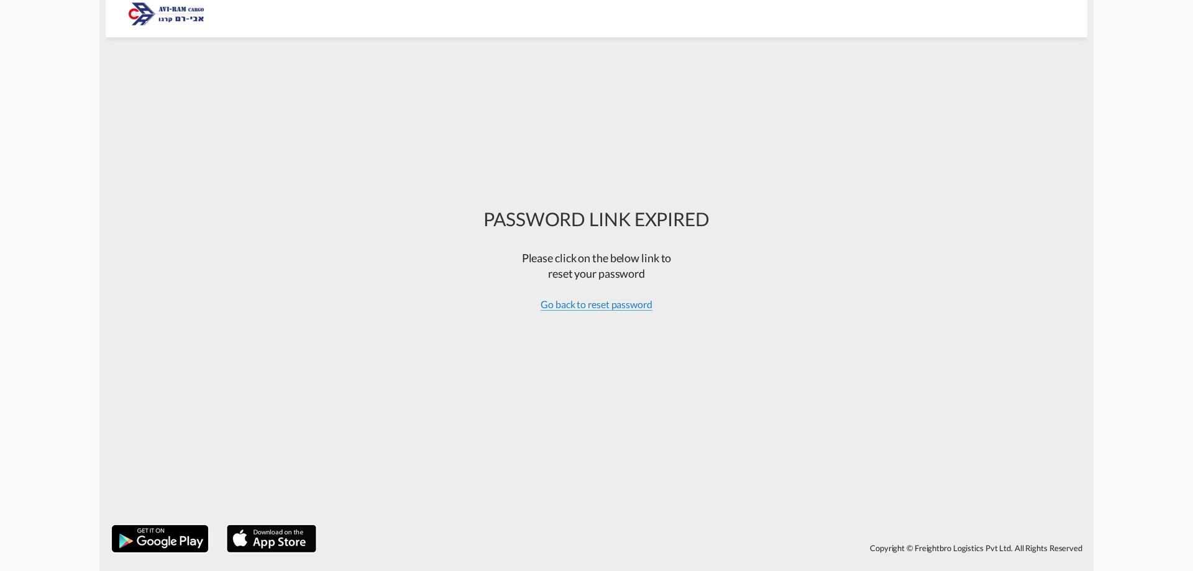
click at [559, 308] on span "Go back to reset password" at bounding box center [597, 304] width 112 height 12
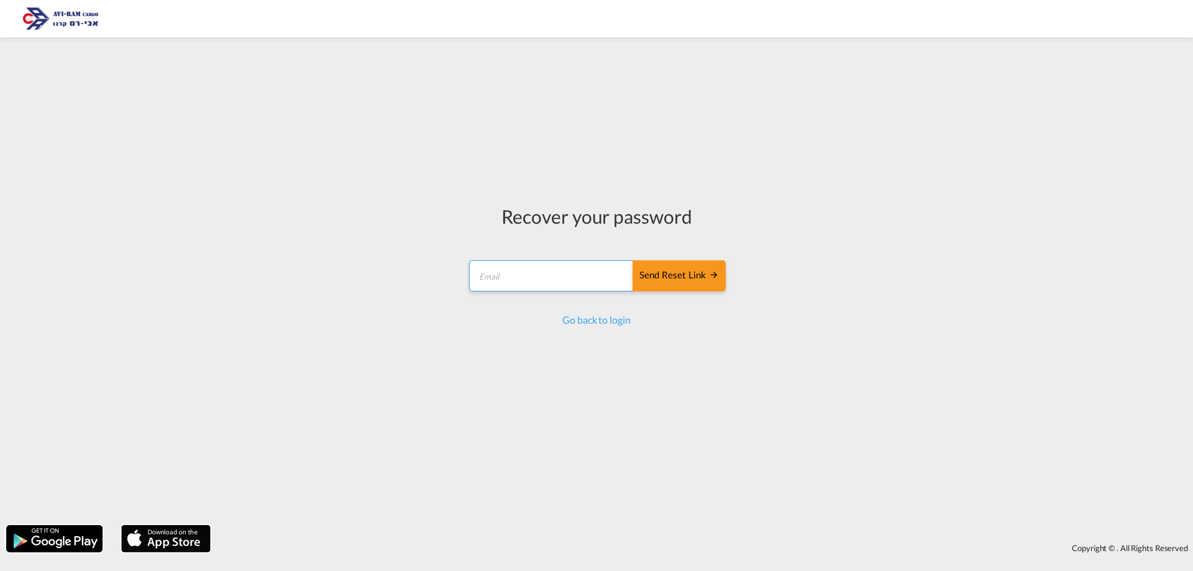
click at [544, 268] on input "email" at bounding box center [551, 275] width 165 height 31
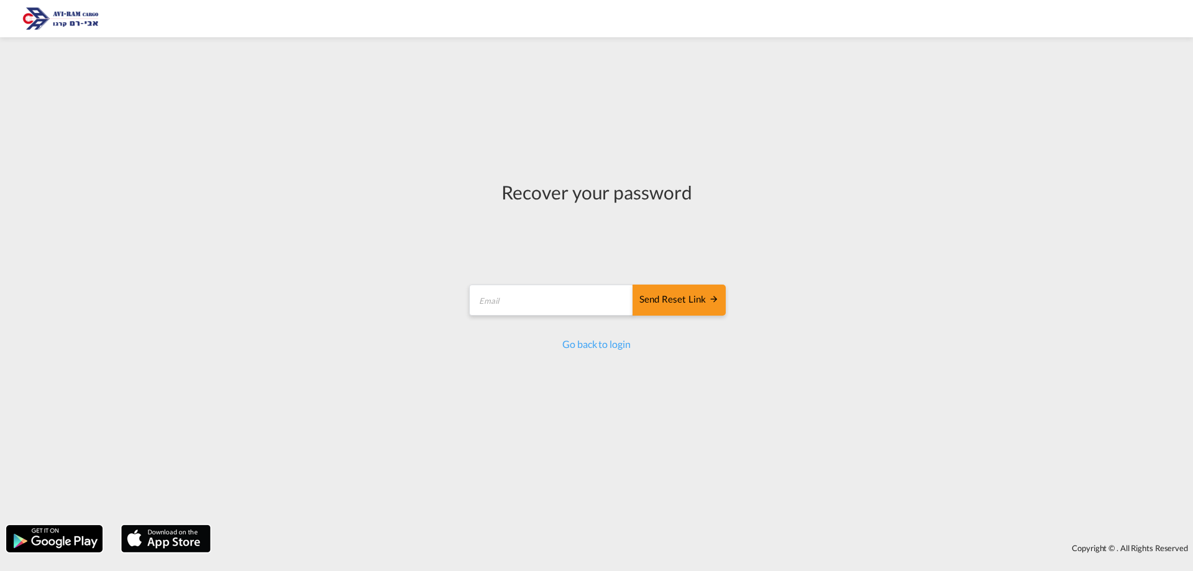
click at [211, 297] on div "Recover your password Send reset link Email field is required Send reset link G…" at bounding box center [596, 280] width 1193 height 475
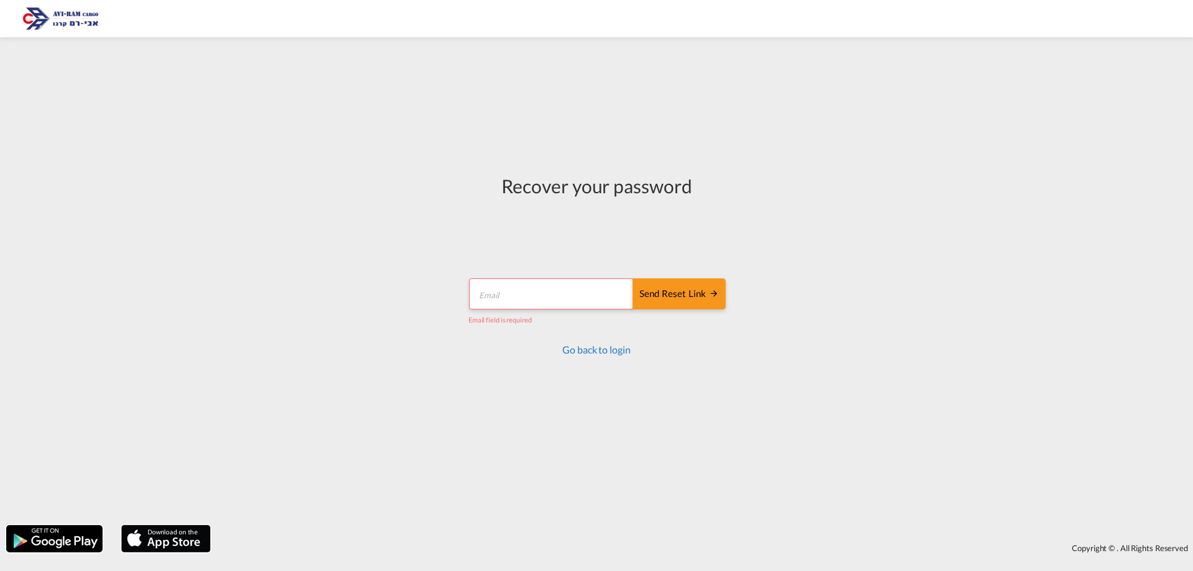
click at [618, 355] on link "Go back to login" at bounding box center [596, 350] width 68 height 12
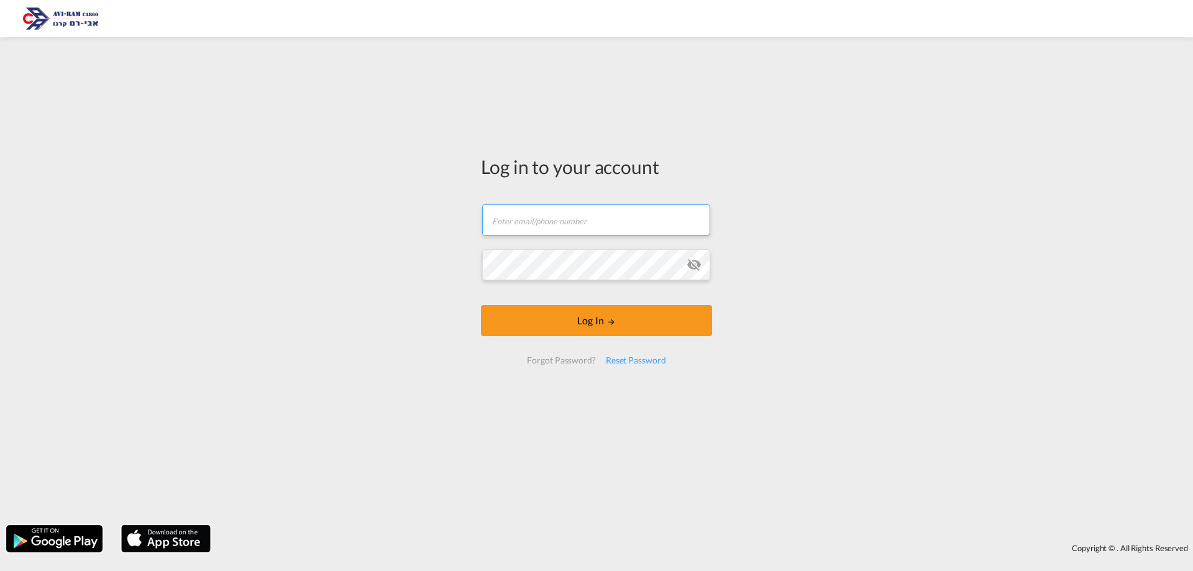
type input "yulia@aviram.co.il"
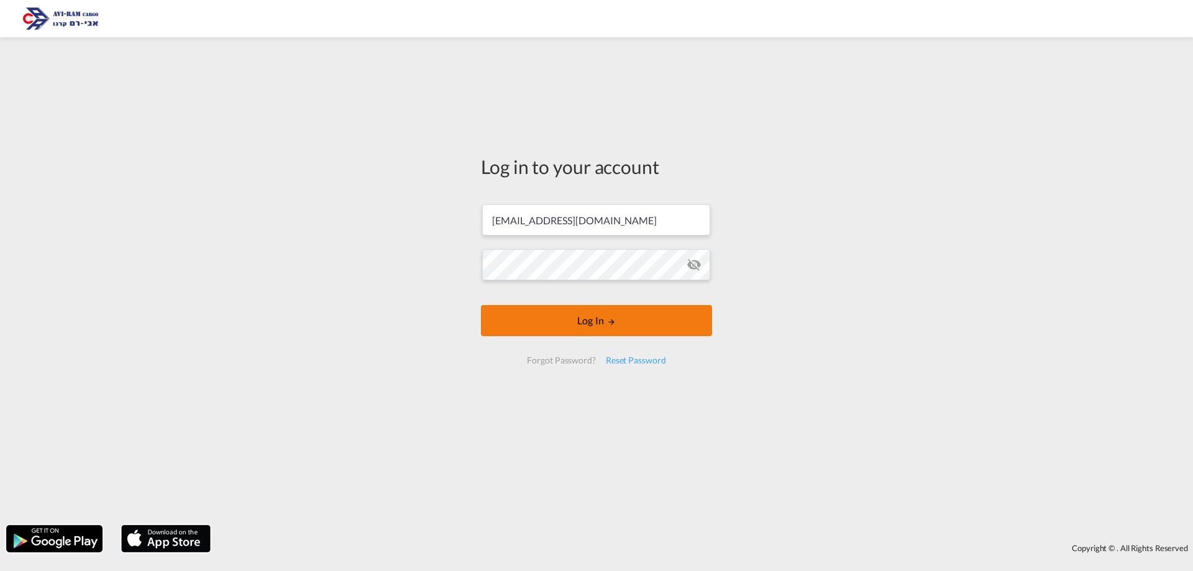
click at [564, 322] on button "Log In" at bounding box center [596, 320] width 231 height 31
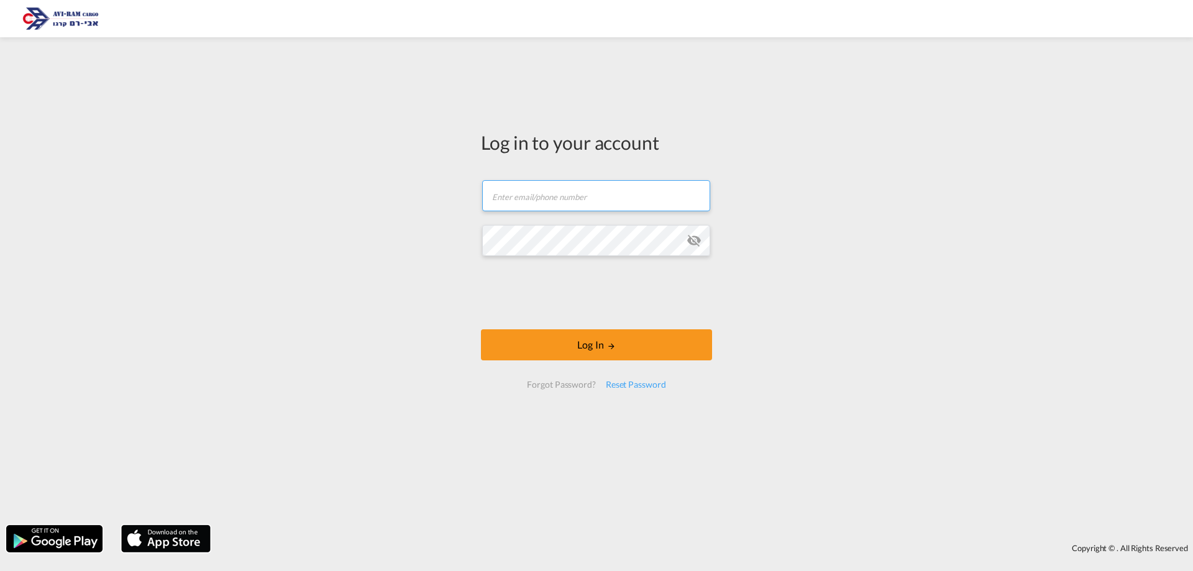
type input "[EMAIL_ADDRESS][DOMAIN_NAME]"
click at [695, 242] on md-icon "icon-eye-off" at bounding box center [694, 240] width 15 height 15
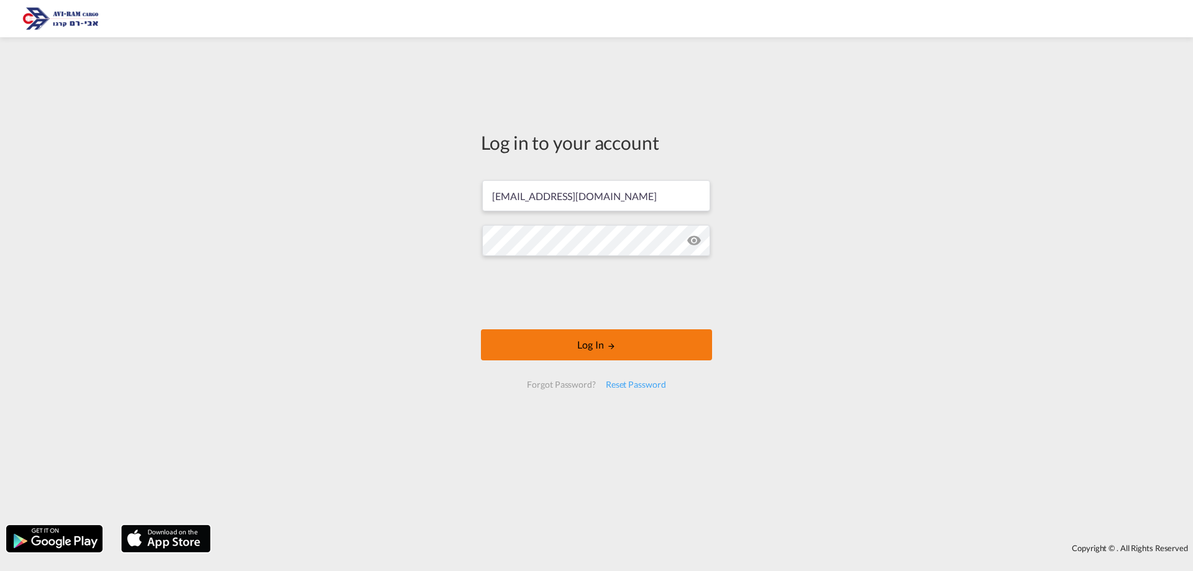
click at [535, 341] on button "Log In" at bounding box center [596, 344] width 231 height 31
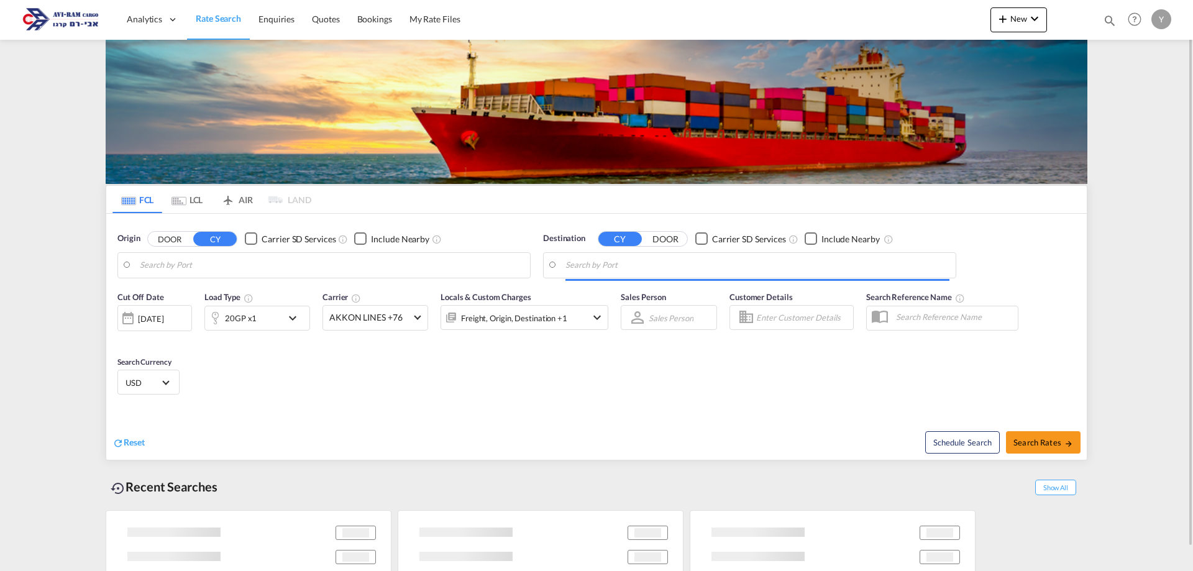
type input "Ningbo, CNNGB"
type input "Ashdod [GEOGRAPHIC_DATA], [GEOGRAPHIC_DATA]"
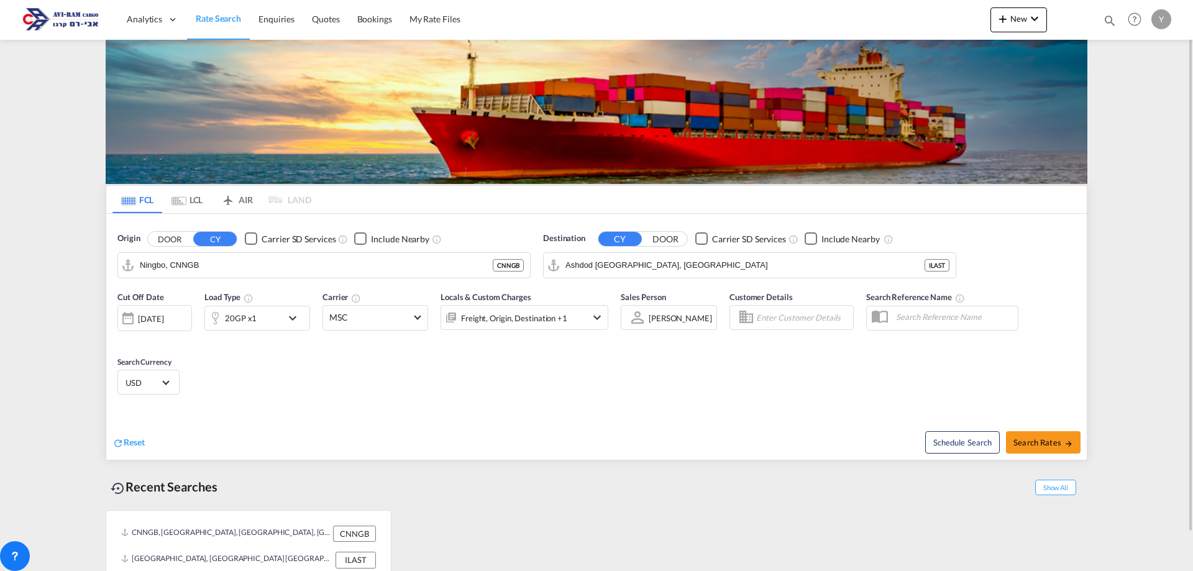
click at [418, 424] on div "Reset" at bounding box center [355, 433] width 487 height 34
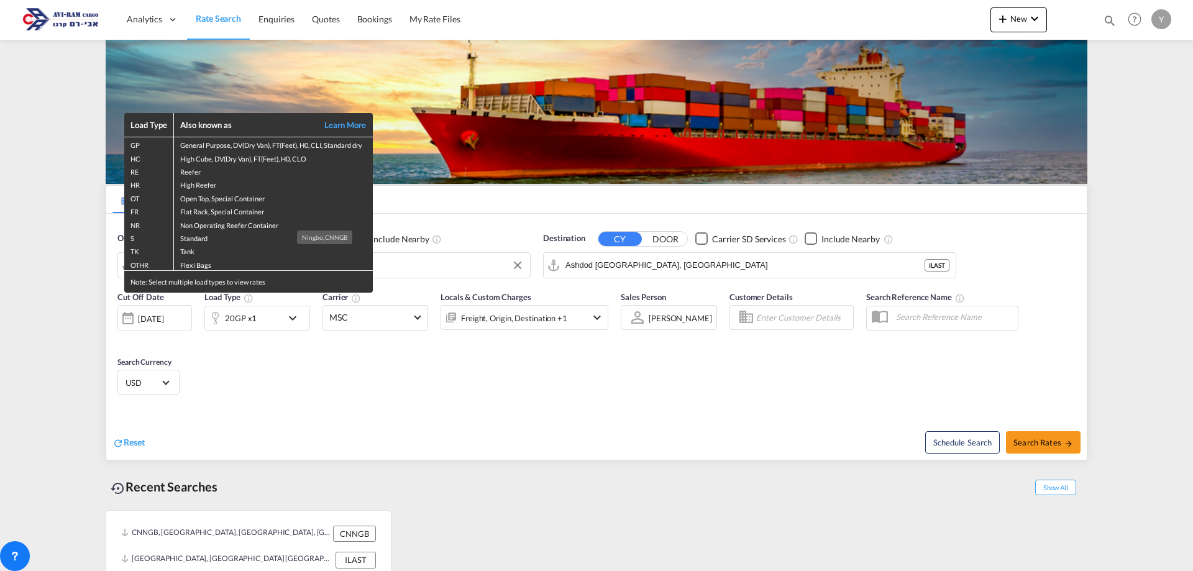
click at [376, 396] on div "Load Type Also known as Learn More GP General Purpose, DV(Dry Van), FT(Feet), H…" at bounding box center [596, 285] width 1193 height 571
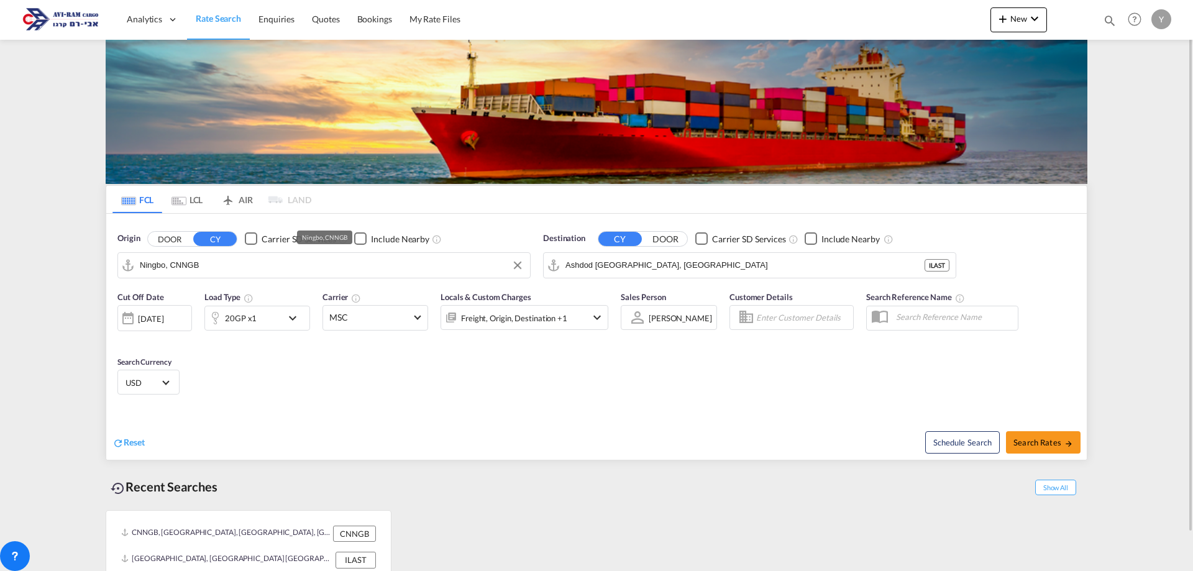
click at [295, 274] on input "Ningbo, CNNGB" at bounding box center [332, 265] width 384 height 19
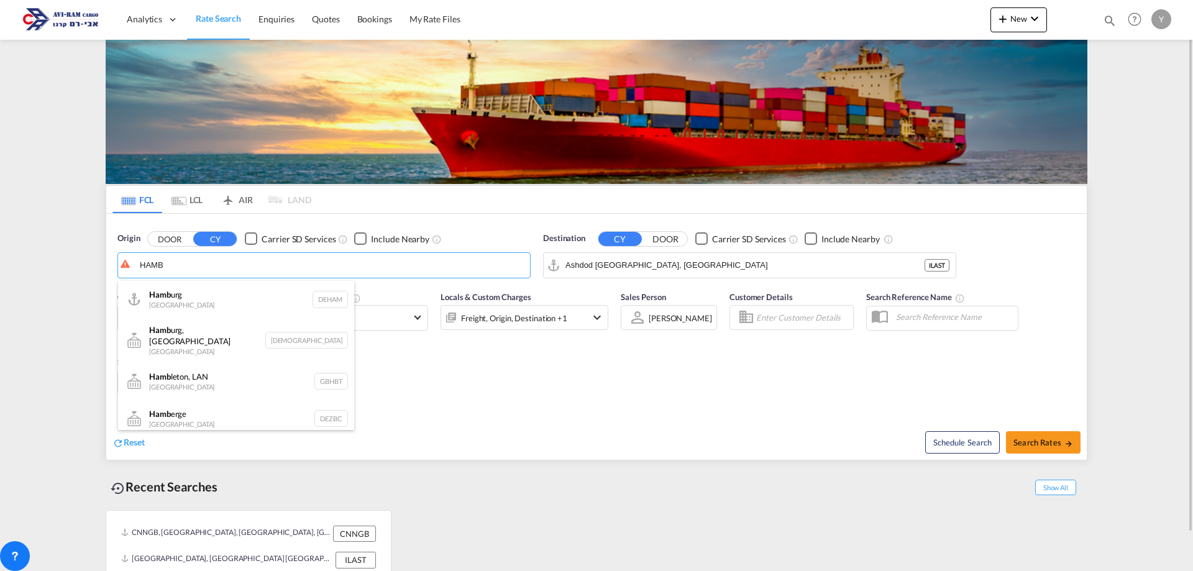
click at [219, 304] on div "Hamb urg Germany DEHAM" at bounding box center [236, 299] width 236 height 37
type input "Hamburg, DEHAM"
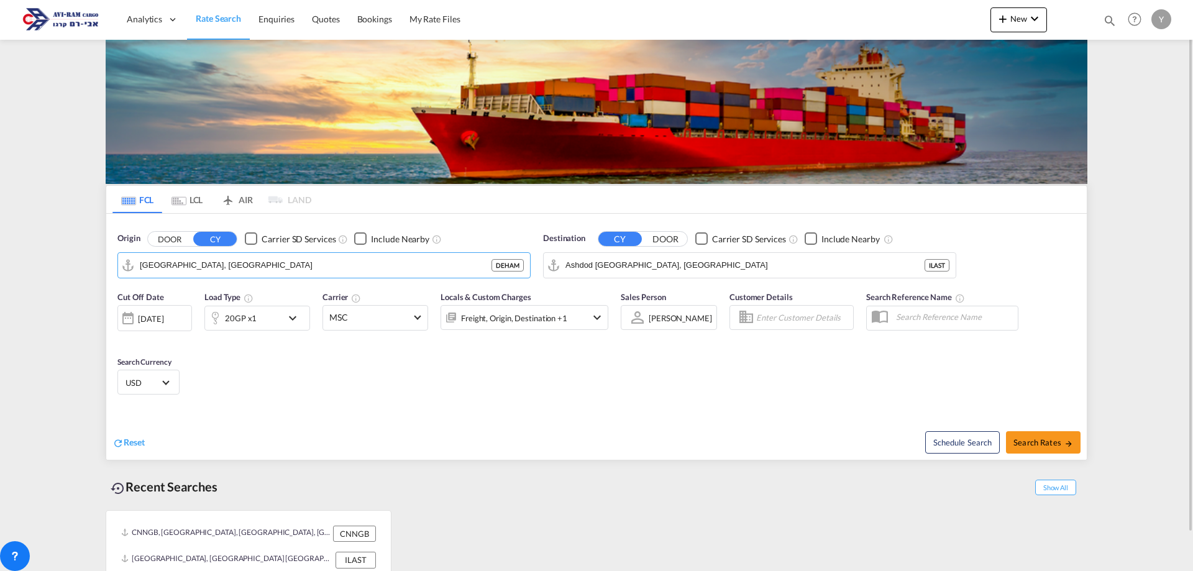
click at [185, 237] on button "DOOR" at bounding box center [169, 239] width 43 height 14
click at [140, 287] on li "No doors matching were found." at bounding box center [236, 292] width 236 height 22
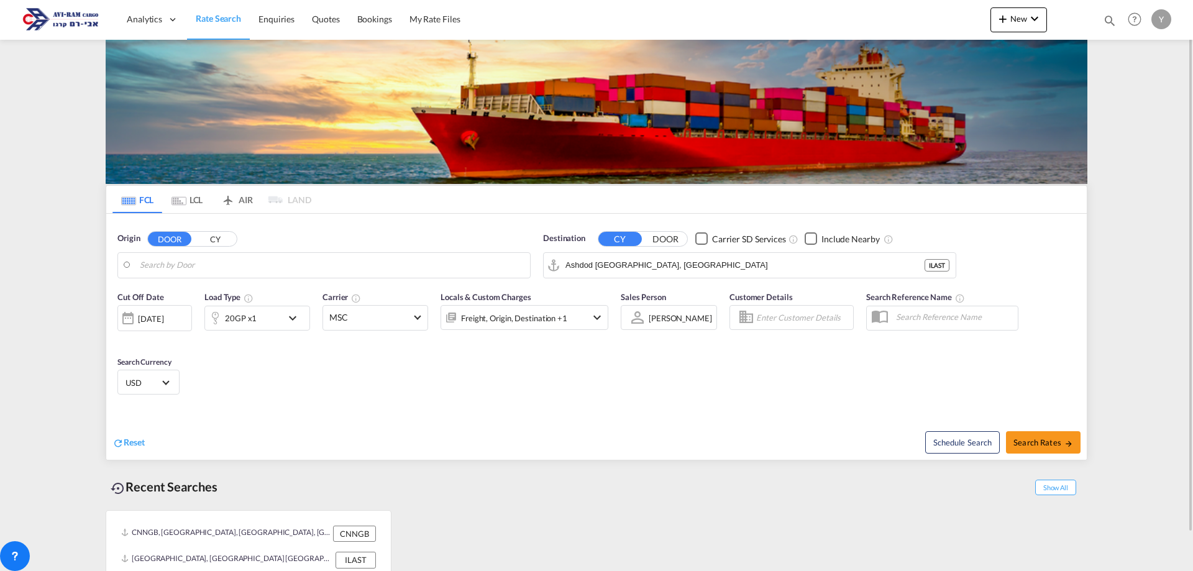
click at [225, 239] on button "CY" at bounding box center [214, 239] width 43 height 14
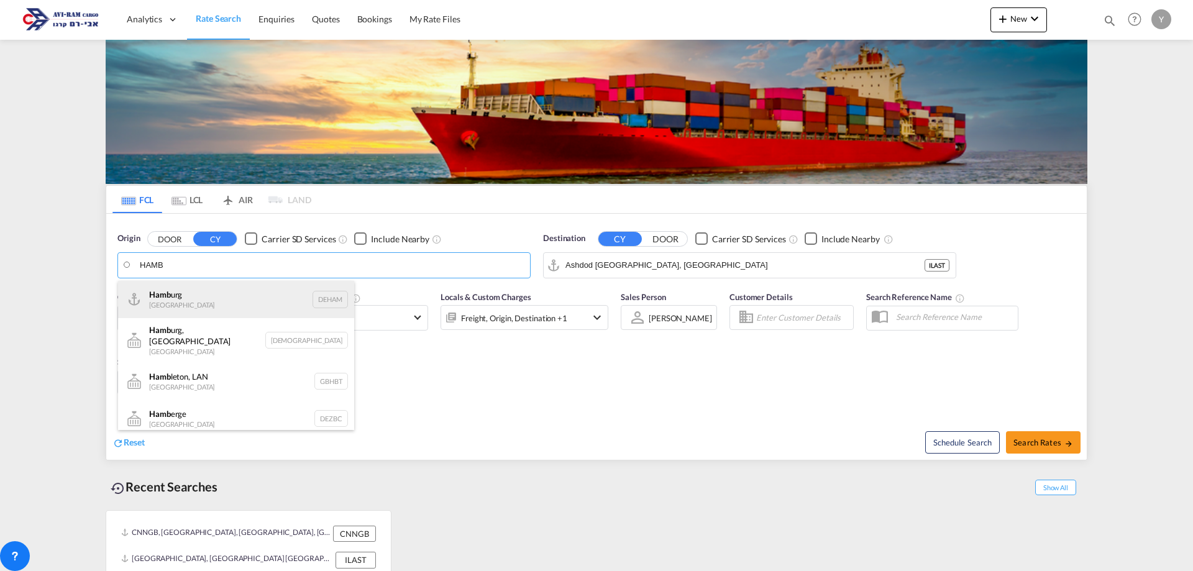
click at [169, 307] on div "Hamb urg Germany DEHAM" at bounding box center [236, 299] width 236 height 37
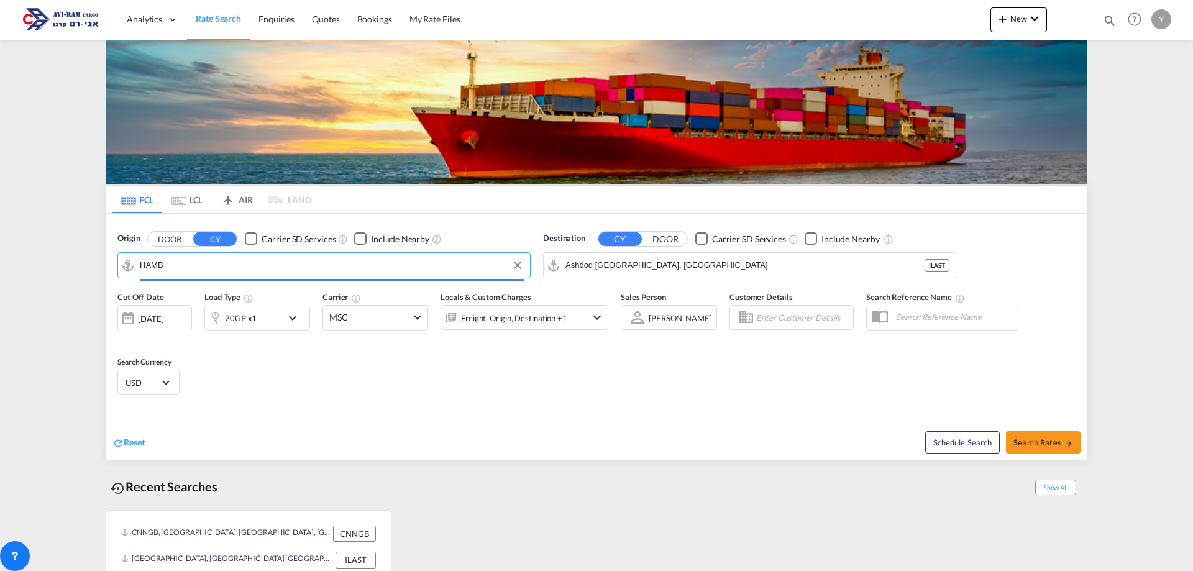
type input "Hamburg, DEHAM"
click at [1023, 448] on button "Search Rates" at bounding box center [1043, 442] width 75 height 22
type input "DEHAM to ILAST / 10 Aug 2025"
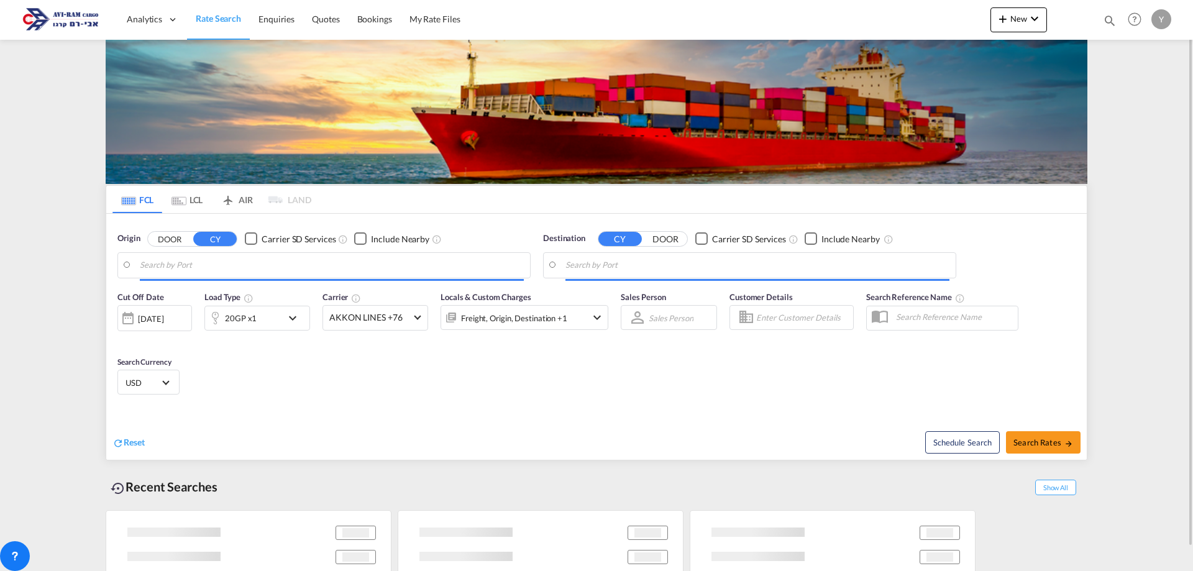
type input "Hamburg, DEHAM"
type input "Ashdod Southport, ILAST"
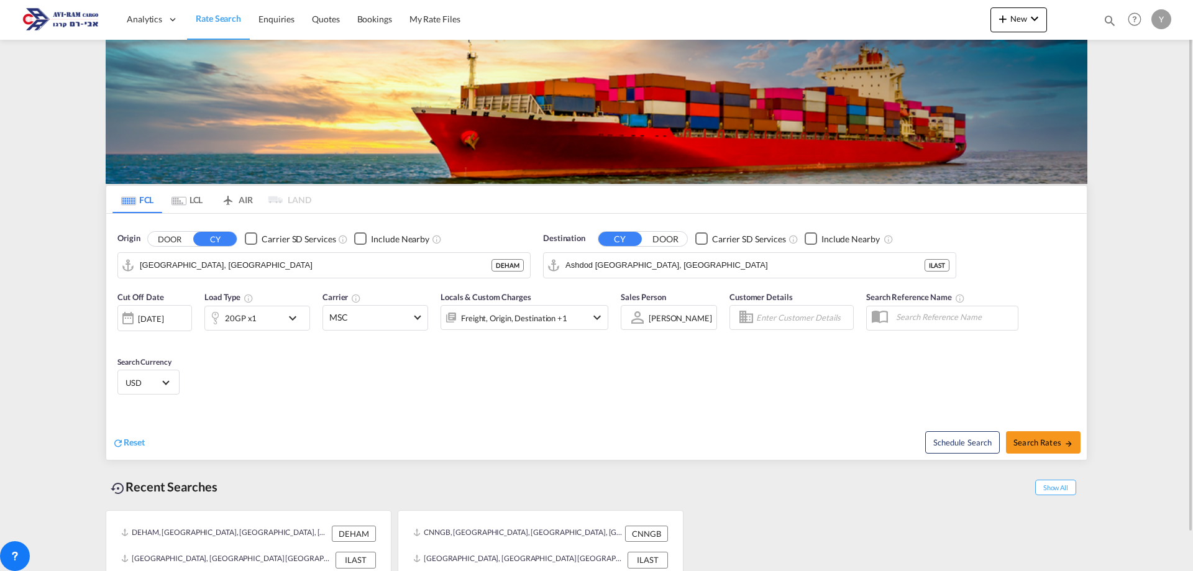
click at [289, 321] on md-icon "icon-chevron-down" at bounding box center [295, 318] width 21 height 15
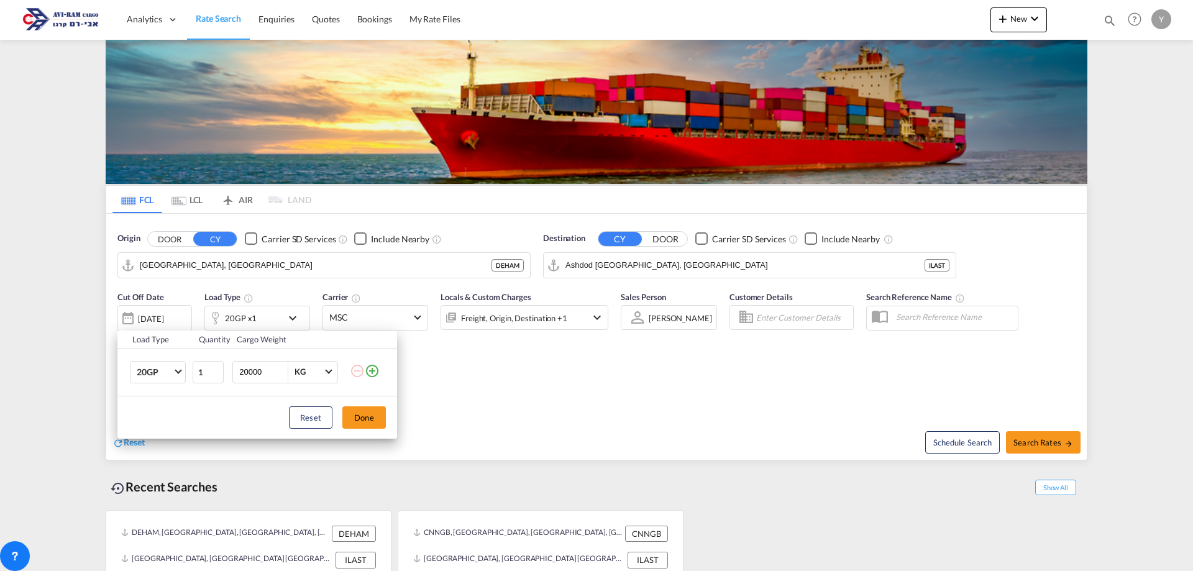
click at [129, 366] on td "20GP 20GP 40GP 40HC 45HC 20RE 40RE 40HR 20OT 40OT 20FR 40FR 40NR 20NR 45S 20TK …" at bounding box center [154, 372] width 74 height 48
click at [170, 375] on span "20GP" at bounding box center [155, 373] width 36 height 12
click at [164, 434] on md-option "40HC" at bounding box center [169, 432] width 84 height 30
click at [380, 415] on button "Done" at bounding box center [363, 417] width 43 height 22
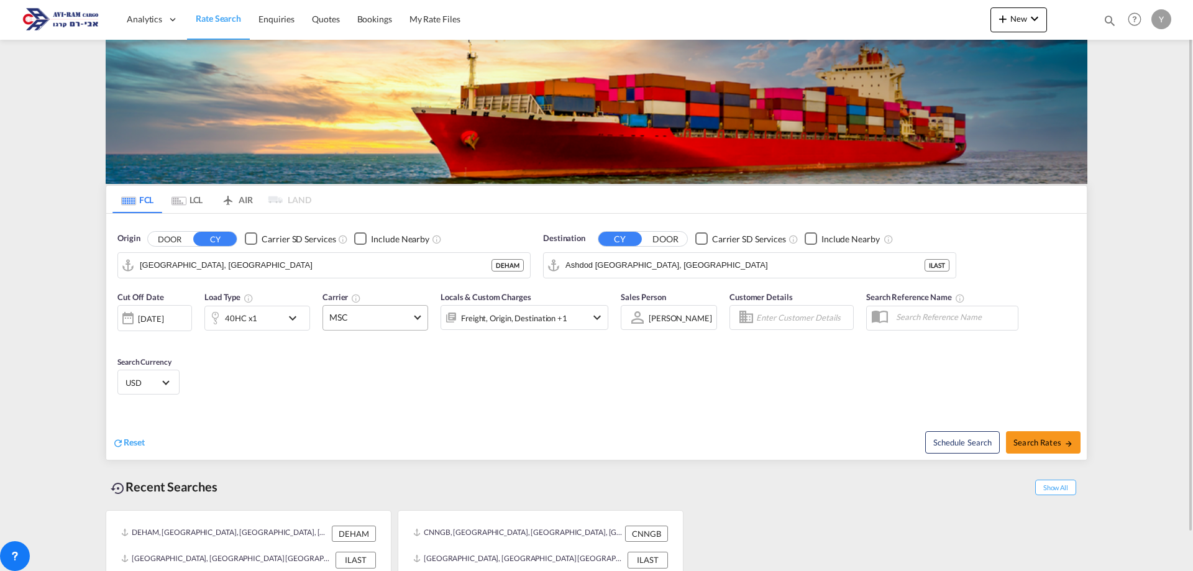
click at [416, 324] on md-select-value "MSC" at bounding box center [375, 318] width 104 height 24
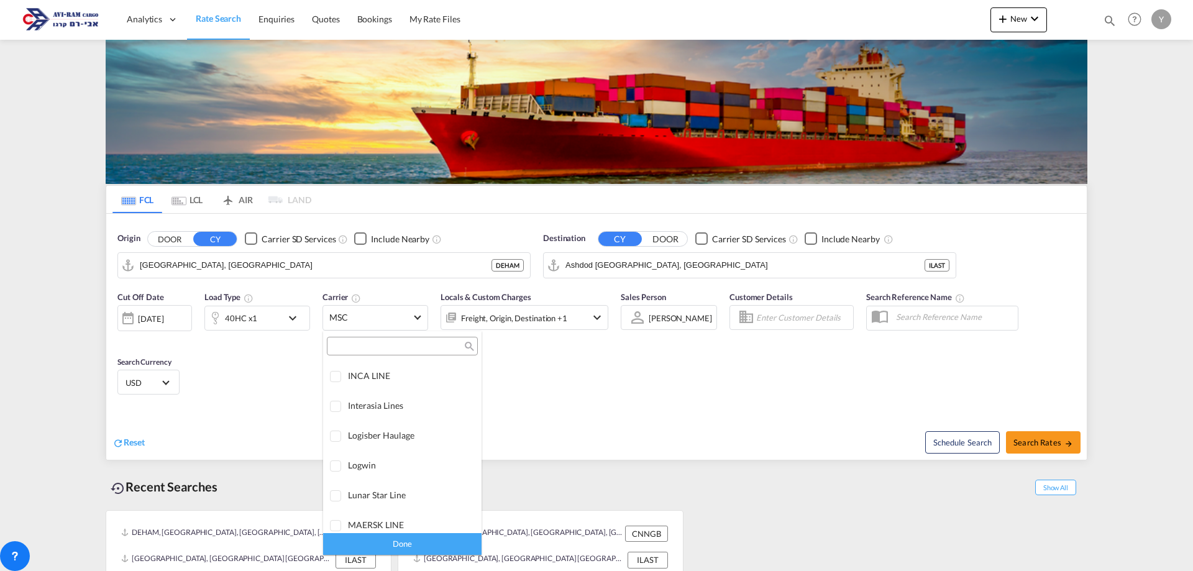
scroll to position [1880, 0]
click at [360, 323] on md-backdrop at bounding box center [596, 285] width 1193 height 571
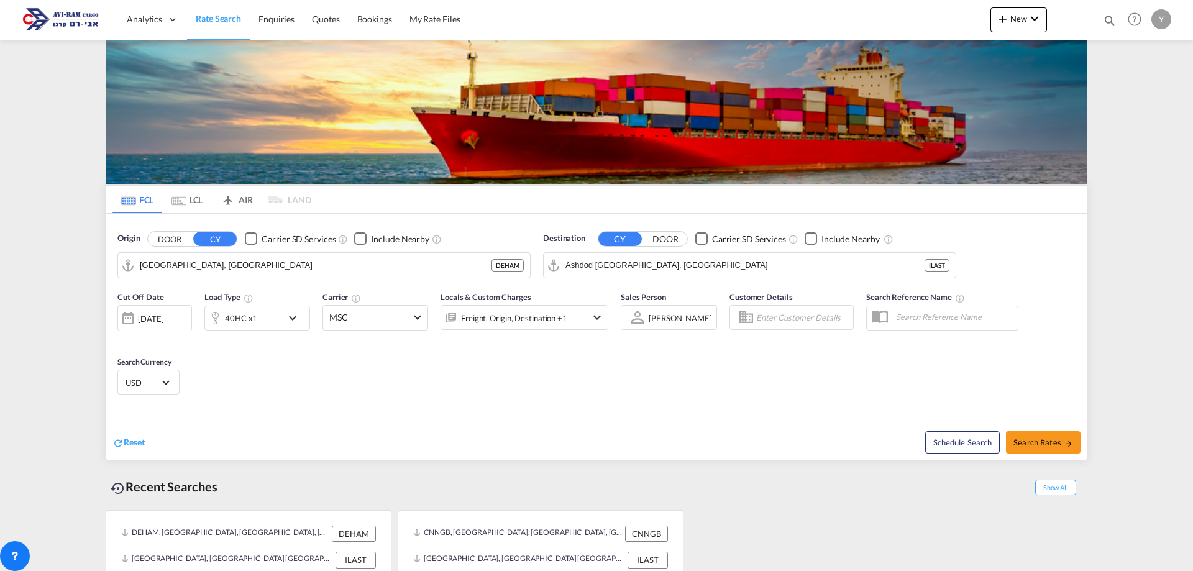
click at [360, 323] on span "MSC" at bounding box center [369, 317] width 81 height 12
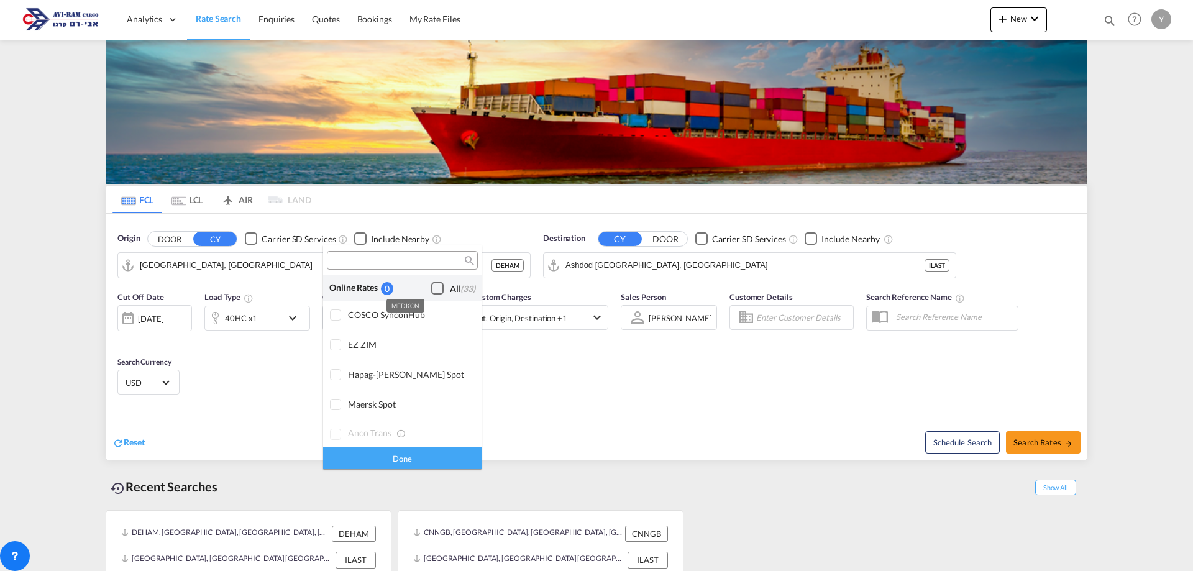
scroll to position [2191, 0]
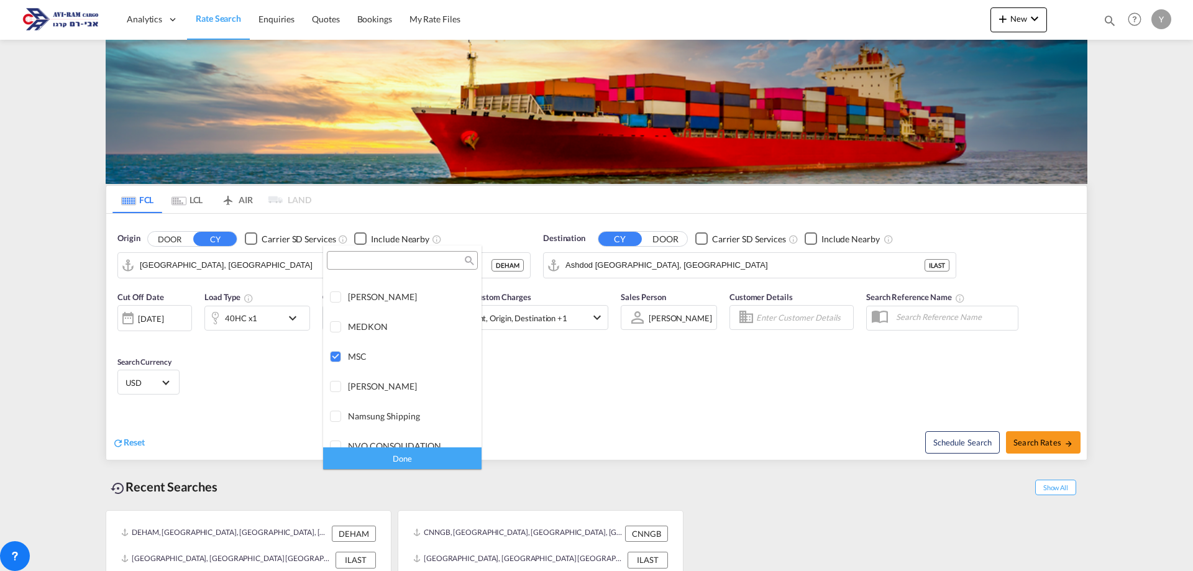
type md-option "[object Object]"
click at [337, 351] on div at bounding box center [336, 357] width 12 height 12
click at [588, 398] on md-backdrop at bounding box center [596, 285] width 1193 height 571
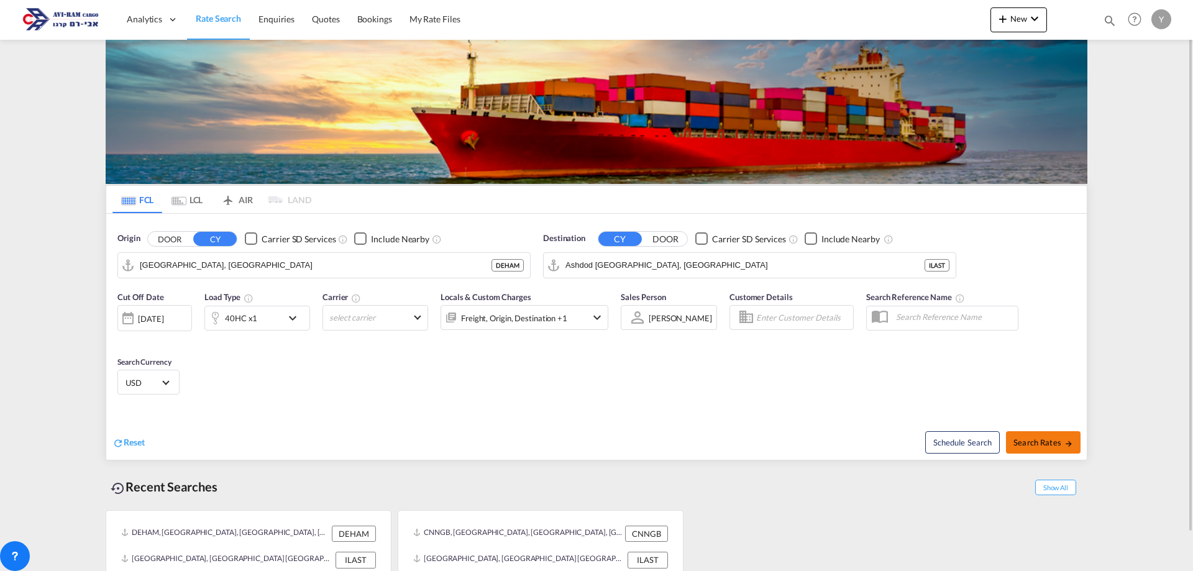
click at [1040, 445] on span "Search Rates" at bounding box center [1043, 442] width 60 height 10
type input "DEHAM to ILAST / 10 Aug 2025"
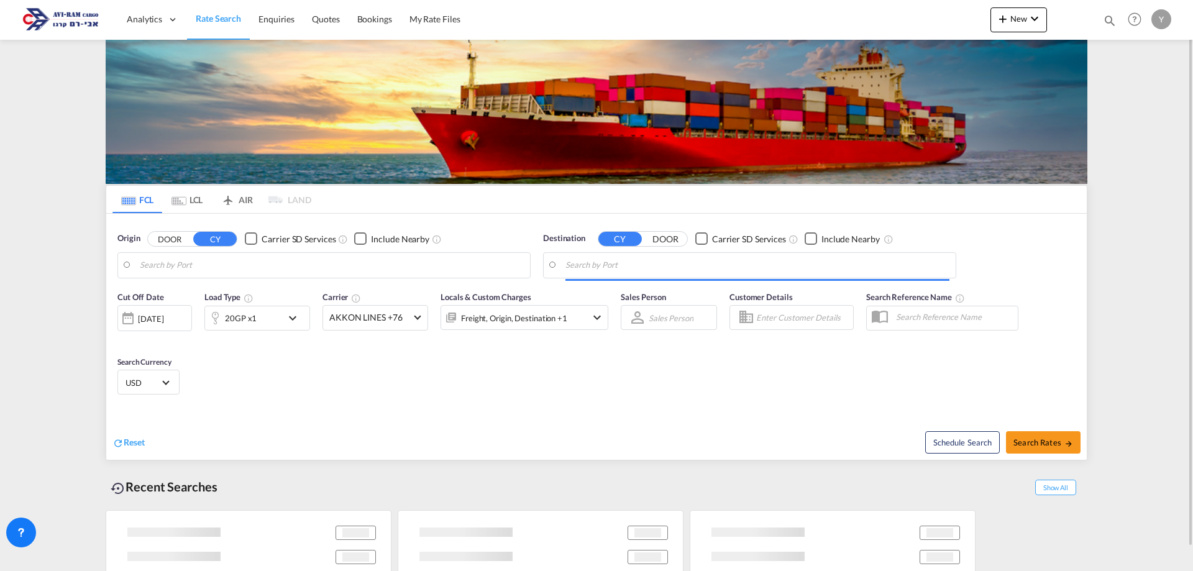
type input "Hamburg, DEHAM"
type input "Ashdod Southport, ILAST"
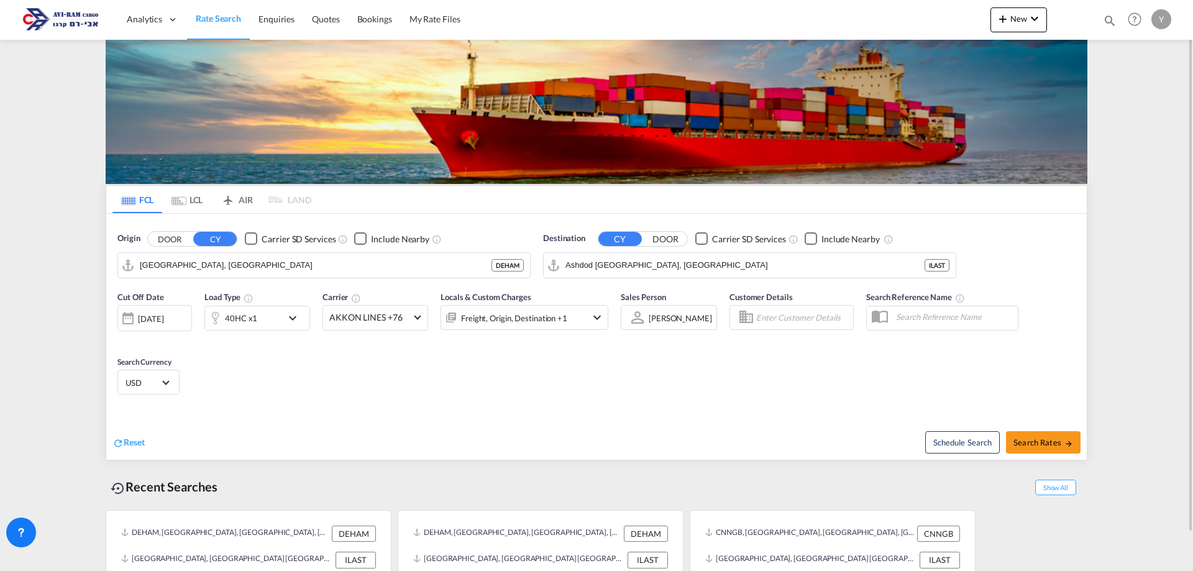
click at [805, 320] on input "Enter Customer Details" at bounding box center [802, 317] width 93 height 19
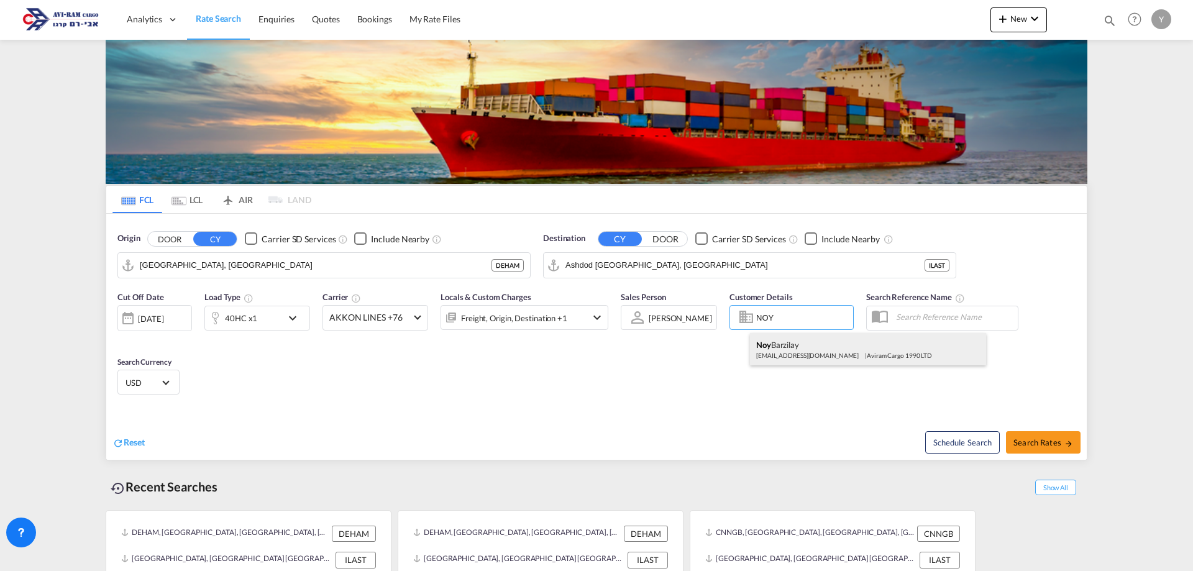
click at [816, 346] on div "Noy Barzilay cs1@aviram.co.il | Aviram Cargo 1990 LTD" at bounding box center [868, 349] width 236 height 32
type input "Aviram Cargo 1990 LTD, Noy Barzilay, cs1@aviram.co.il"
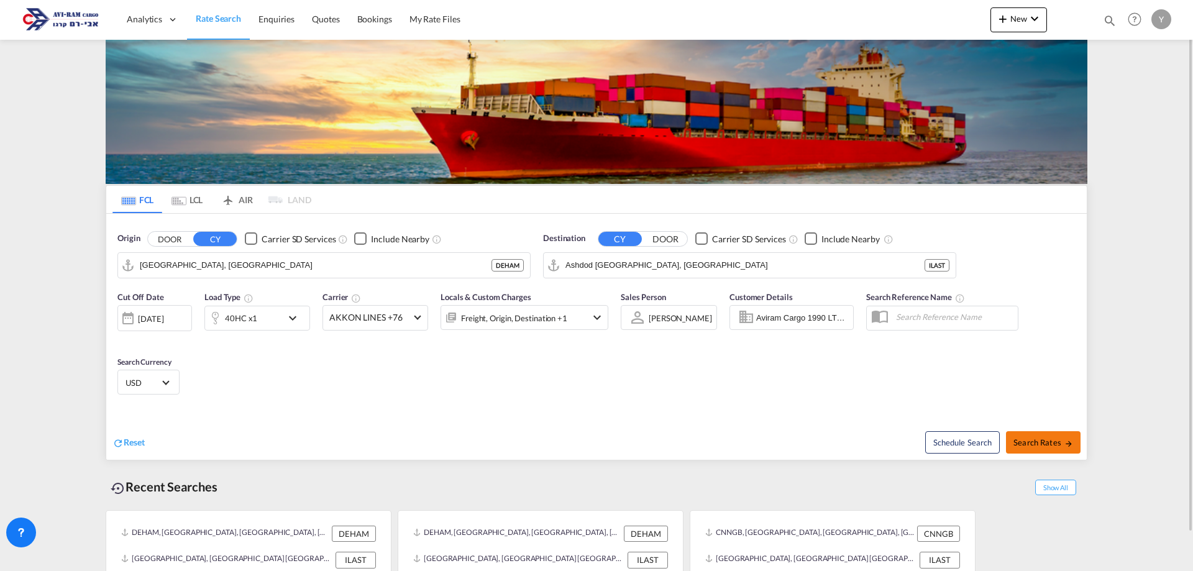
click at [1046, 447] on span "Search Rates" at bounding box center [1043, 442] width 60 height 10
type input "DEHAM to ILAST / 10 Aug 2025"
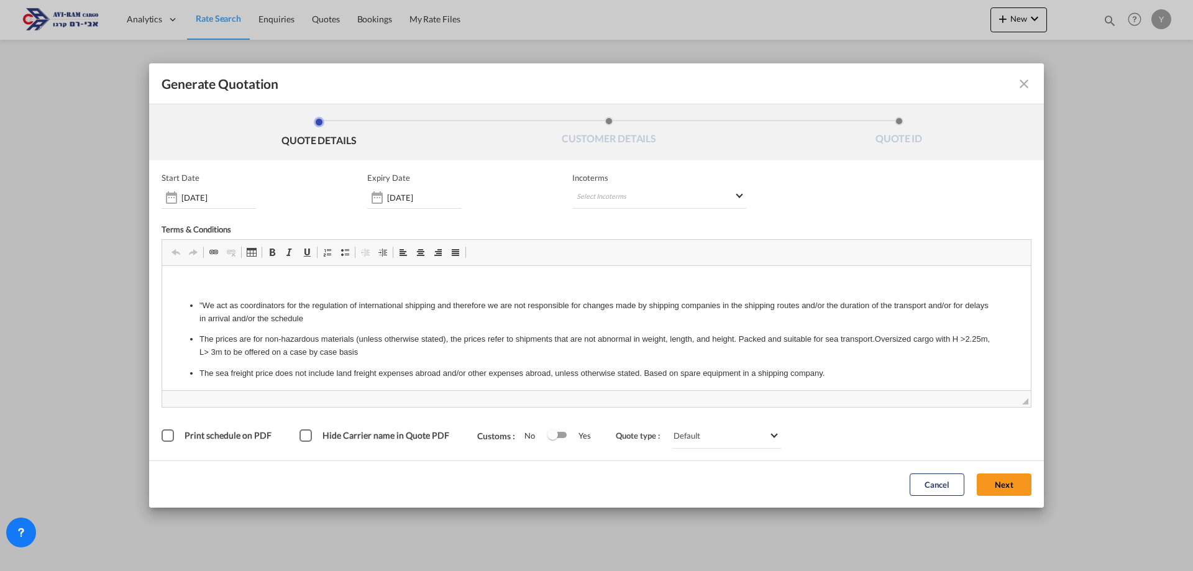
click at [690, 181] on span "Incoterms" at bounding box center [659, 178] width 174 height 10
click at [682, 200] on md-select "Select Incoterms CFR - import Cost and Freight DPU - import Delivery at Place U…" at bounding box center [659, 197] width 174 height 22
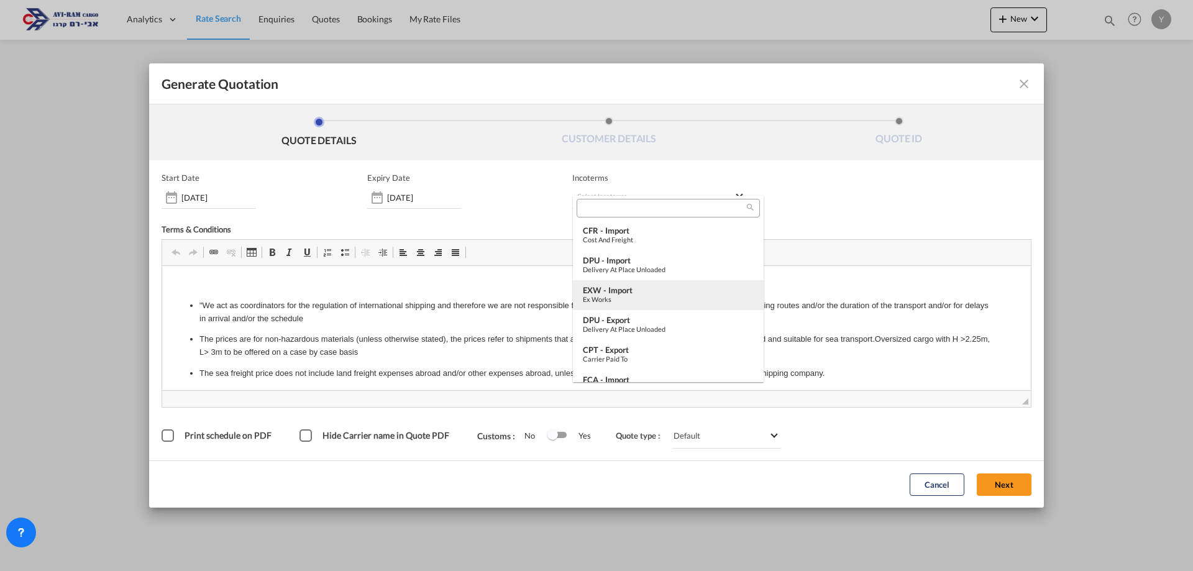
click at [645, 297] on div "Ex Works" at bounding box center [668, 299] width 171 height 8
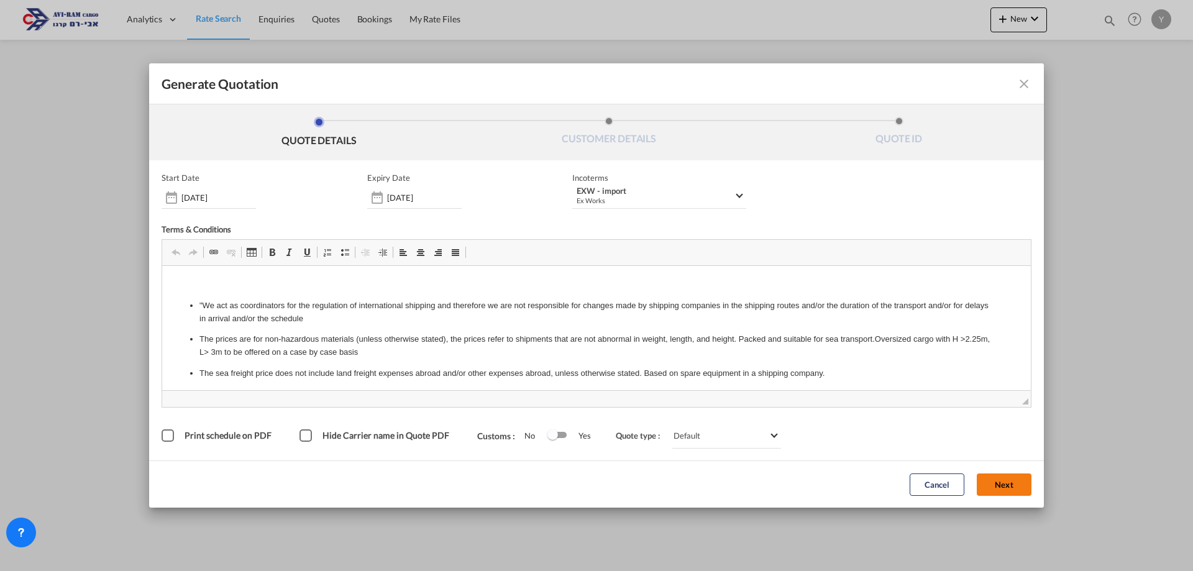
click at [1002, 489] on button "Next" at bounding box center [1004, 484] width 55 height 22
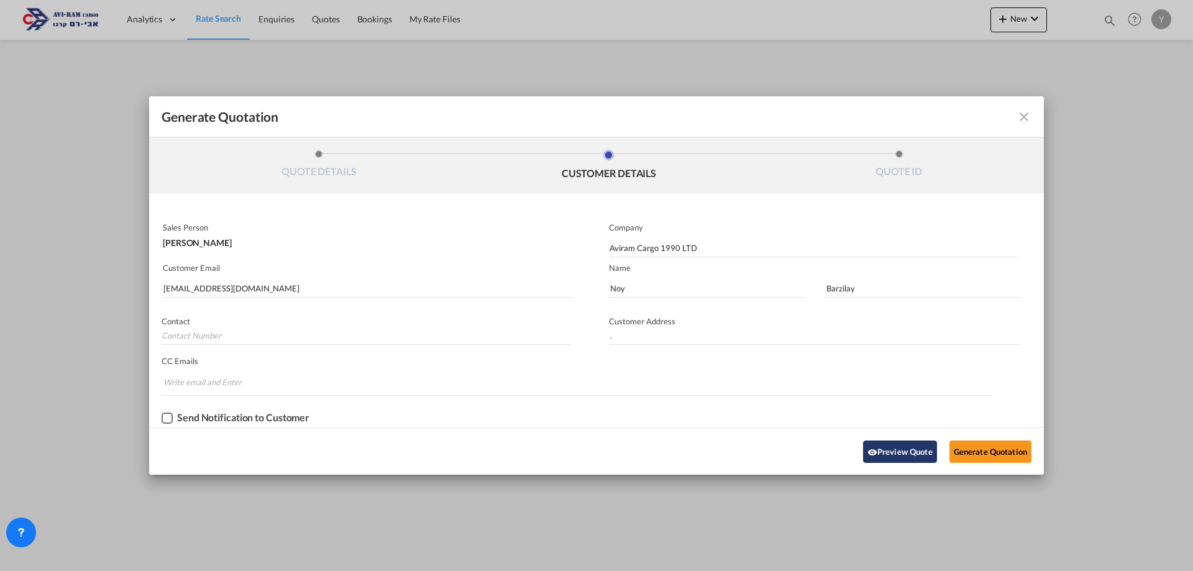
click at [877, 448] on button "Preview Quote" at bounding box center [900, 452] width 74 height 22
click at [1029, 114] on md-icon "icon-close fg-AAA8AD cursor m-0" at bounding box center [1023, 116] width 15 height 15
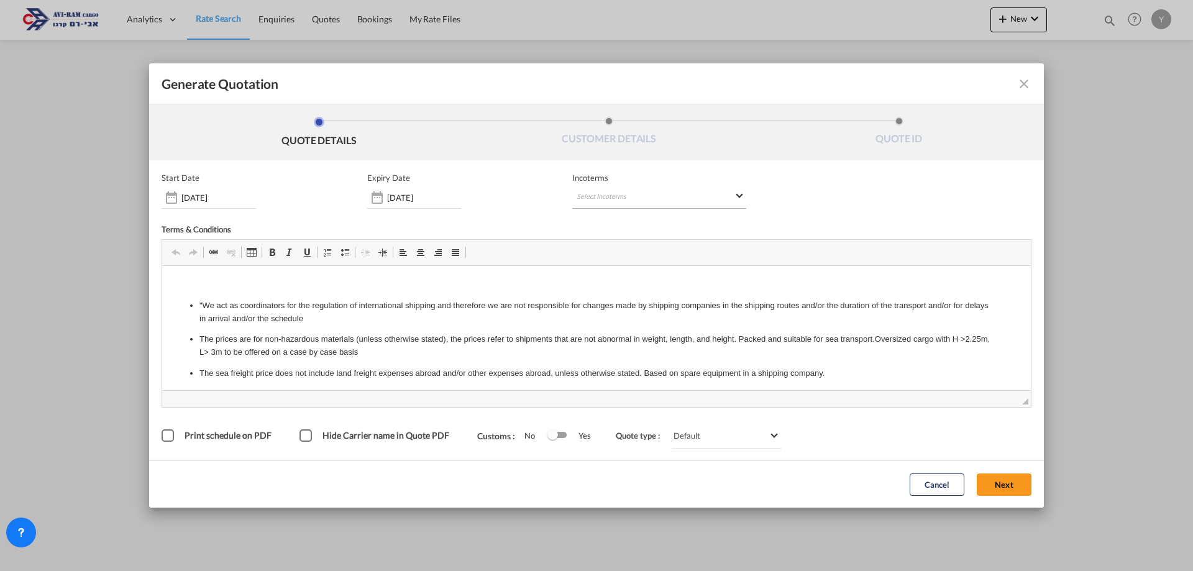
click at [632, 191] on md-select "Select Incoterms CFR - import Cost and Freight DPU - import Delivery at Place U…" at bounding box center [659, 197] width 174 height 22
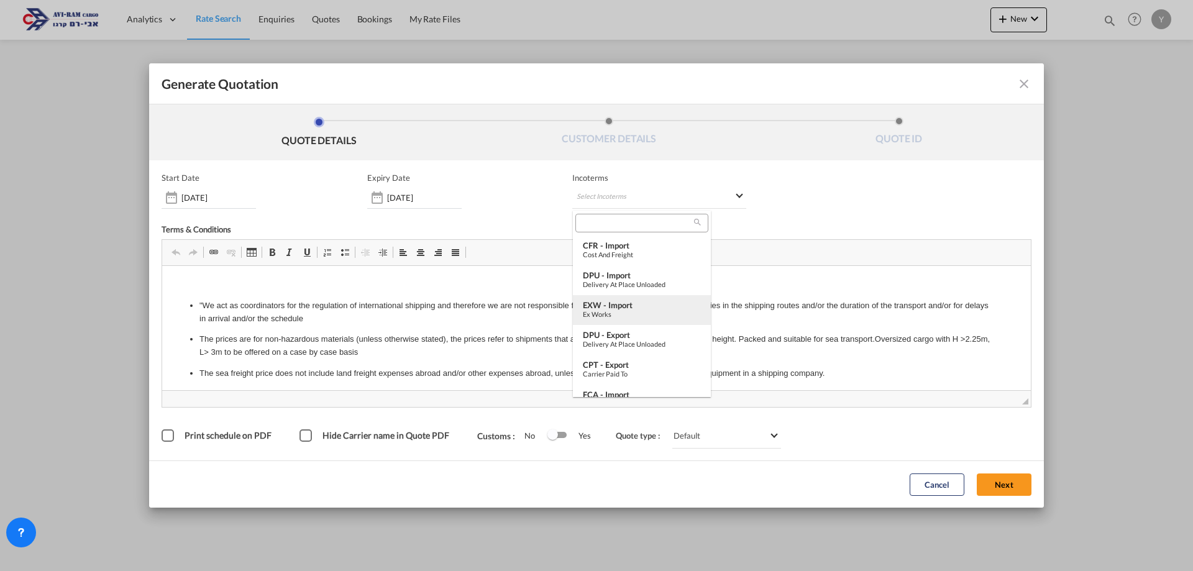
click at [646, 304] on div "EXW - import" at bounding box center [642, 305] width 118 height 10
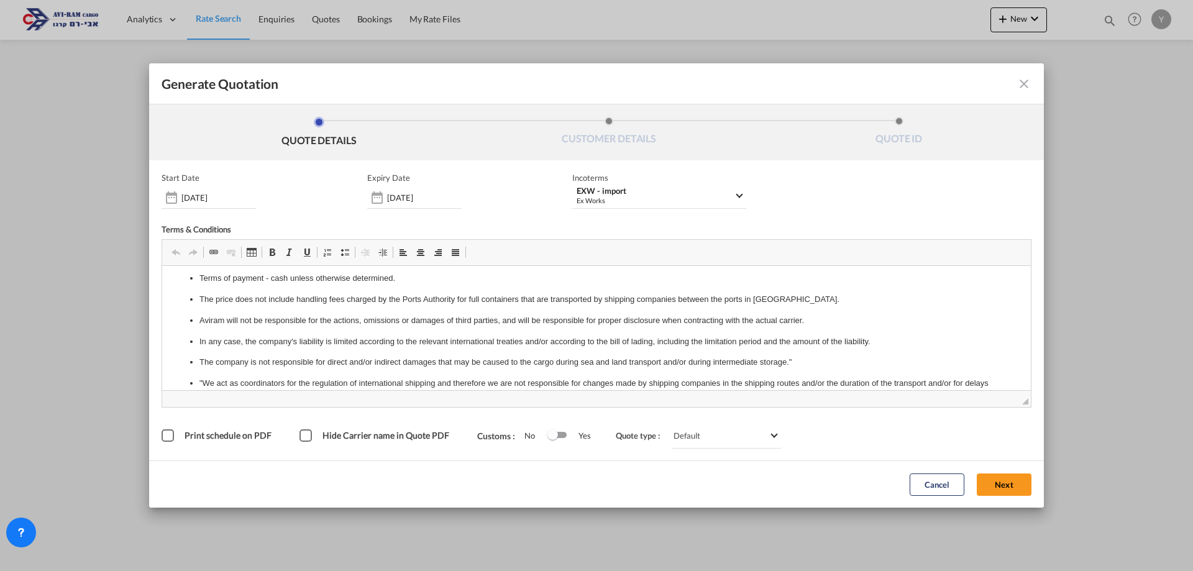
scroll to position [683, 0]
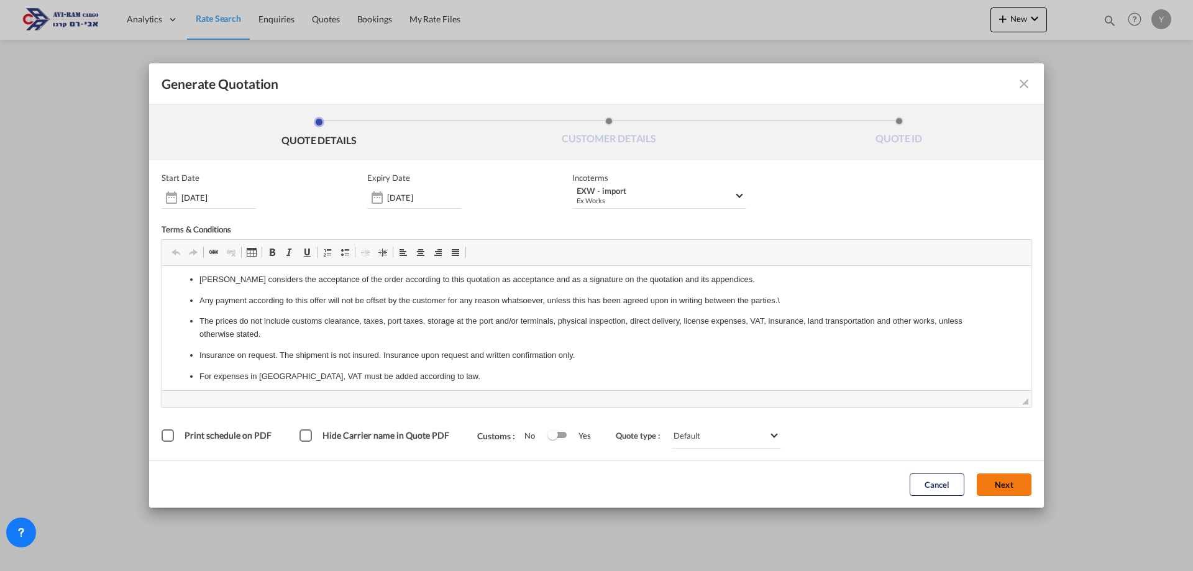
click at [995, 485] on button "Next" at bounding box center [1004, 484] width 55 height 22
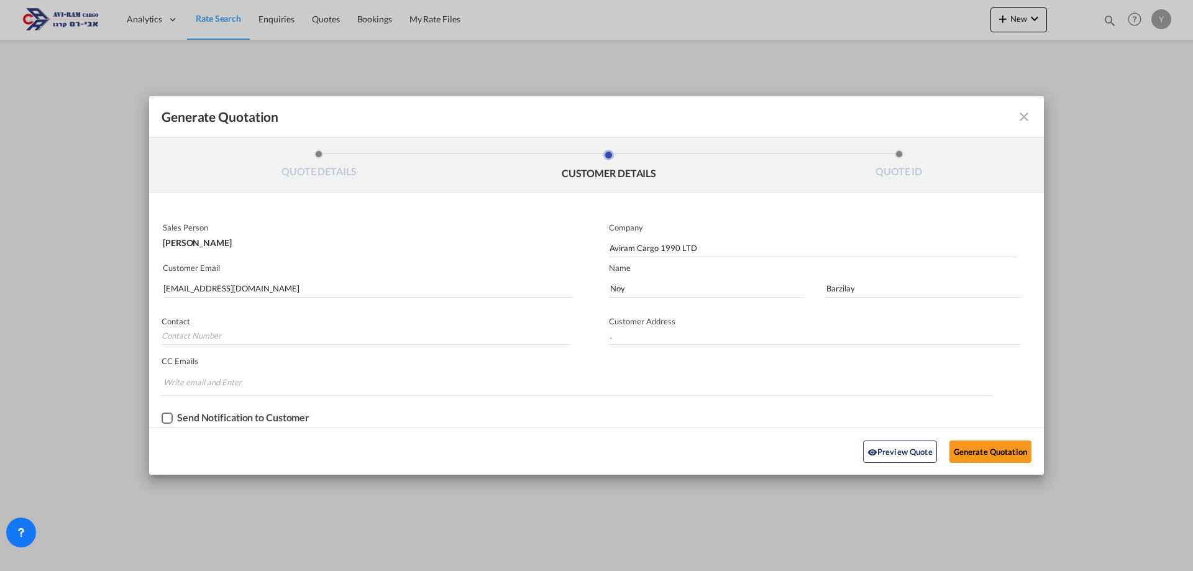
scroll to position [0, 0]
click at [990, 445] on button "Generate Quotation" at bounding box center [990, 452] width 82 height 22
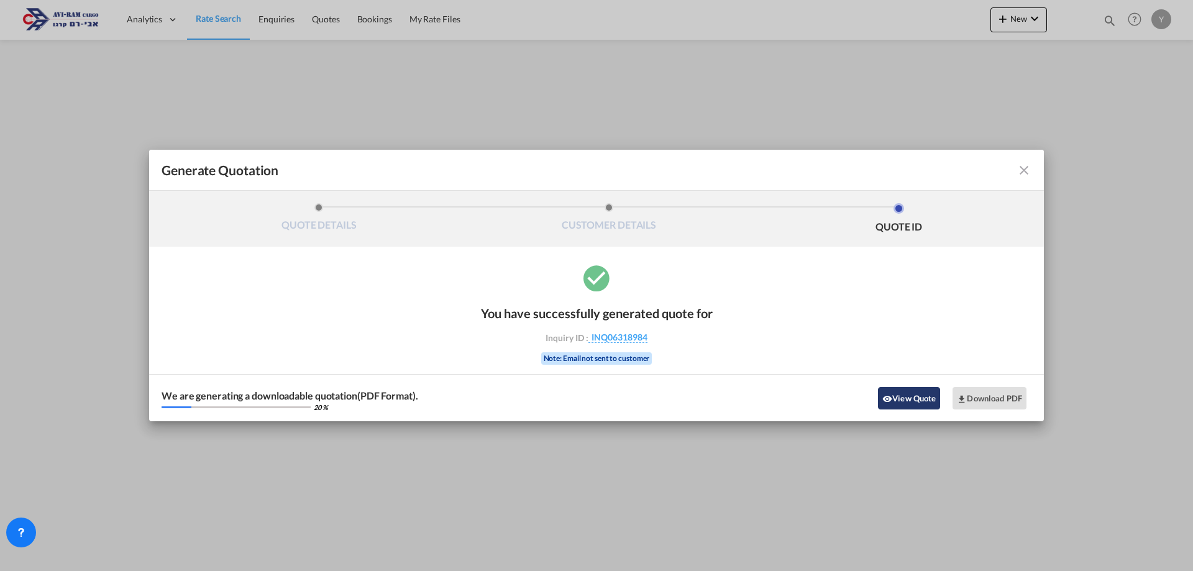
click at [887, 402] on md-icon "icon-eye" at bounding box center [887, 399] width 10 height 10
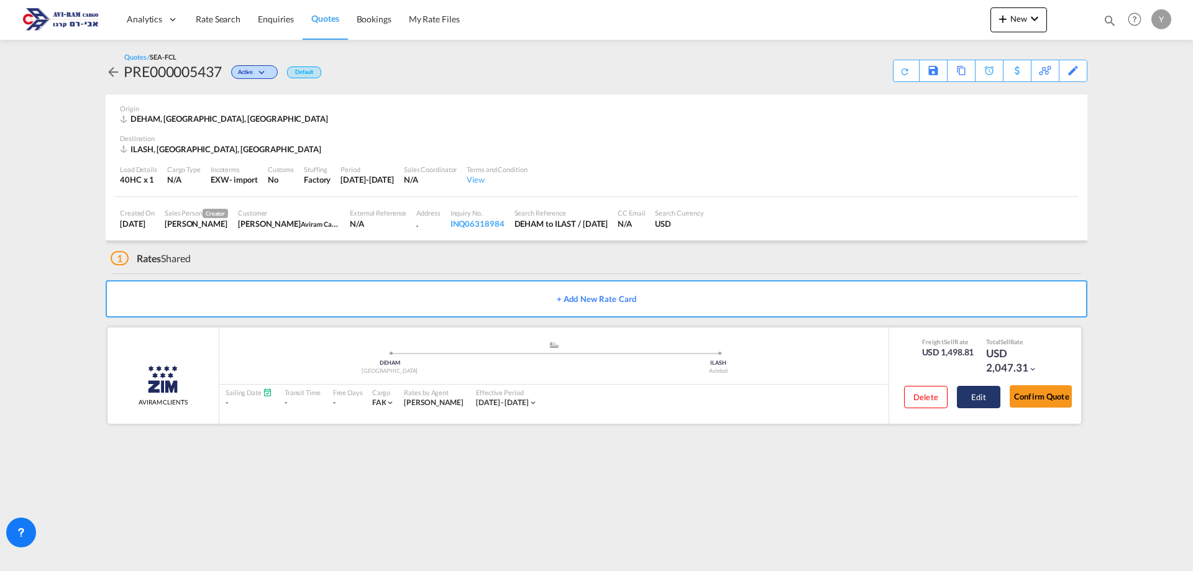
click at [981, 390] on button "Edit" at bounding box center [978, 397] width 43 height 22
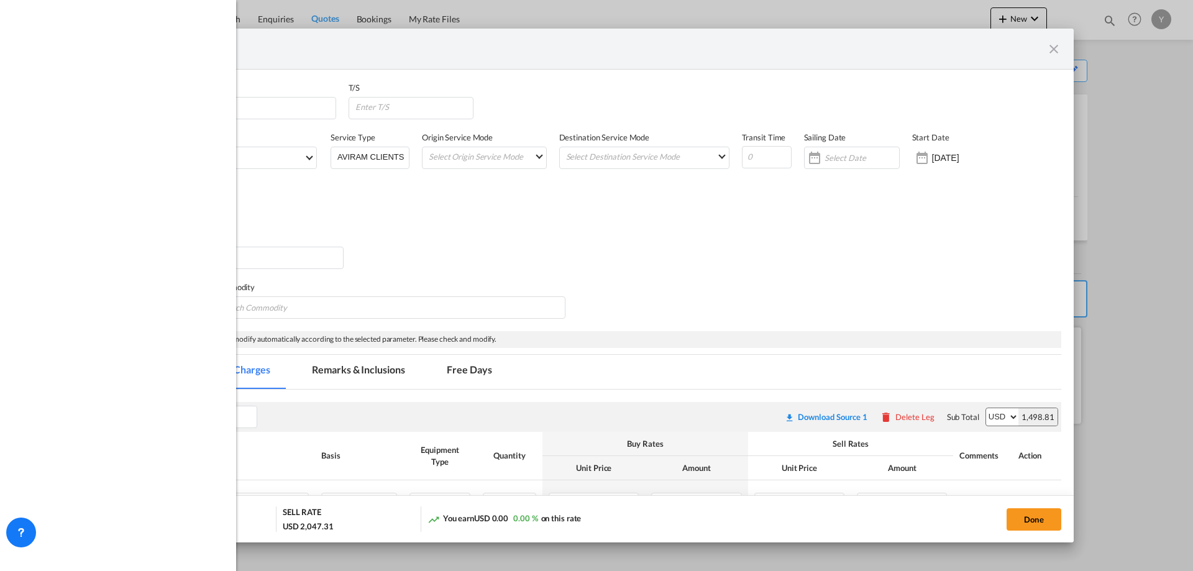
click at [983, 331] on div "Cargo Type FAK FAK Perishable Non-Perishable Hazardous Chilled Out of Gauge Fle…" at bounding box center [604, 306] width 913 height 50
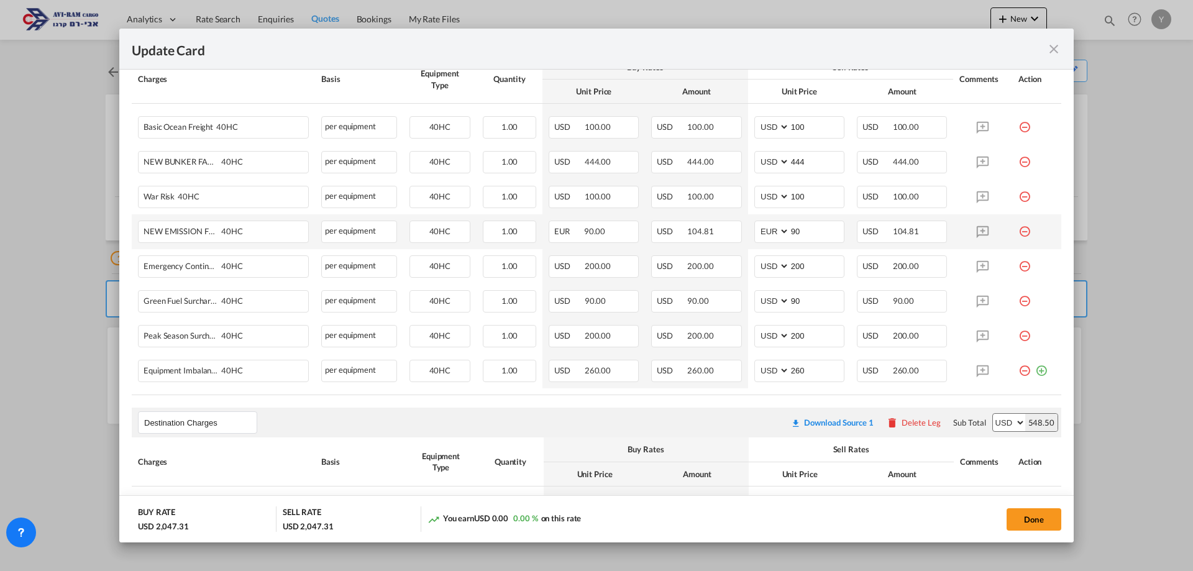
scroll to position [373, 0]
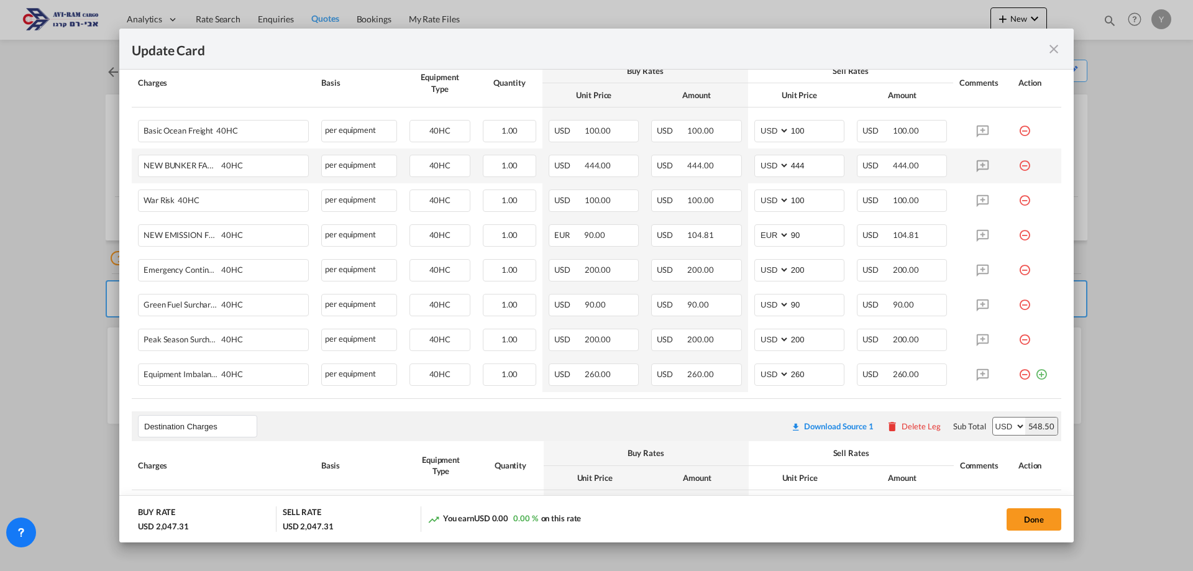
click at [1018, 164] on md-icon "icon-minus-circle-outline red-400-fg" at bounding box center [1024, 161] width 12 height 12
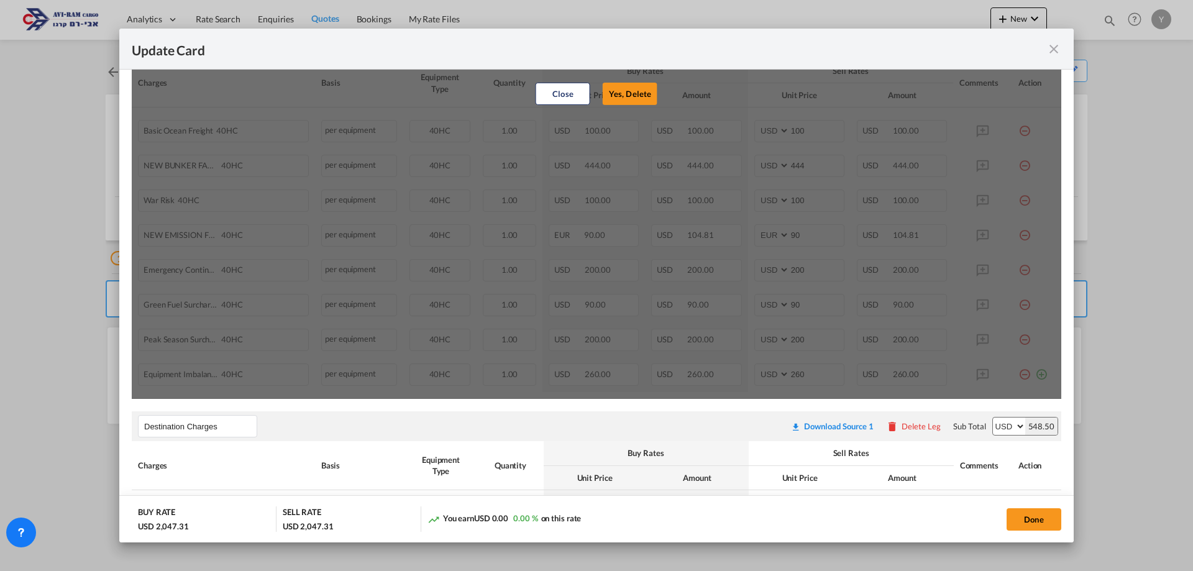
click at [656, 96] on div "Close Yes, Delete" at bounding box center [597, 94] width 228 height 30
click at [634, 90] on button "Yes, Delete" at bounding box center [630, 94] width 55 height 22
type input "100"
select select "string:EUR"
type input "90"
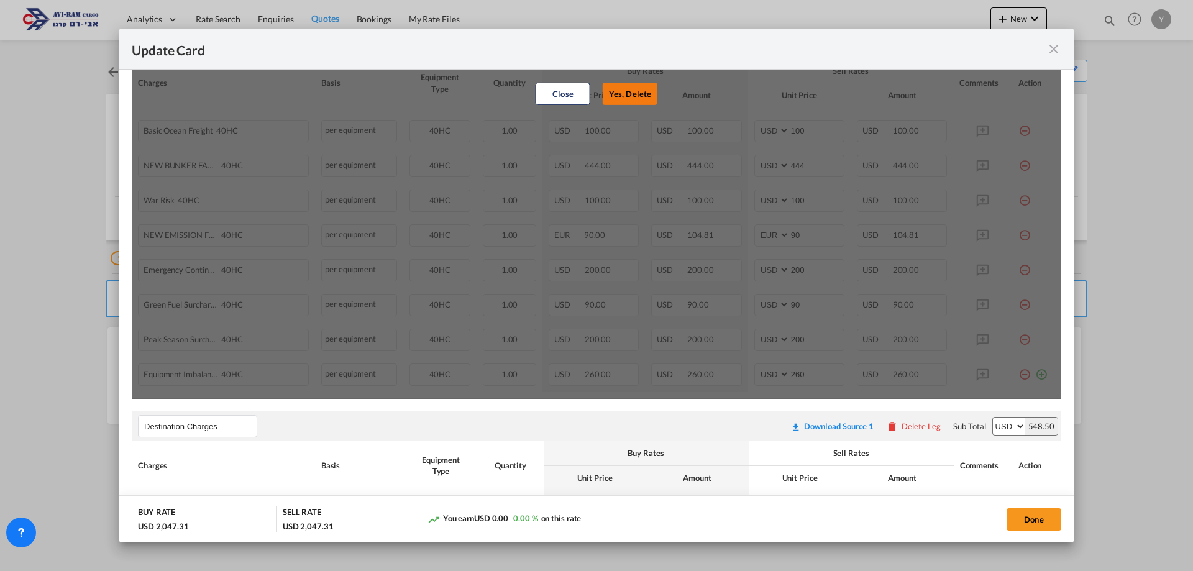
select select "string:USD"
type input "200"
type input "90"
type input "200"
type input "260"
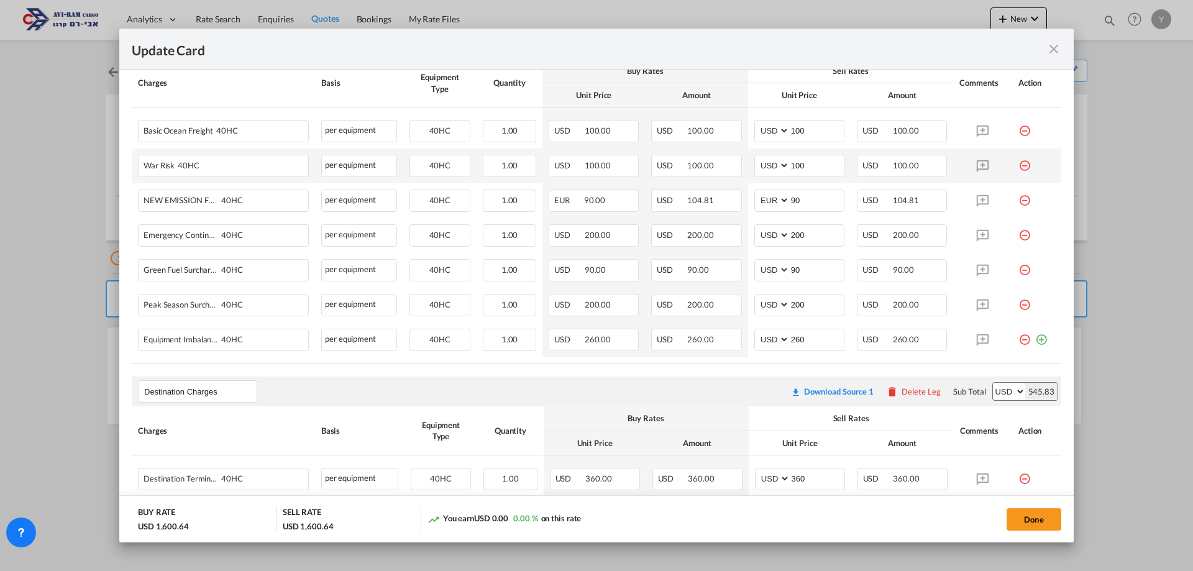
click at [1018, 167] on md-icon "icon-minus-circle-outline red-400-fg" at bounding box center [1024, 161] width 12 height 12
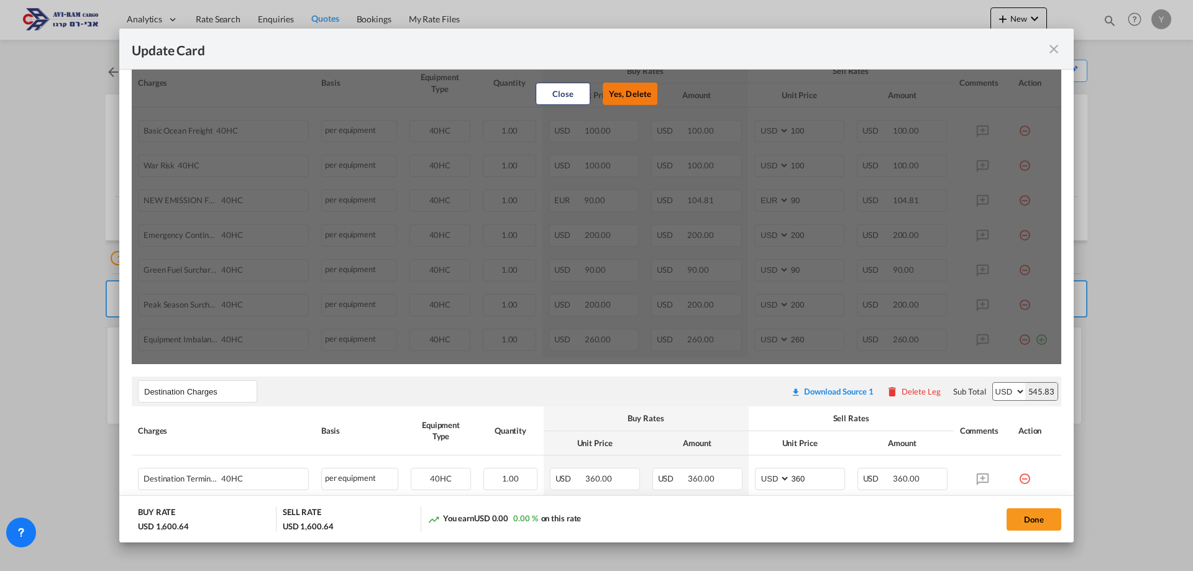
click at [621, 102] on button "Yes, Delete" at bounding box center [630, 94] width 55 height 22
select select "string:EUR"
type input "90"
select select "string:USD"
type input "200"
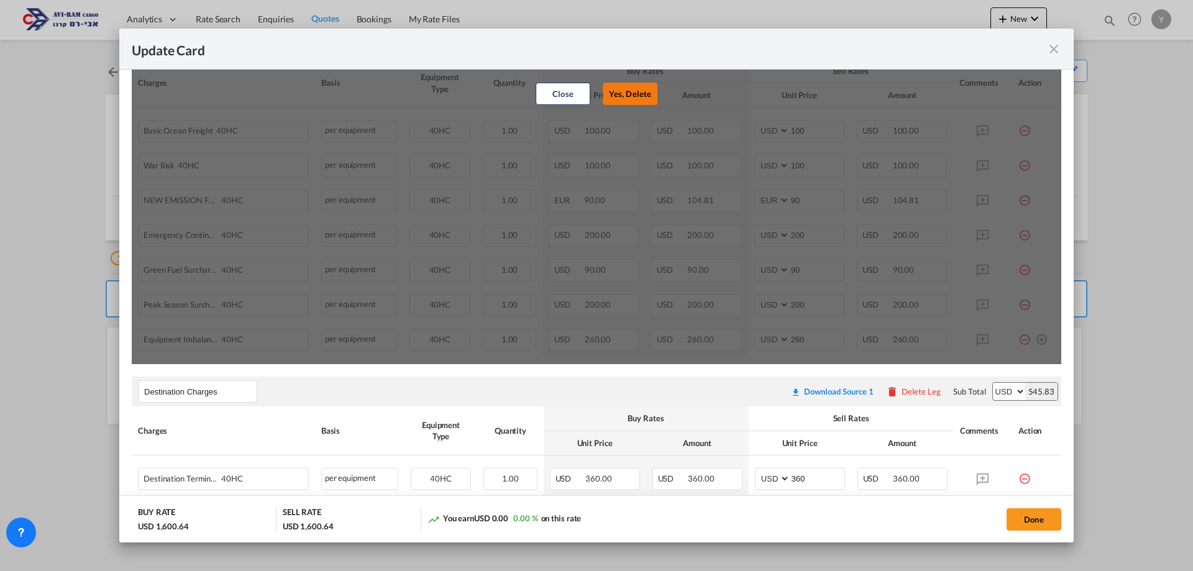
type input "90"
type input "200"
type input "260"
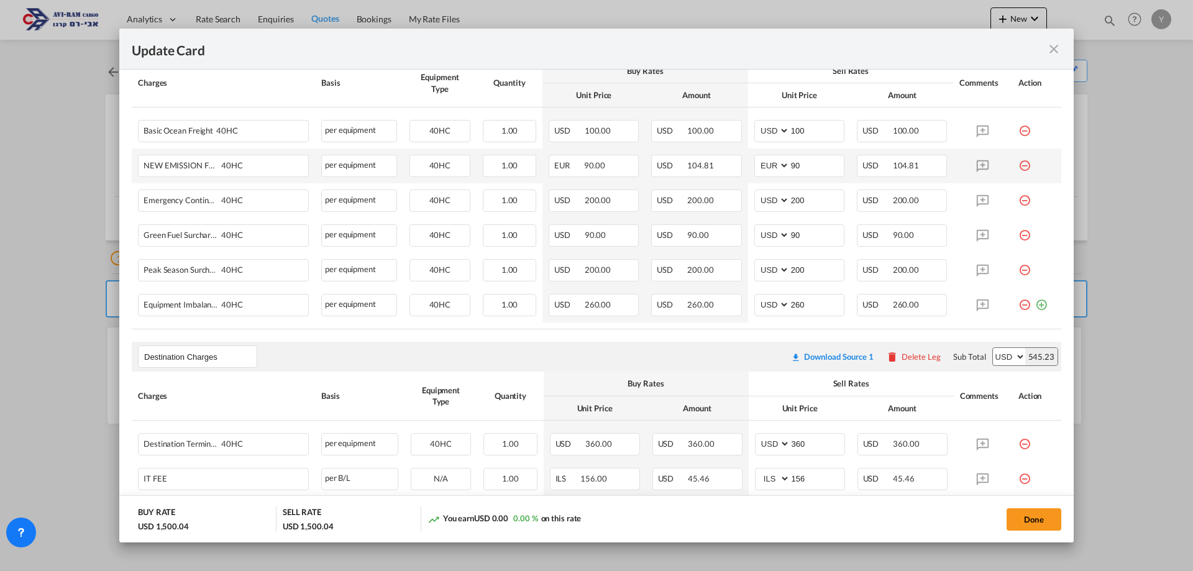
click at [1012, 170] on td "Update CardPort of ..." at bounding box center [1036, 165] width 49 height 35
click at [1018, 161] on md-icon "icon-minus-circle-outline red-400-fg" at bounding box center [1024, 161] width 12 height 12
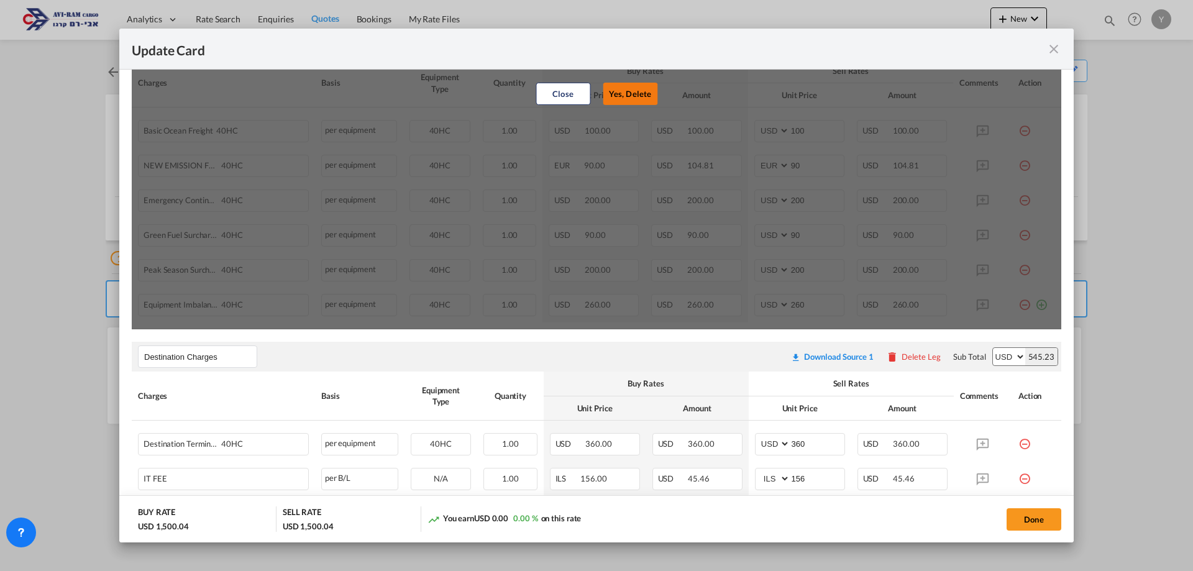
click at [636, 91] on button "Yes, Delete" at bounding box center [630, 94] width 55 height 22
select select "string:USD"
type input "200"
type input "90"
type input "200"
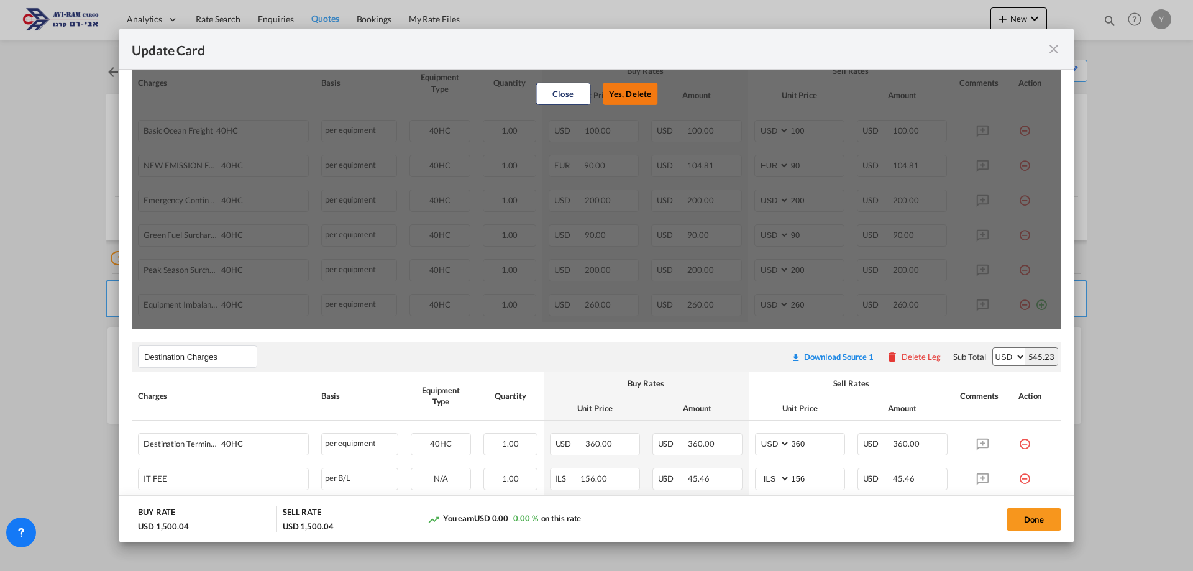
type input "260"
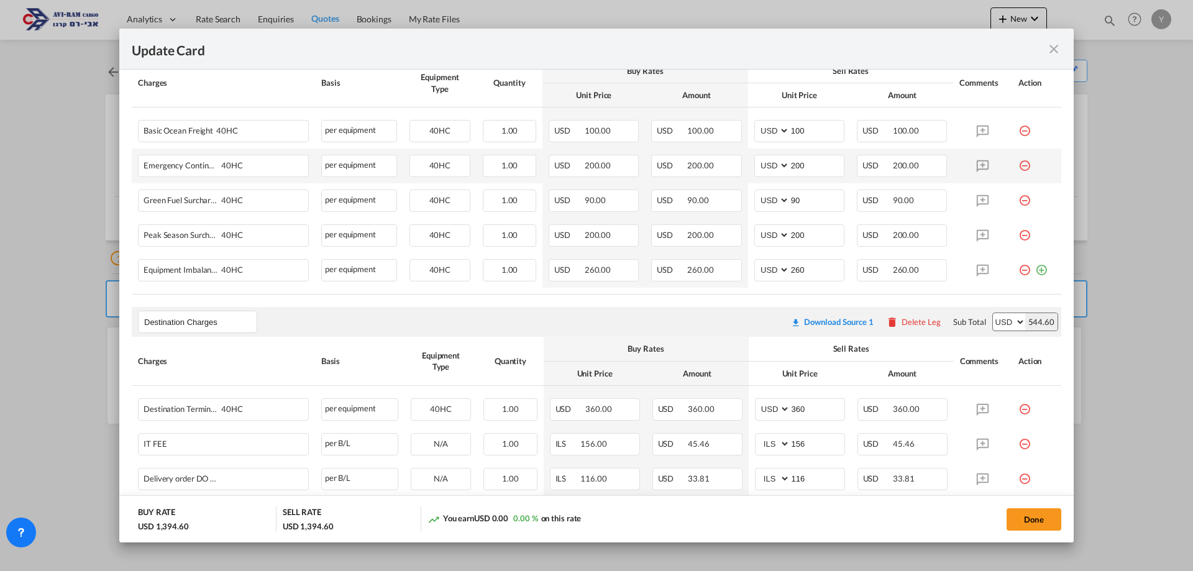
click at [1018, 161] on md-icon "icon-minus-circle-outline red-400-fg" at bounding box center [1024, 161] width 12 height 12
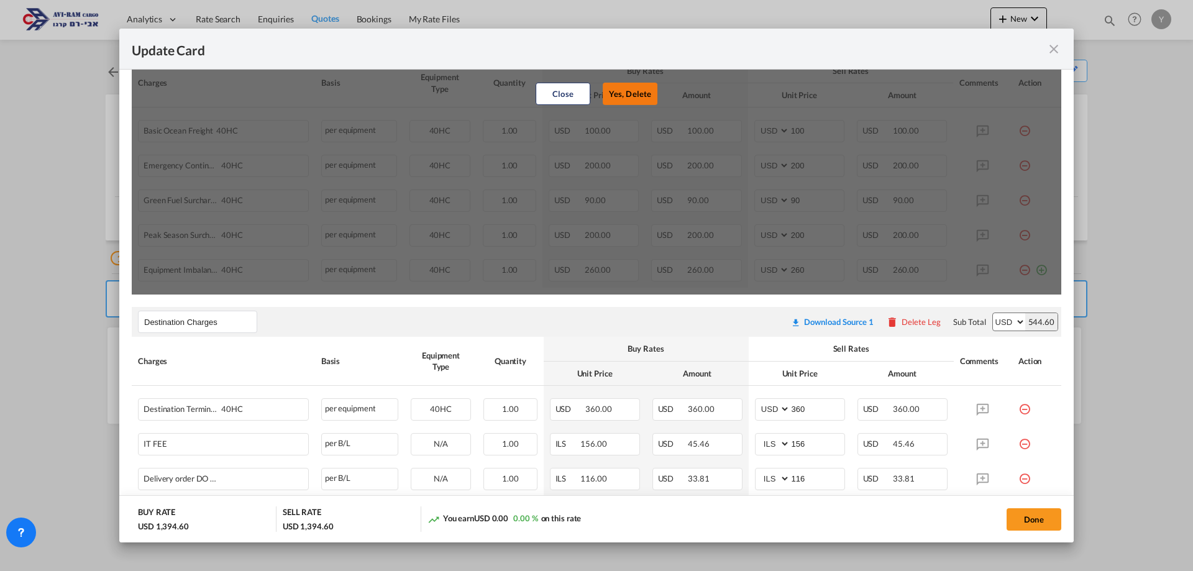
click at [636, 94] on button "Yes, Delete" at bounding box center [630, 94] width 55 height 22
type input "90"
type input "200"
type input "260"
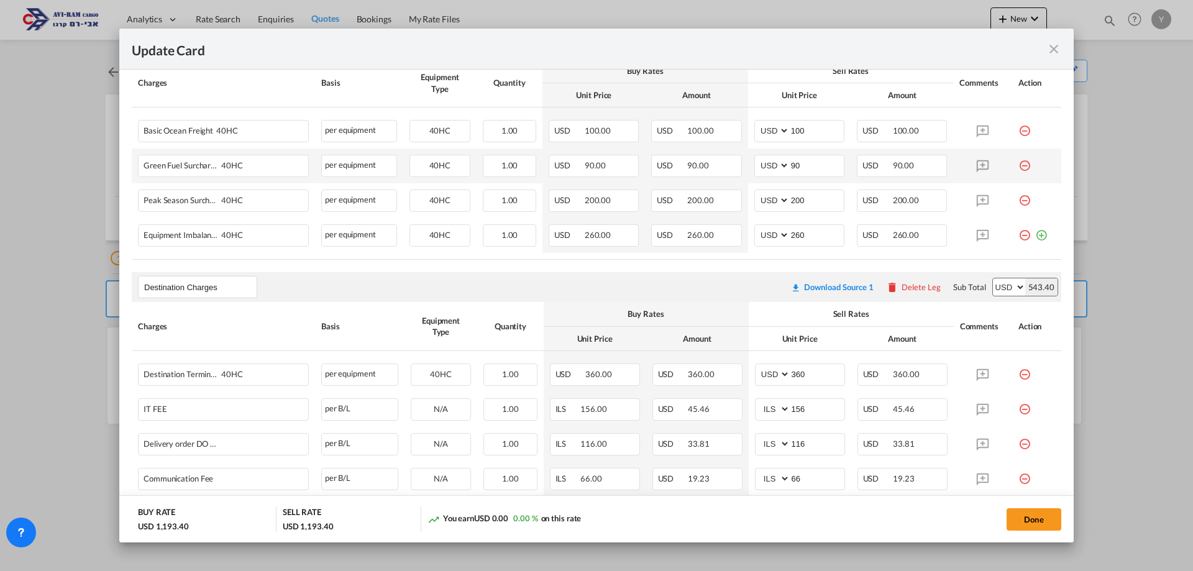
click at [1018, 163] on md-icon "icon-minus-circle-outline red-400-fg" at bounding box center [1024, 161] width 12 height 12
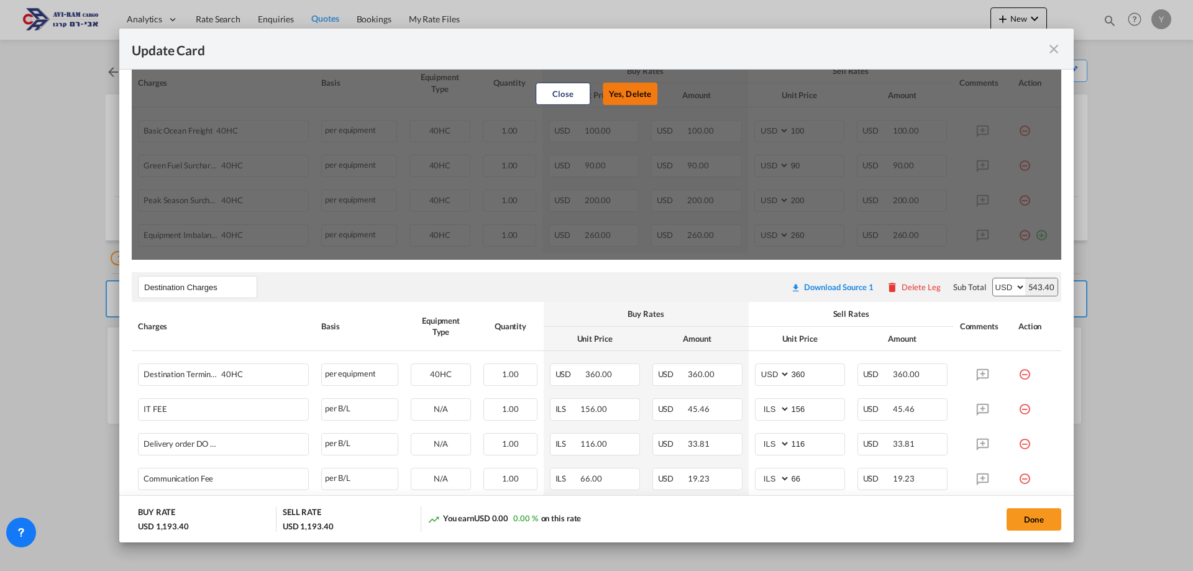
click at [631, 97] on button "Yes, Delete" at bounding box center [630, 94] width 55 height 22
type input "200"
type input "260"
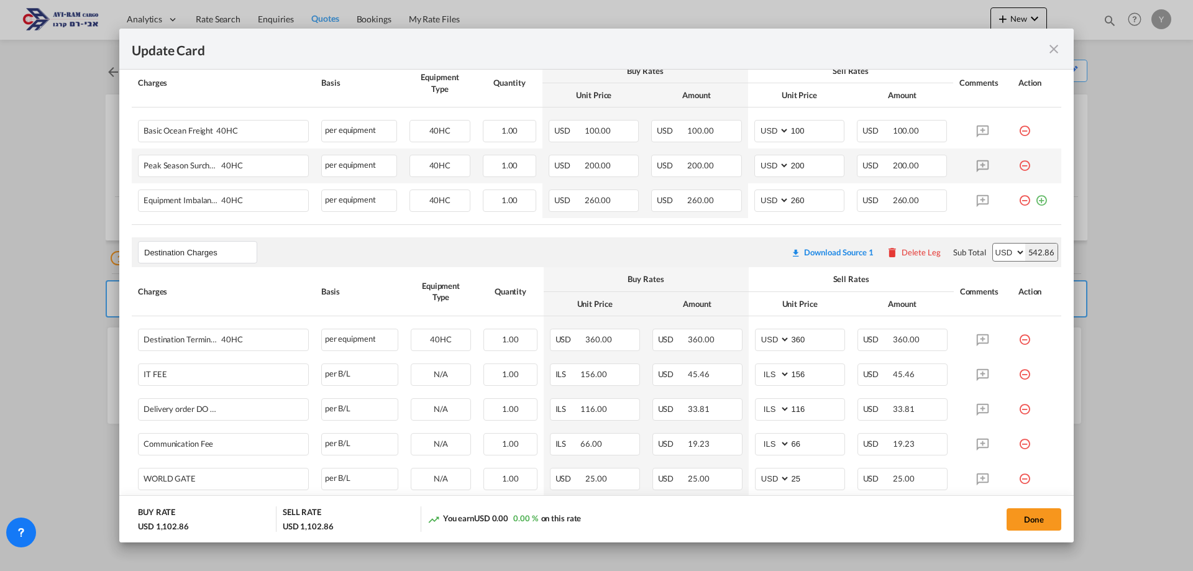
drag, startPoint x: 1024, startPoint y: 170, endPoint x: 1007, endPoint y: 171, distance: 16.9
click at [1020, 171] on td "Update CardPort of ..." at bounding box center [1036, 165] width 49 height 35
click at [1018, 160] on md-icon "icon-minus-circle-outline red-400-fg" at bounding box center [1024, 161] width 12 height 12
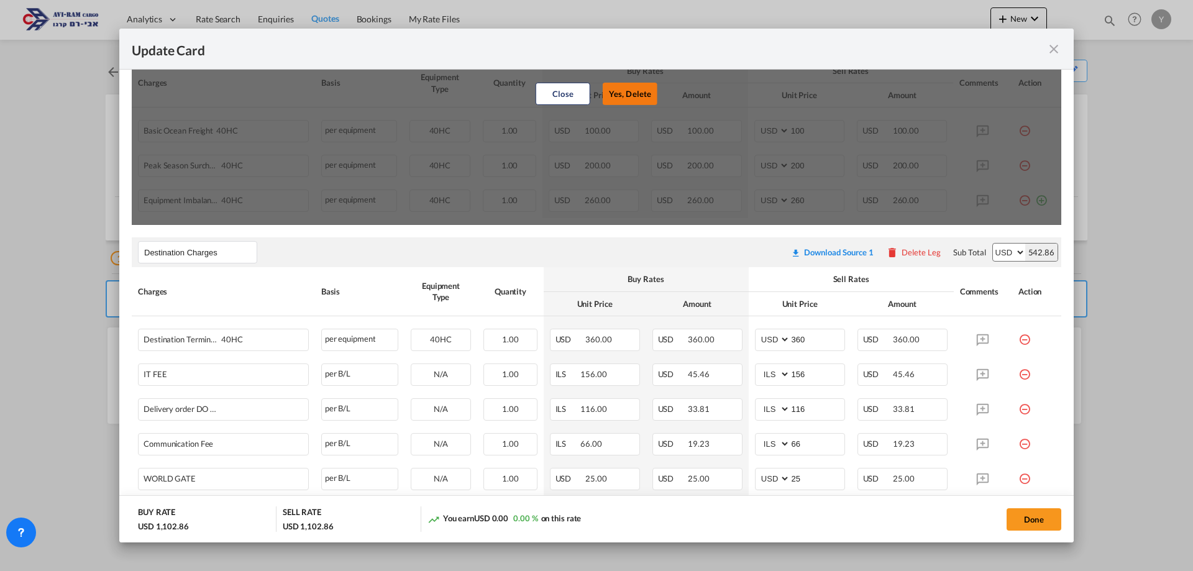
click at [610, 95] on button "Yes, Delete" at bounding box center [630, 94] width 55 height 22
type input "260"
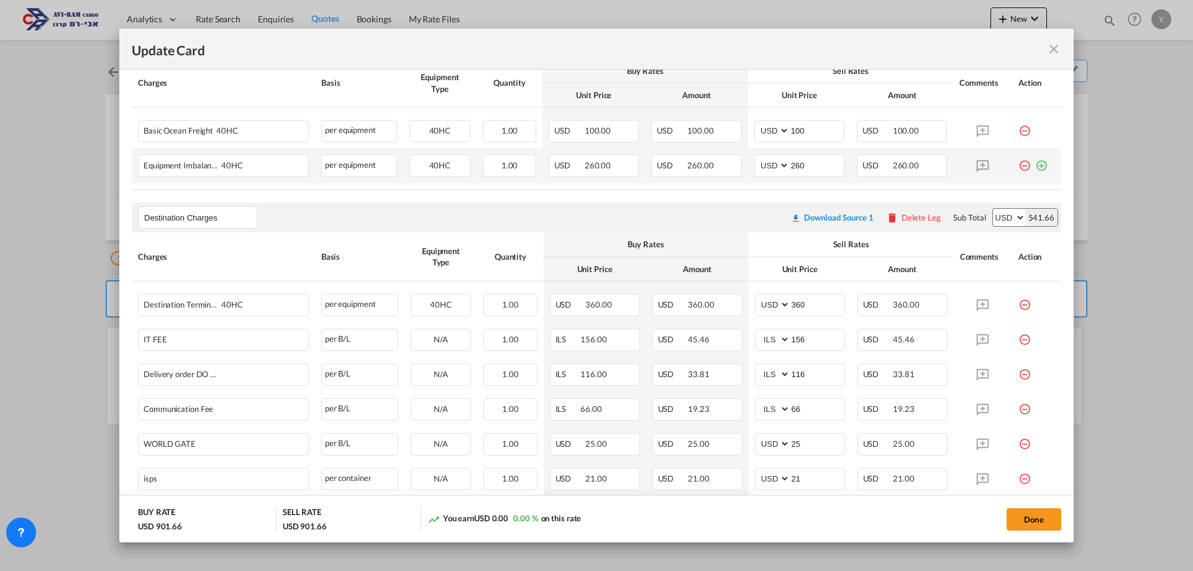
click at [1018, 162] on md-icon "icon-minus-circle-outline red-400-fg" at bounding box center [1024, 161] width 12 height 12
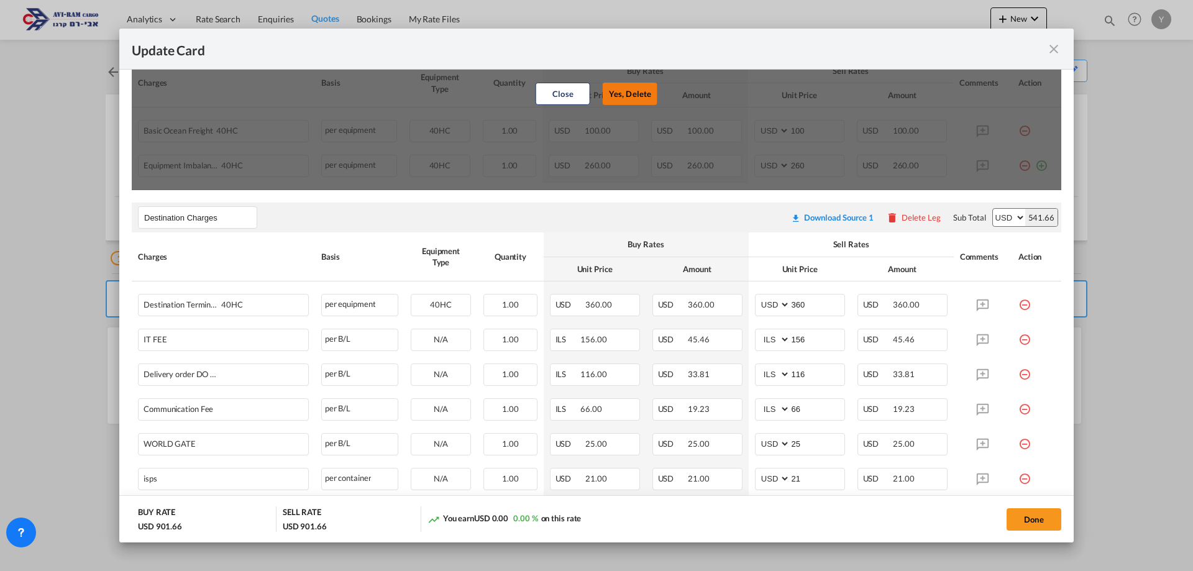
click at [608, 94] on button "Yes, Delete" at bounding box center [630, 94] width 55 height 22
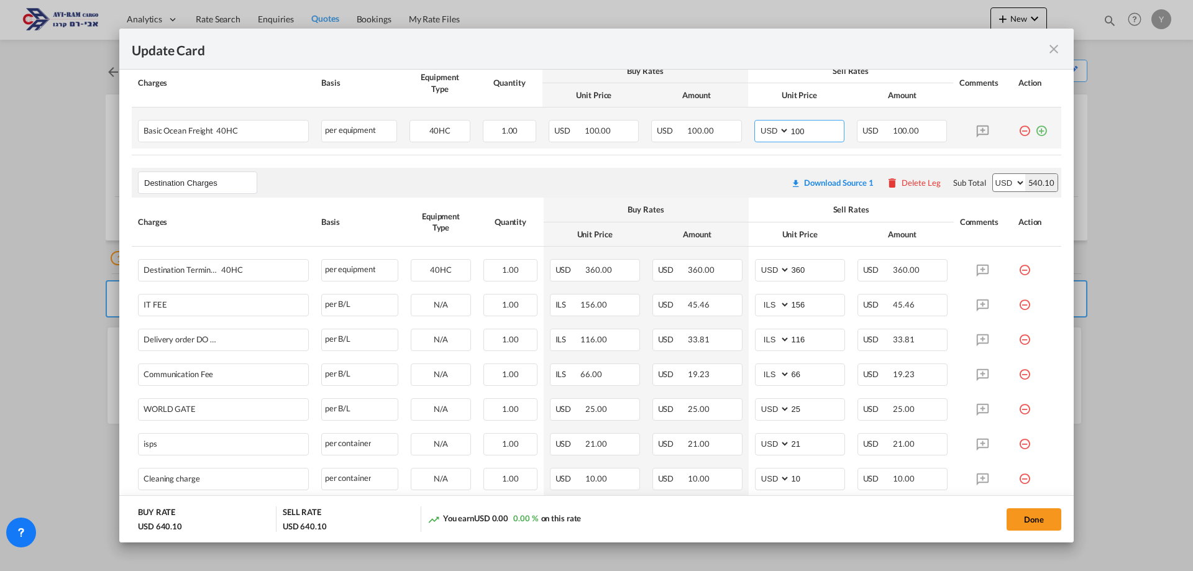
drag, startPoint x: 805, startPoint y: 128, endPoint x: 752, endPoint y: 137, distance: 54.2
click at [754, 137] on md-input-container "AED AFN ALL AMD ANG AOA ARS AUD AWG AZN BAM BBD BDT BGN BHD BIF BMD BND BOB BRL…" at bounding box center [799, 131] width 90 height 22
type input "2050"
click at [711, 147] on td "USD 100.00" at bounding box center [696, 127] width 103 height 41
click at [636, 135] on td "USD 100.00" at bounding box center [593, 127] width 103 height 41
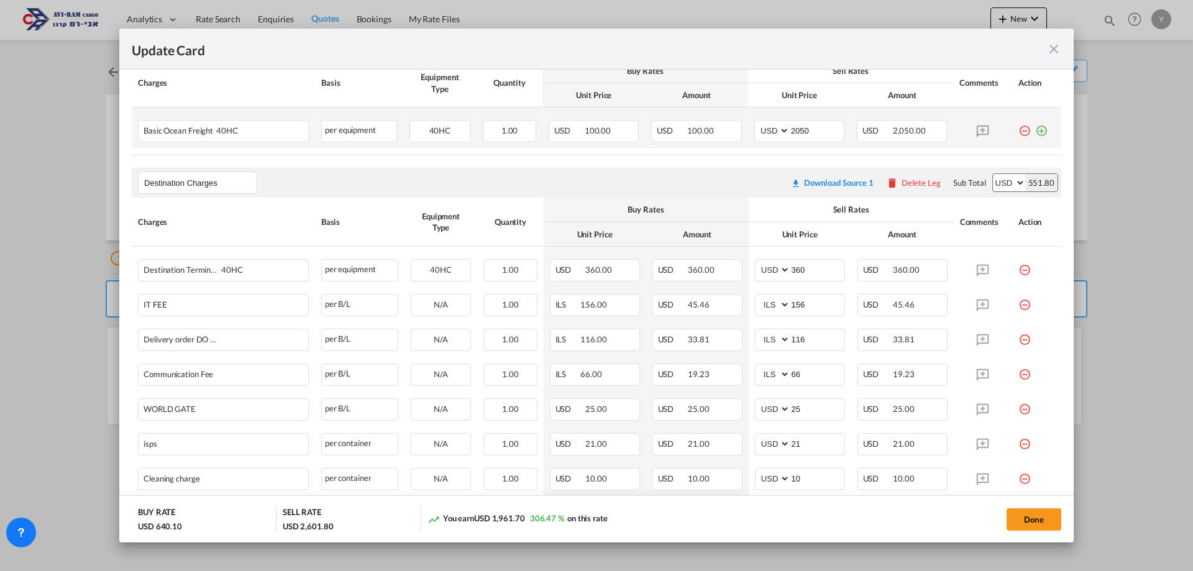
click at [533, 130] on td "1.00 Please Enter Invalid Input" at bounding box center [510, 127] width 66 height 41
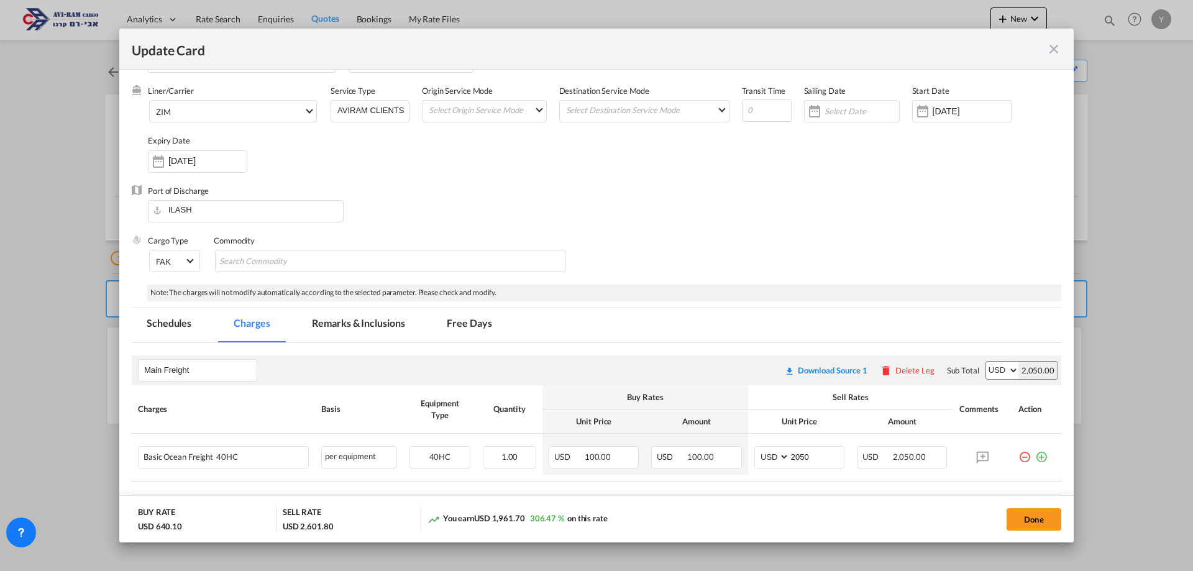
scroll to position [0, 0]
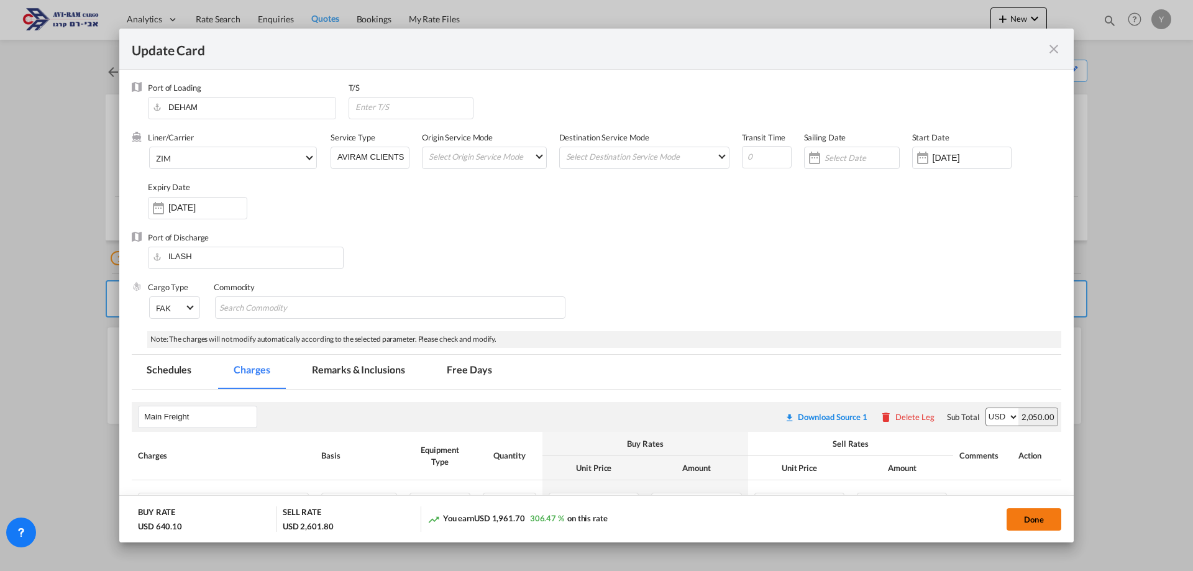
click at [1018, 522] on button "Done" at bounding box center [1034, 519] width 55 height 22
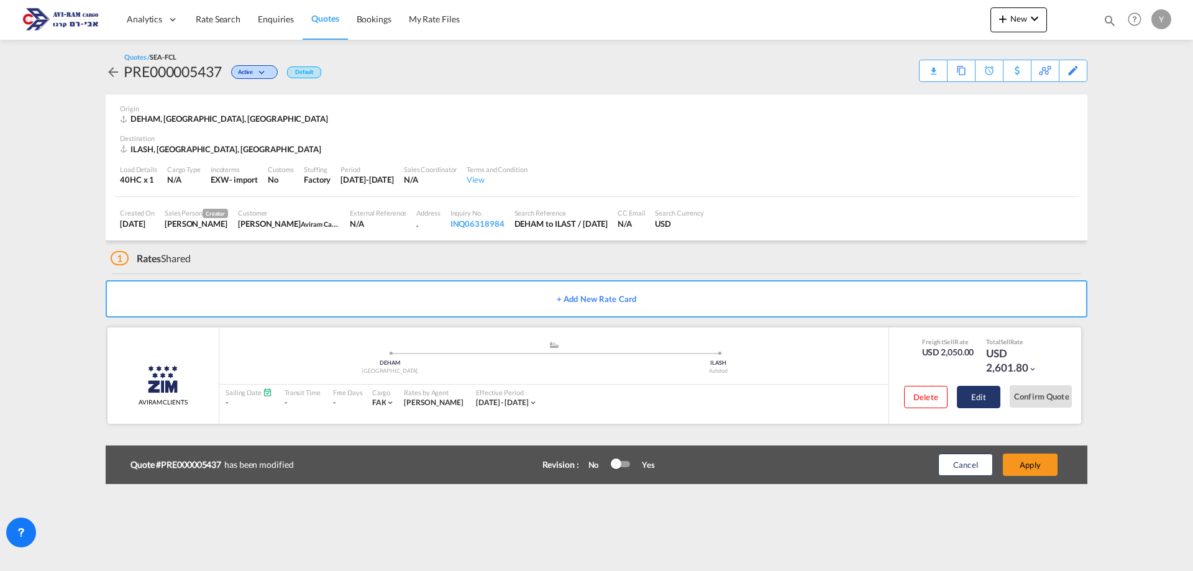
click at [973, 403] on button "Edit" at bounding box center [978, 397] width 43 height 22
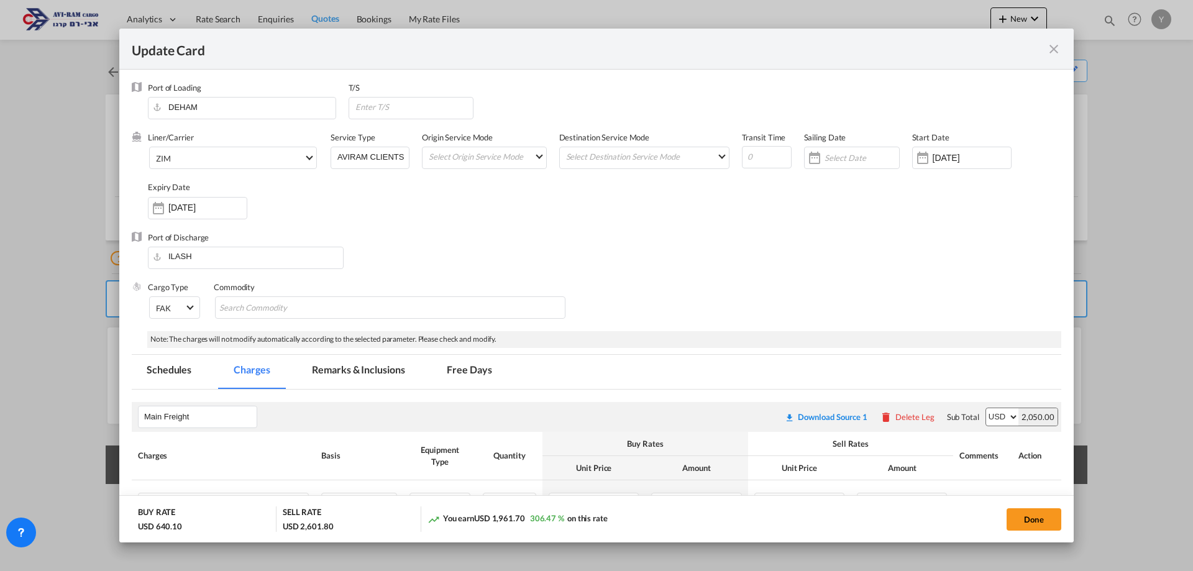
click at [995, 396] on div "Port of Loading DEHAM T/S Liner/Carrier ZIM 2HM LOGISTICS D.O.O AAXL GLOBAL SHI…" at bounding box center [596, 573] width 929 height 982
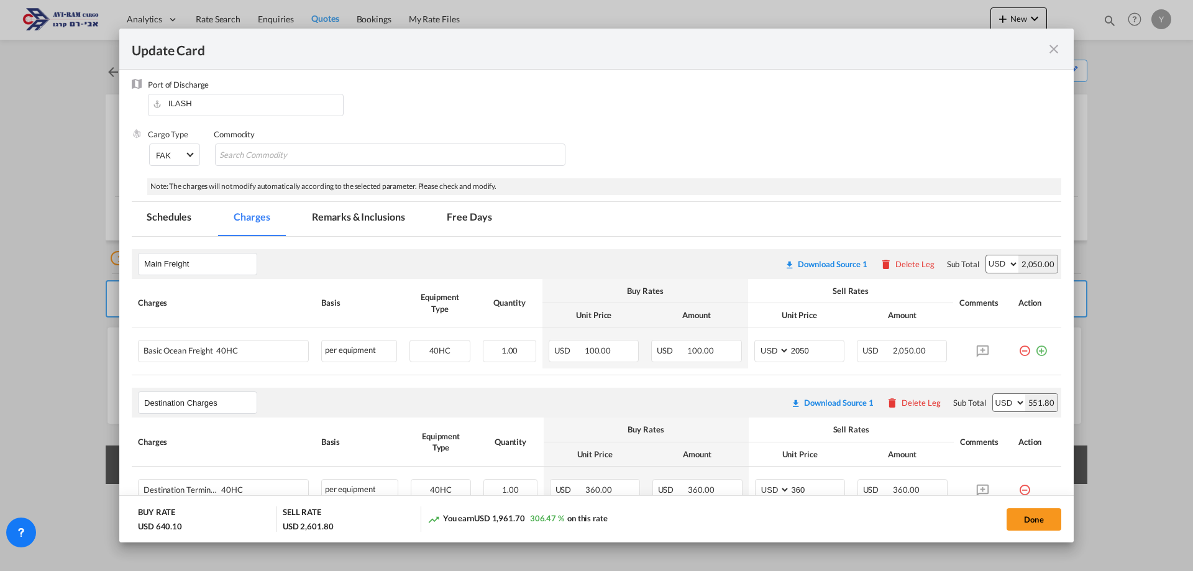
scroll to position [186, 0]
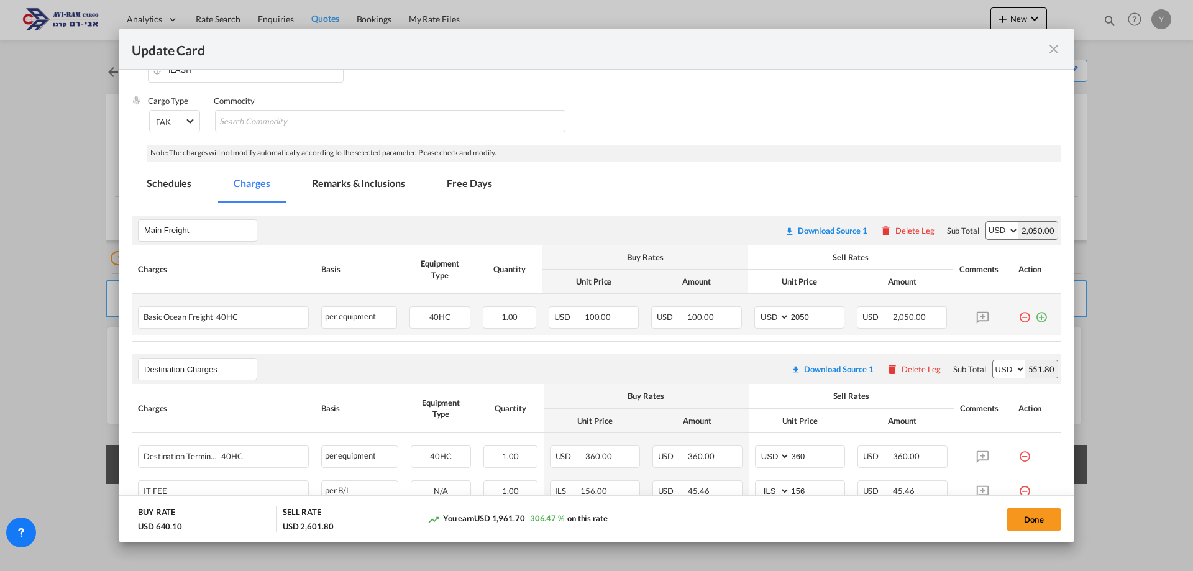
click at [1035, 311] on md-icon "icon-plus-circle-outline green-400-fg" at bounding box center [1041, 312] width 12 height 12
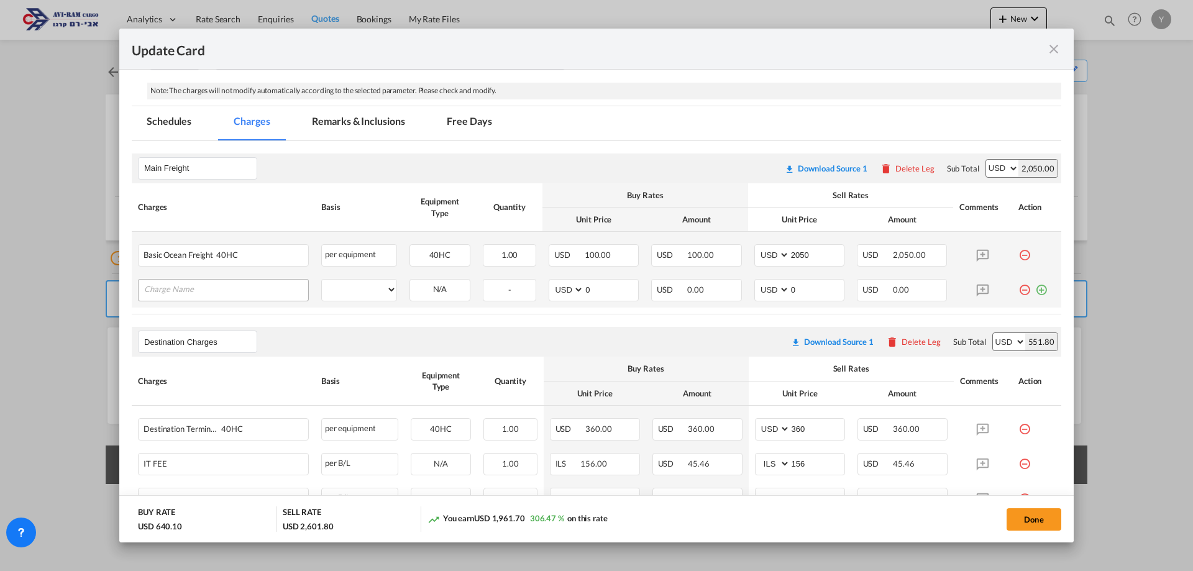
click at [163, 285] on input "Charge Name" at bounding box center [226, 289] width 164 height 19
click at [527, 252] on div "1.00" at bounding box center [509, 255] width 53 height 22
click at [611, 258] on div "USD 100.00" at bounding box center [594, 255] width 90 height 22
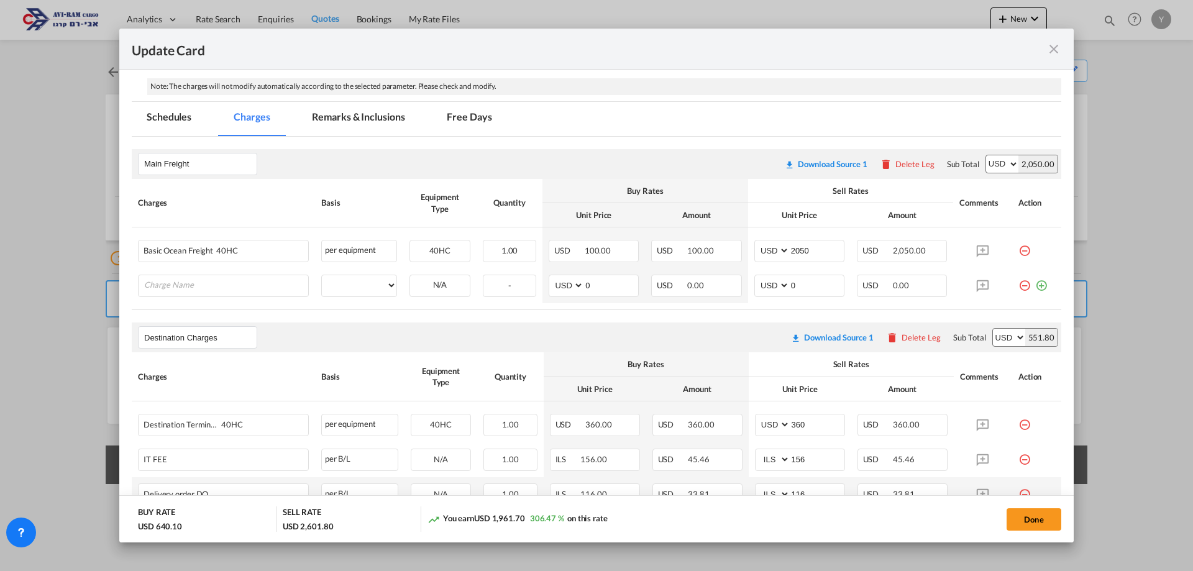
scroll to position [195, 0]
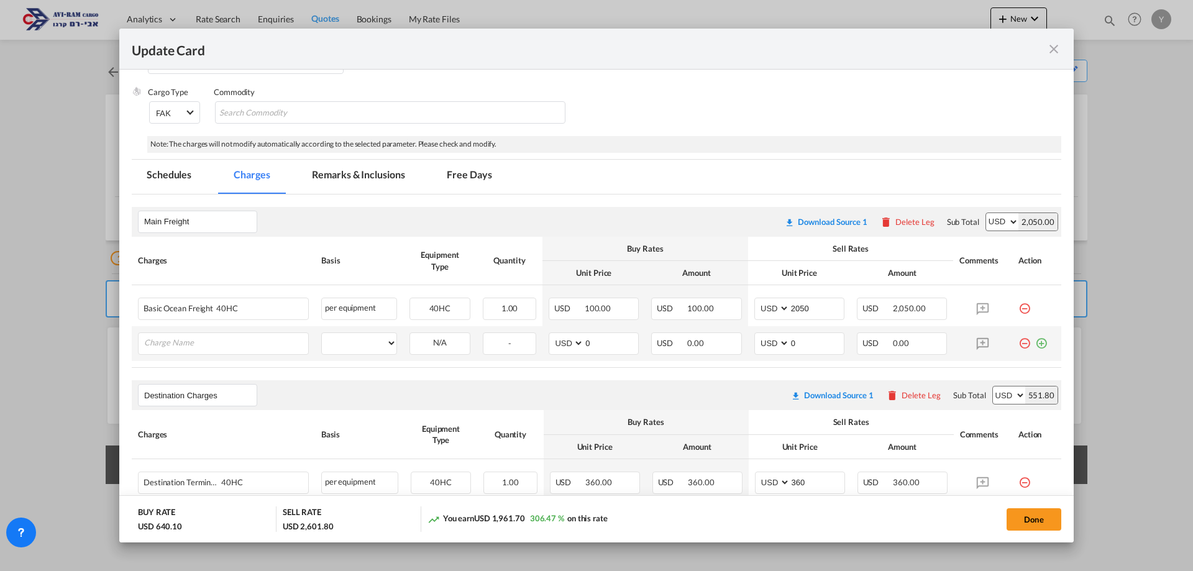
click at [1018, 340] on md-icon "icon-minus-circle-outline red-400-fg" at bounding box center [1024, 338] width 12 height 12
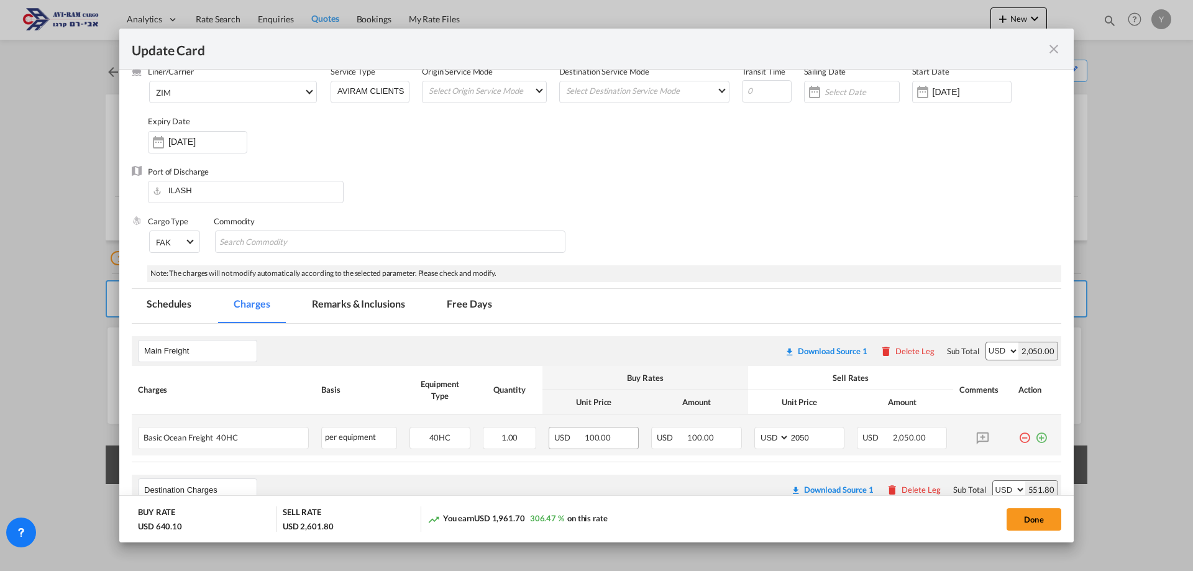
scroll to position [186, 0]
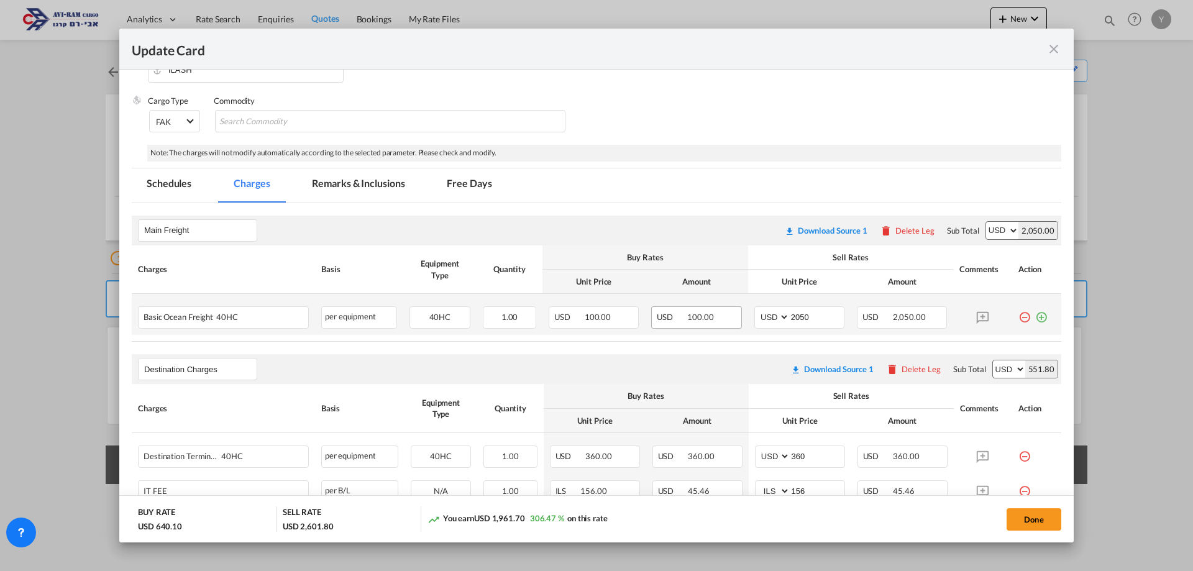
click at [702, 322] on span "100.00" at bounding box center [700, 317] width 26 height 10
click at [610, 319] on div "USD 100.00" at bounding box center [594, 317] width 90 height 22
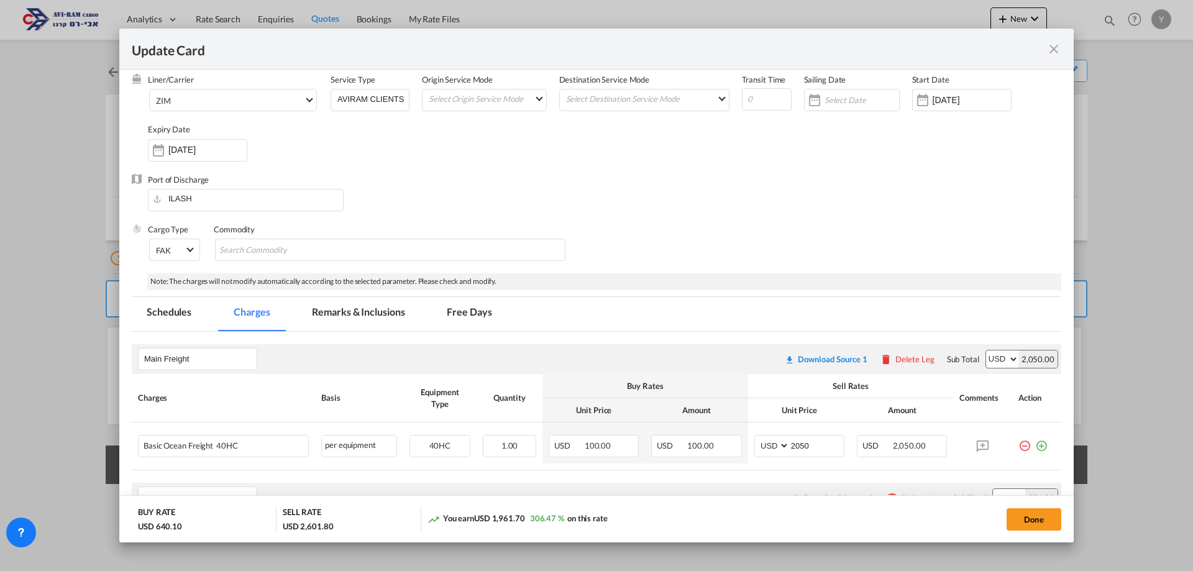
scroll to position [62, 0]
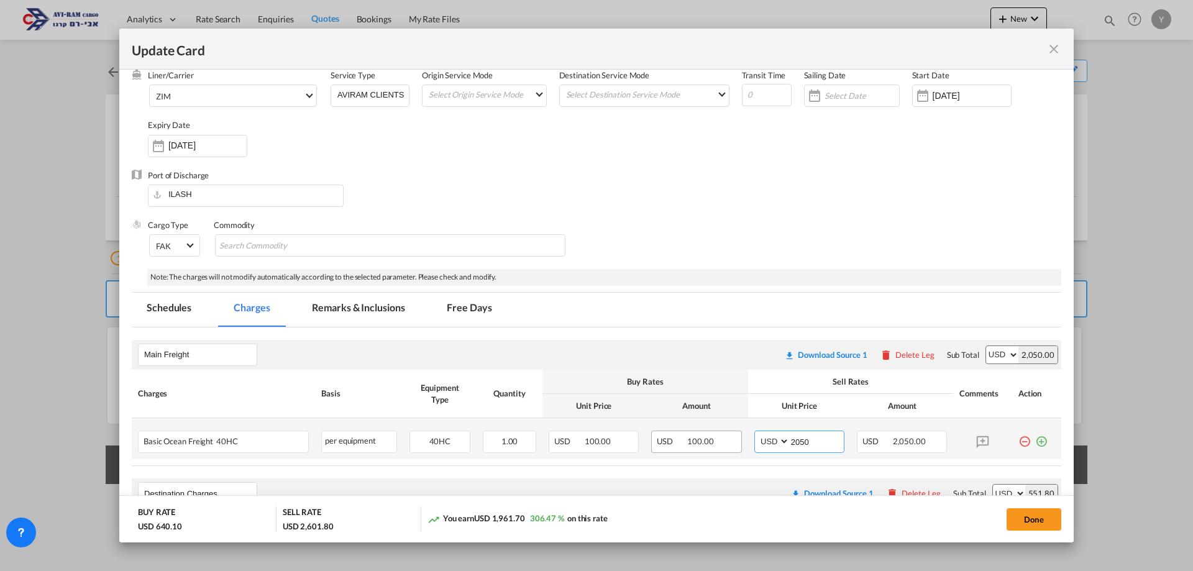
drag, startPoint x: 814, startPoint y: 444, endPoint x: 718, endPoint y: 432, distance: 97.0
click at [718, 432] on tr "Basic Ocean Freight 40HC Please Enter User Defined Charges Cannot Be Published …" at bounding box center [596, 438] width 929 height 41
click at [1048, 52] on md-icon "icon-close fg-AAA8AD m-0 pointer" at bounding box center [1053, 49] width 15 height 15
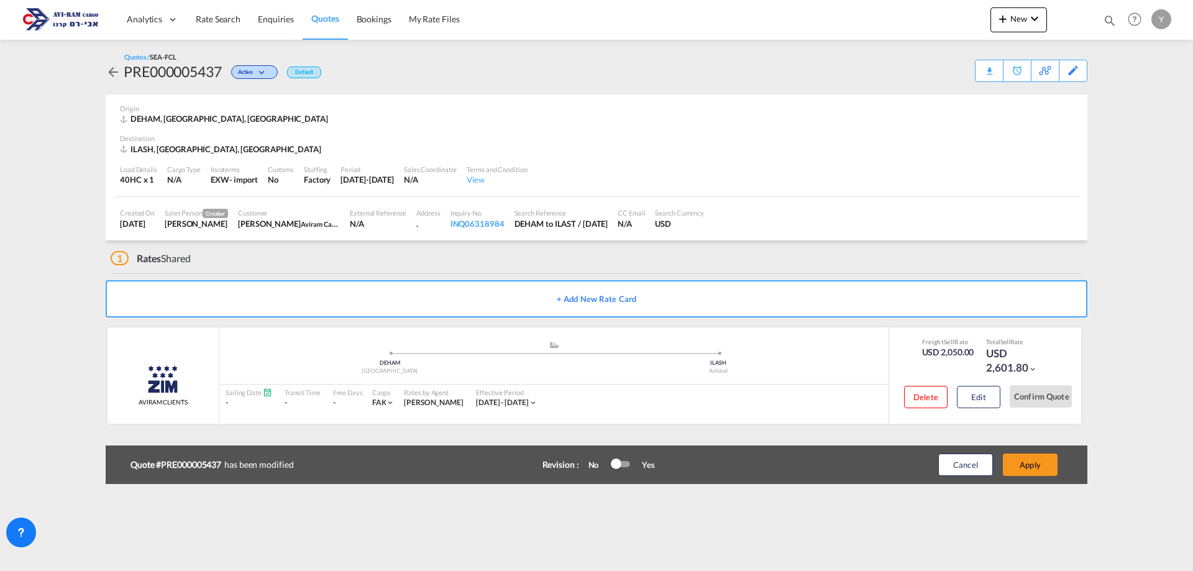
click at [1054, 46] on div "Update Card Port of Loading DEHAM T/S Liner/Carrier ZIM 2HM LOGISTICS D.O.O AAX…" at bounding box center [596, 285] width 1193 height 571
click at [219, 12] on link "Rate Search" at bounding box center [218, 19] width 62 height 40
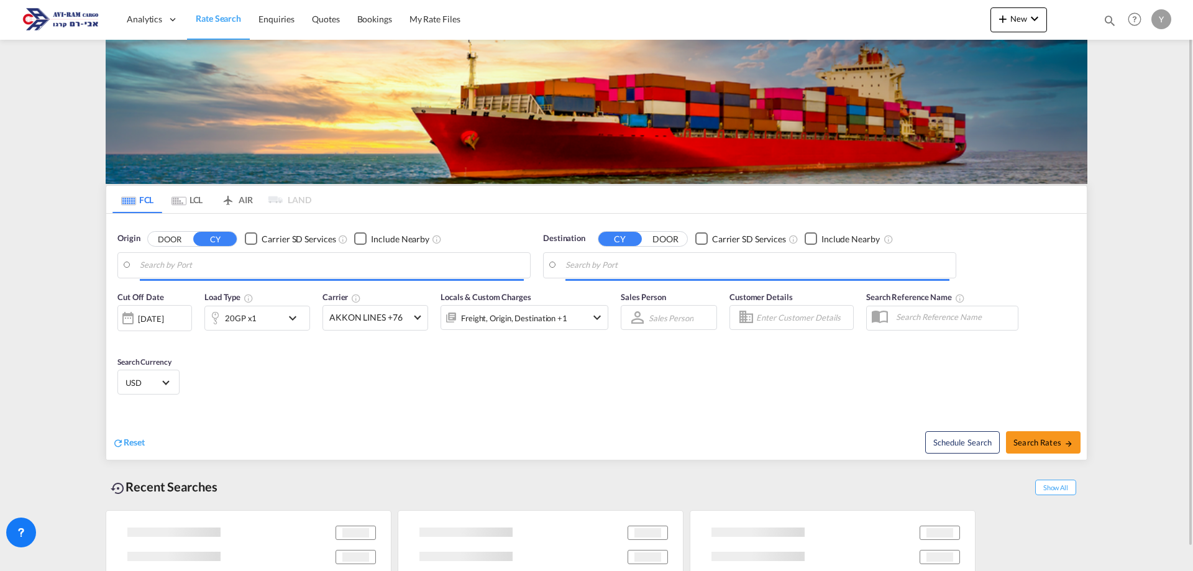
type input "Hamburg, DEHAM"
type input "Ashdod Southport, ILAST"
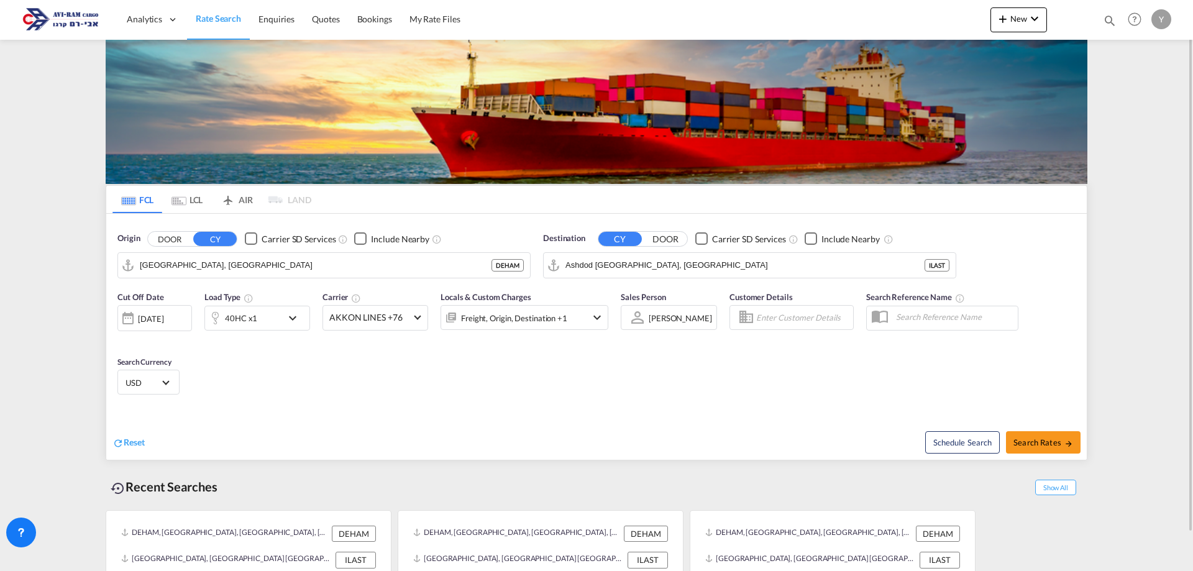
click at [146, 319] on div "10 Aug 2025" at bounding box center [150, 318] width 25 height 11
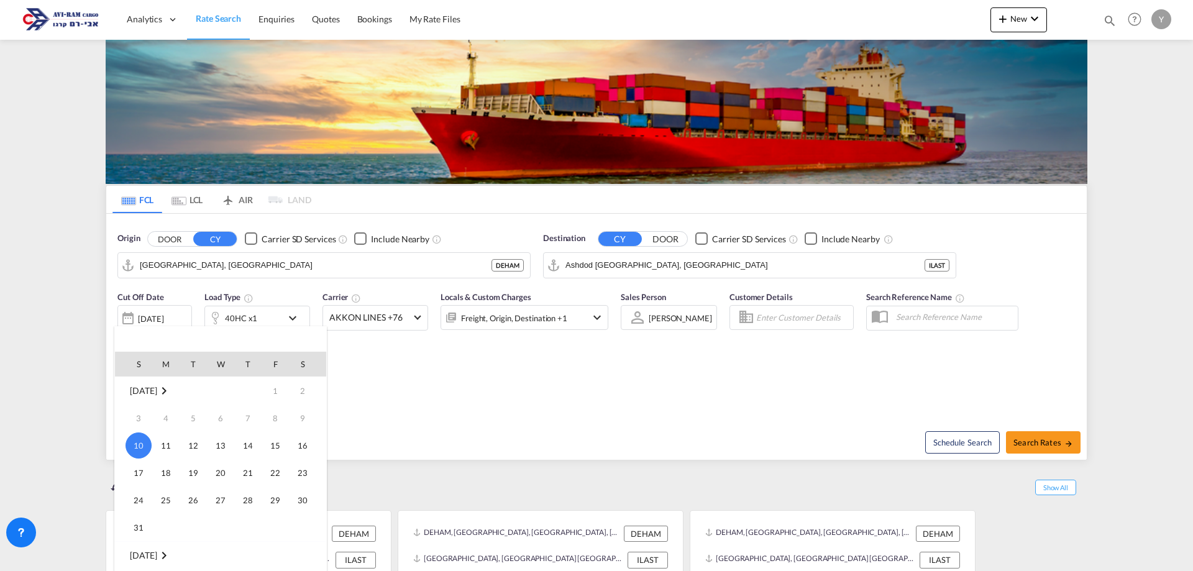
click at [128, 443] on span "10" at bounding box center [139, 445] width 26 height 26
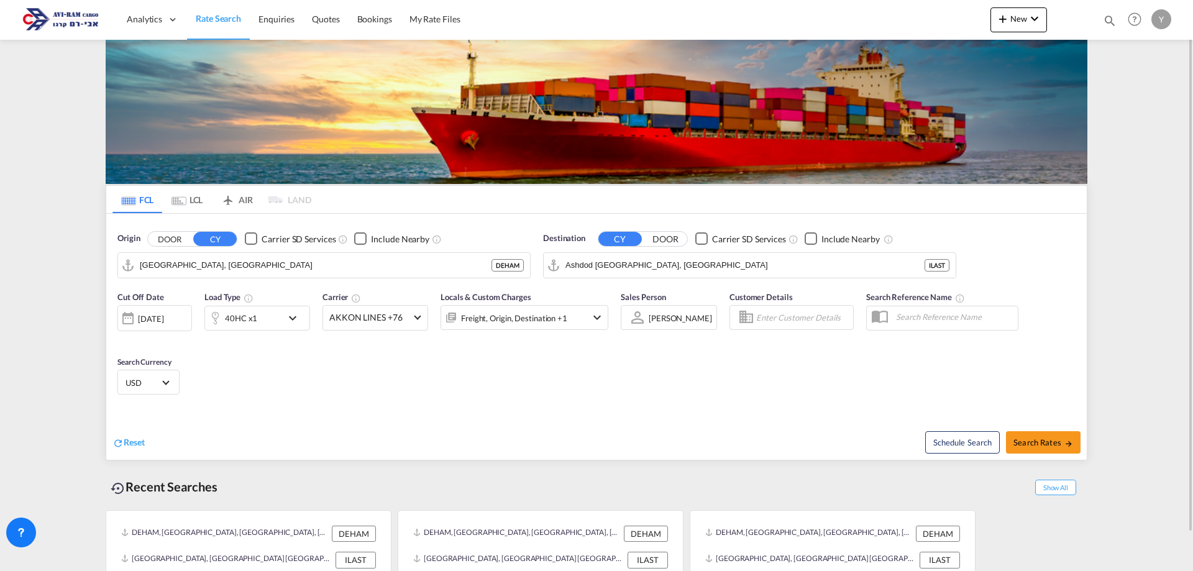
click at [249, 329] on div "40HC x1" at bounding box center [243, 318] width 77 height 25
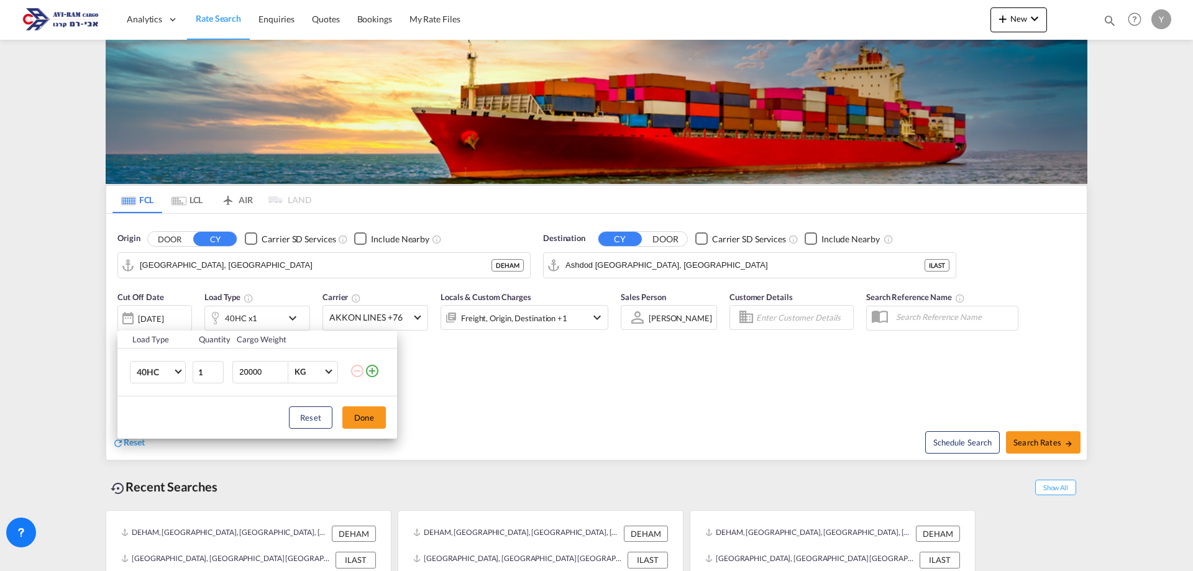
drag, startPoint x: 261, startPoint y: 376, endPoint x: 231, endPoint y: 383, distance: 31.3
click at [231, 383] on td "20000 KG KG" at bounding box center [289, 372] width 121 height 48
type input "5000"
click at [378, 418] on button "Done" at bounding box center [363, 417] width 43 height 22
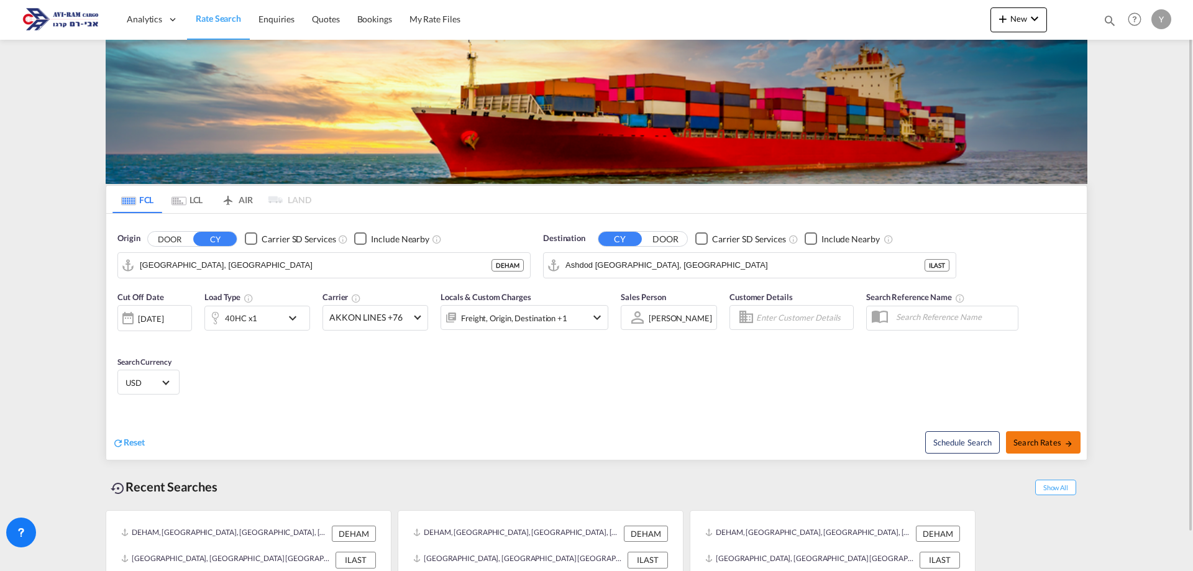
click at [1037, 442] on span "Search Rates" at bounding box center [1043, 442] width 60 height 10
type input "DEHAM to ILAST / 10 Aug 2025"
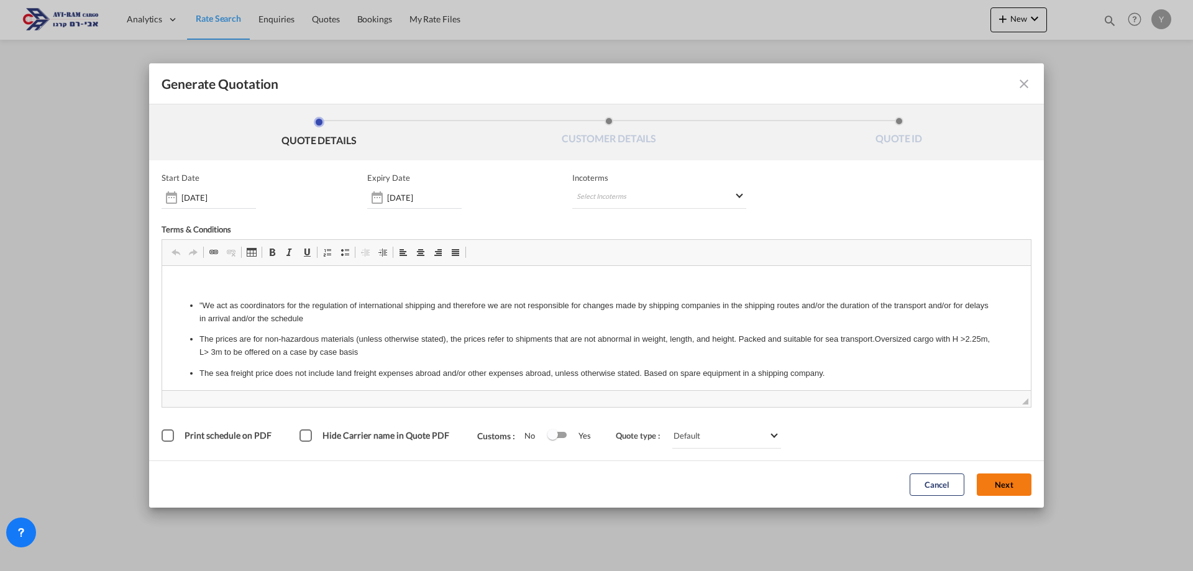
click at [998, 482] on button "Next" at bounding box center [1004, 484] width 55 height 22
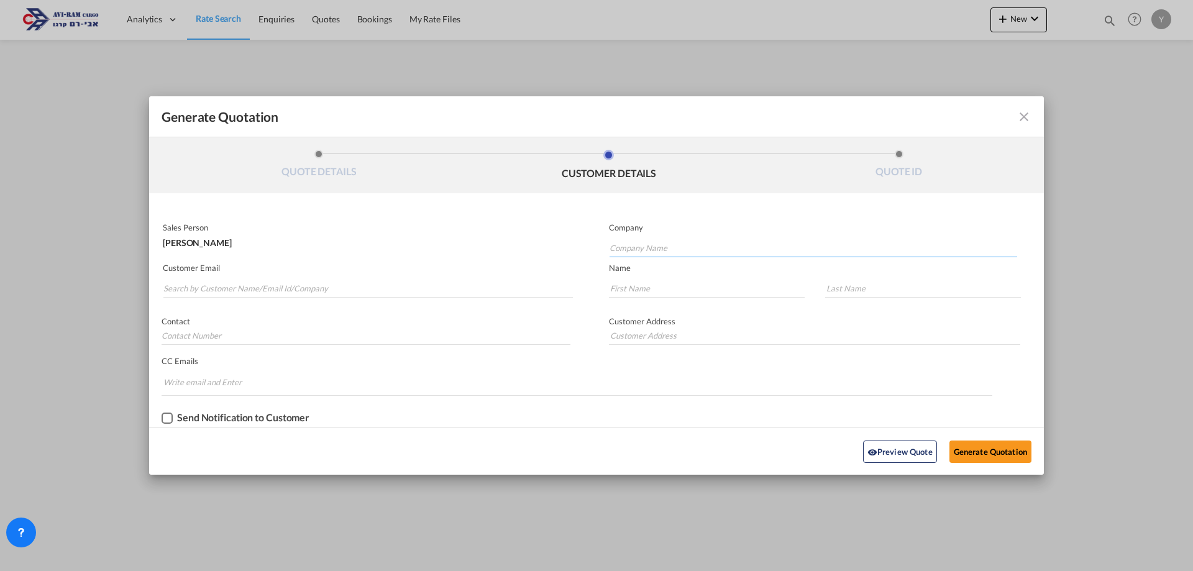
click at [687, 242] on input "Company Name" at bounding box center [813, 248] width 408 height 19
type input "NOY"
drag, startPoint x: 641, startPoint y: 249, endPoint x: 519, endPoint y: 213, distance: 127.4
click at [518, 229] on div "Sales Person Yulia Vainblat Company NOY Customer Email Name Contact Customer Ad…" at bounding box center [596, 322] width 895 height 209
click at [640, 244] on input "Company Name" at bounding box center [813, 248] width 408 height 19
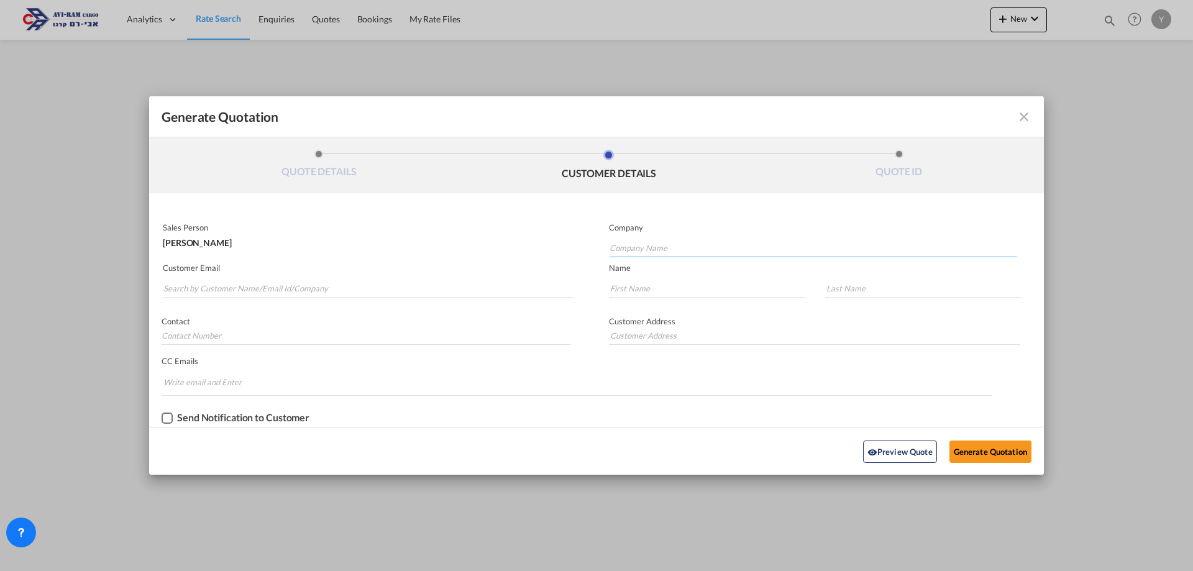
click at [640, 244] on input "Company Name" at bounding box center [813, 248] width 408 height 19
type input "N"
click at [224, 286] on input "Search by Customer Name/Email Id/Company" at bounding box center [367, 288] width 409 height 19
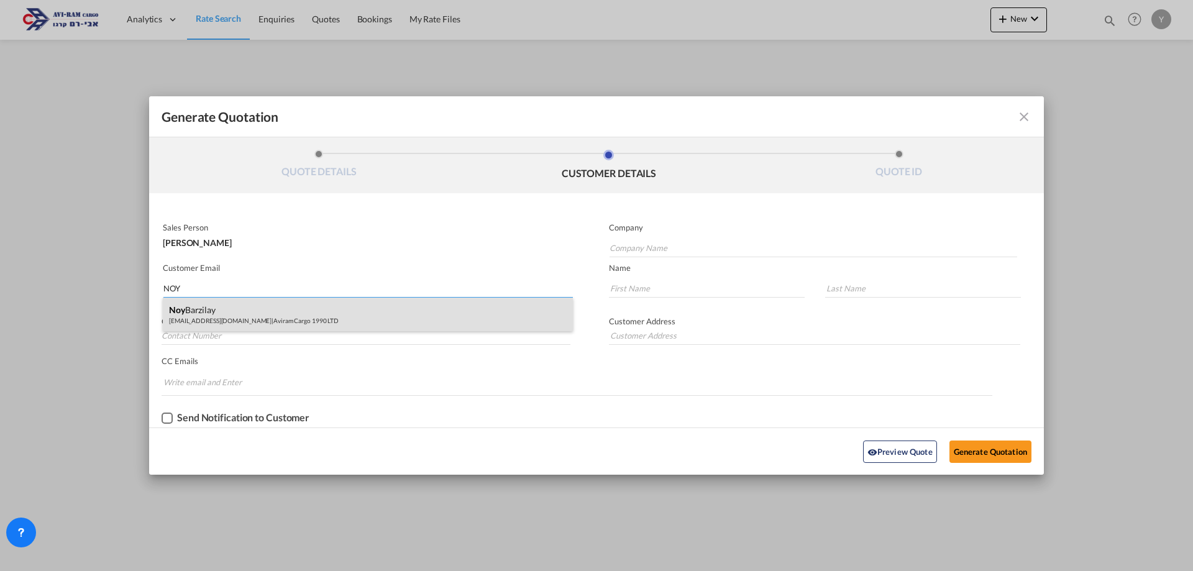
type input "NOY"
click at [216, 309] on div "Noy Barzilay cs1@aviram.co.il | Aviram Cargo 1990 LTD" at bounding box center [368, 315] width 410 height 34
type input "Aviram Cargo 1990 LTD"
type input "cs1@aviram.co.il"
type input "Noy"
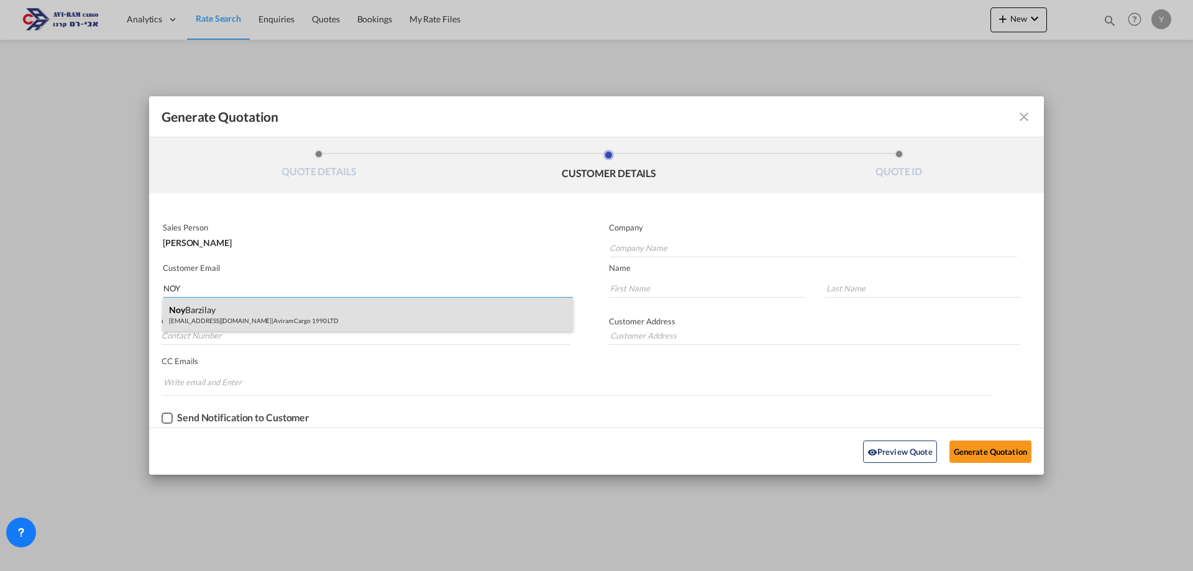
type input "Barzilay"
type input "."
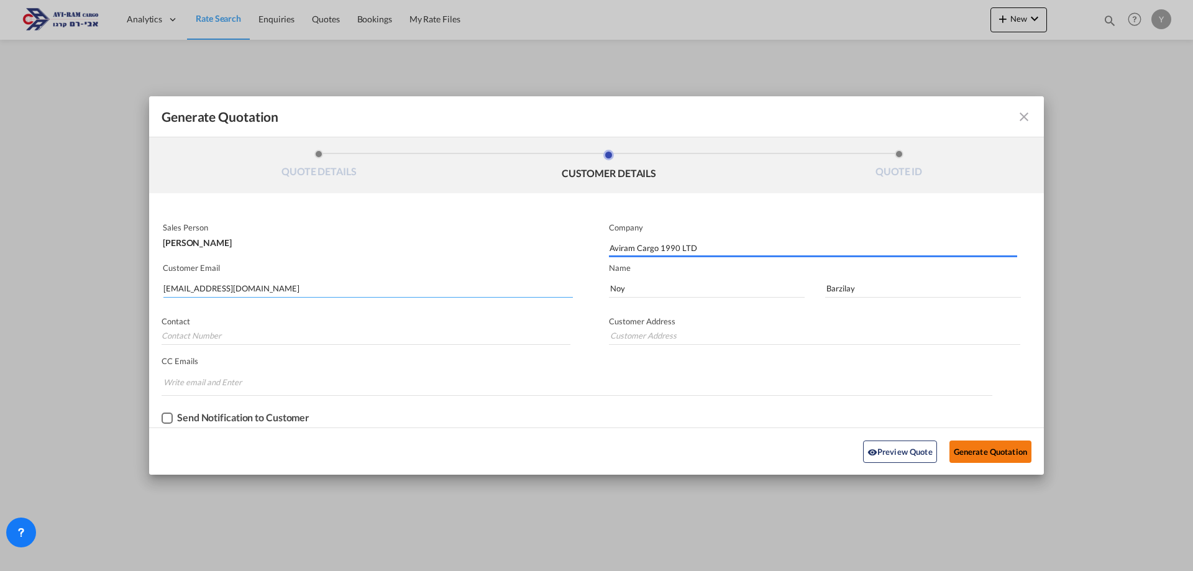
type input "."
click at [1008, 449] on button "Generate Quotation" at bounding box center [990, 452] width 82 height 22
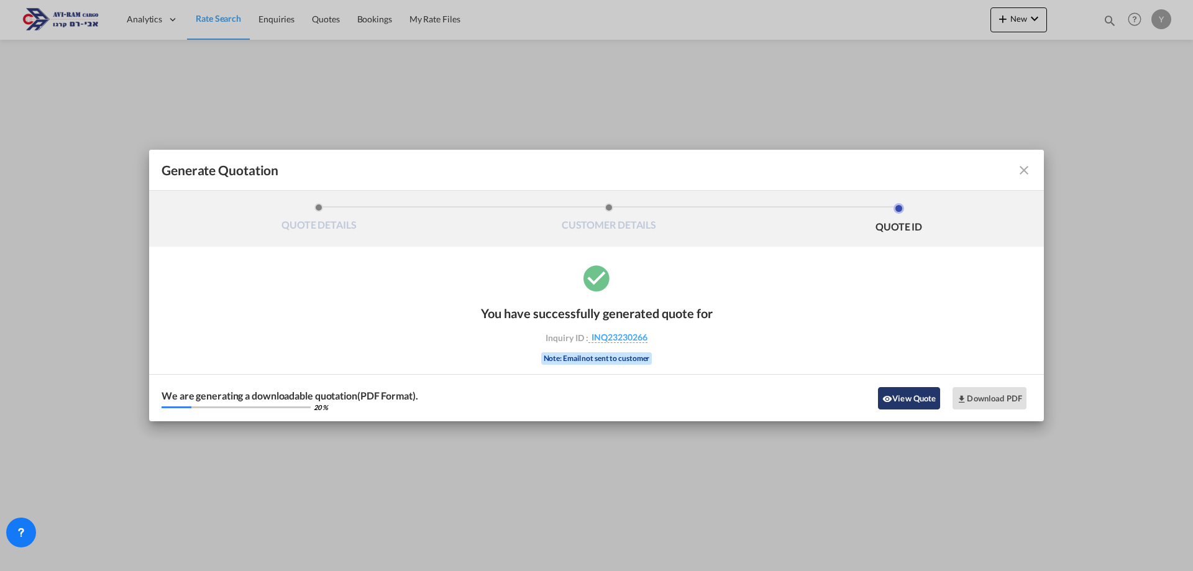
click at [910, 405] on button "View Quote" at bounding box center [909, 398] width 62 height 22
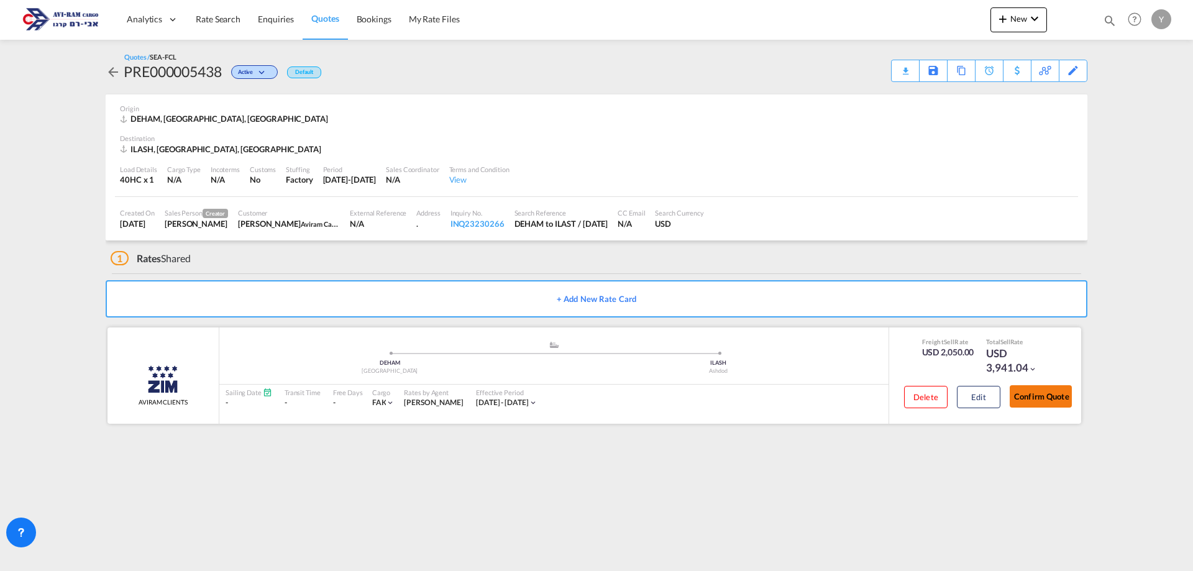
click at [1046, 399] on button "Confirm Quote" at bounding box center [1041, 396] width 62 height 22
click at [969, 396] on button "Edit" at bounding box center [978, 397] width 43 height 22
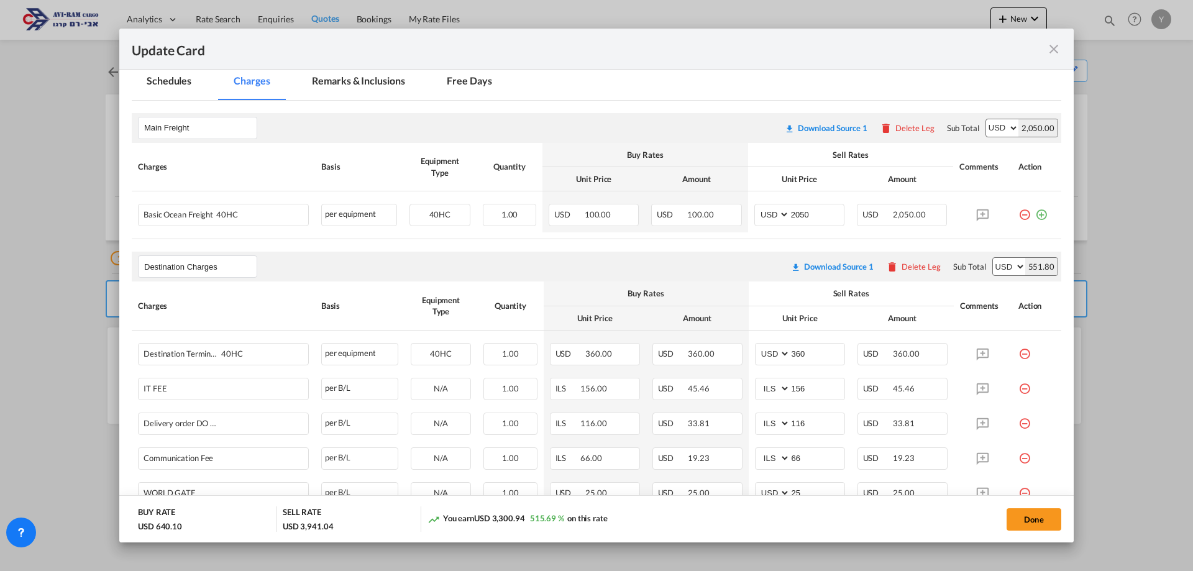
scroll to position [373, 0]
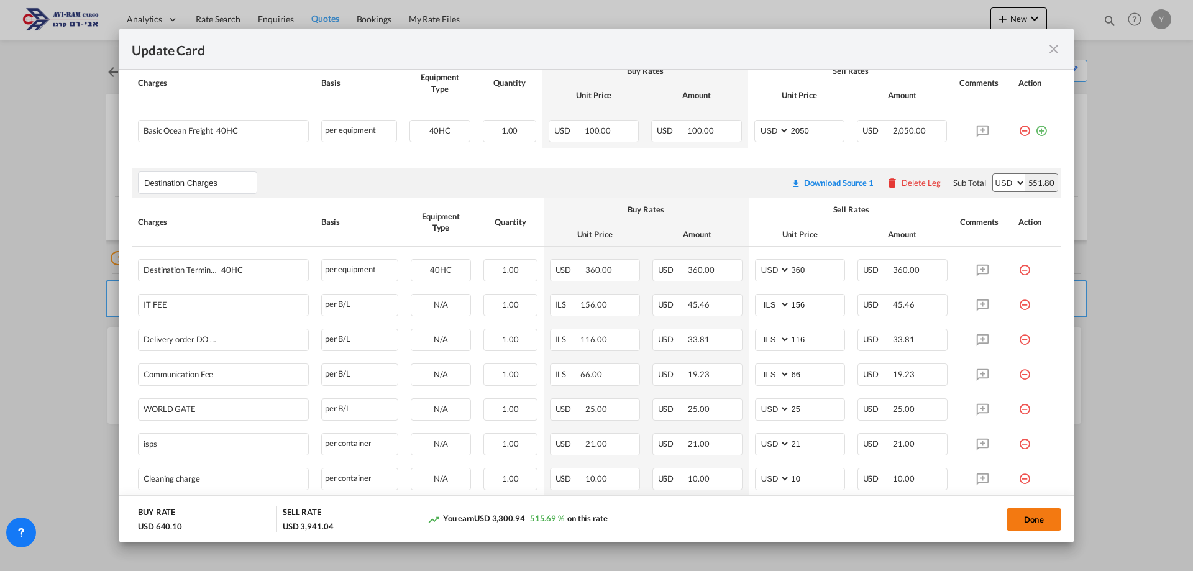
click at [1021, 508] on button "Done" at bounding box center [1034, 519] width 55 height 22
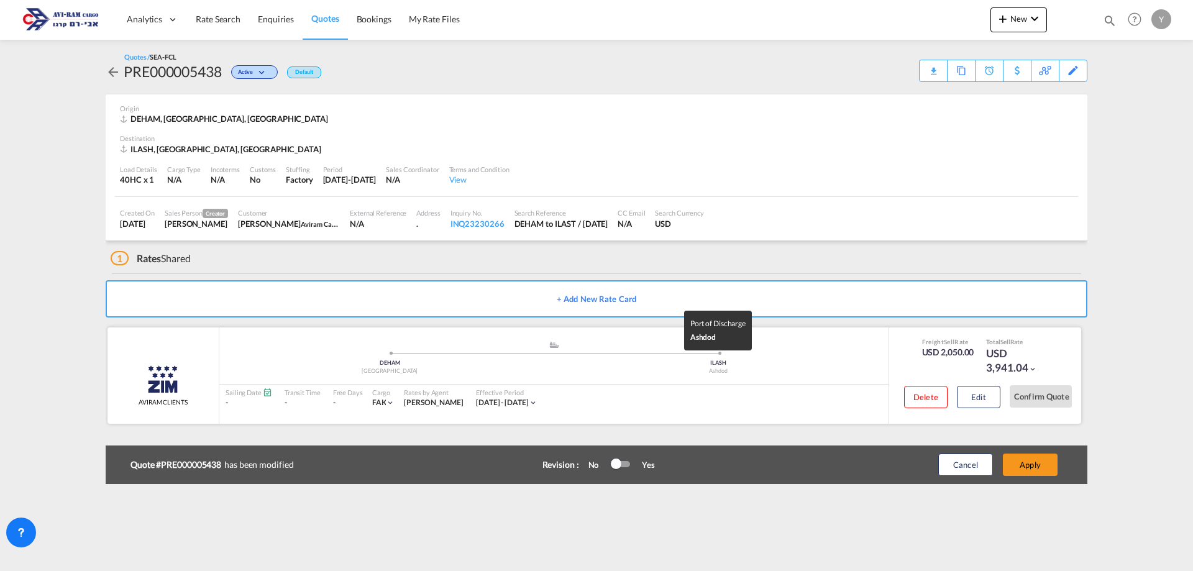
click at [798, 362] on div "ILASH" at bounding box center [718, 363] width 329 height 8
click at [162, 390] on img at bounding box center [162, 378] width 31 height 31
click at [255, 402] on div "-" at bounding box center [249, 403] width 47 height 11
click at [721, 438] on div "Quotes / SEA-FCL PRE000005438 Active Default Download Quote Copy Quote Set Remi…" at bounding box center [597, 243] width 982 height 406
click at [775, 382] on div ".a{fill:#aaa8ad;} .a{fill:#aaa8ad;} DEHAM Hamburg ILASH Ashdod" at bounding box center [553, 362] width 669 height 44
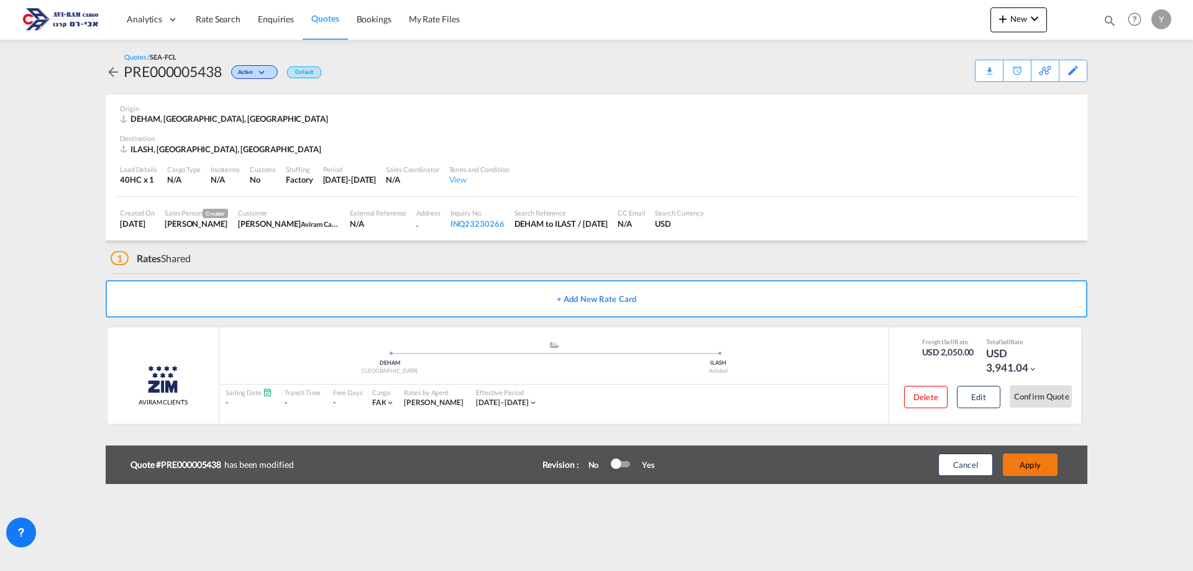
click at [1028, 472] on button "Apply" at bounding box center [1030, 465] width 55 height 22
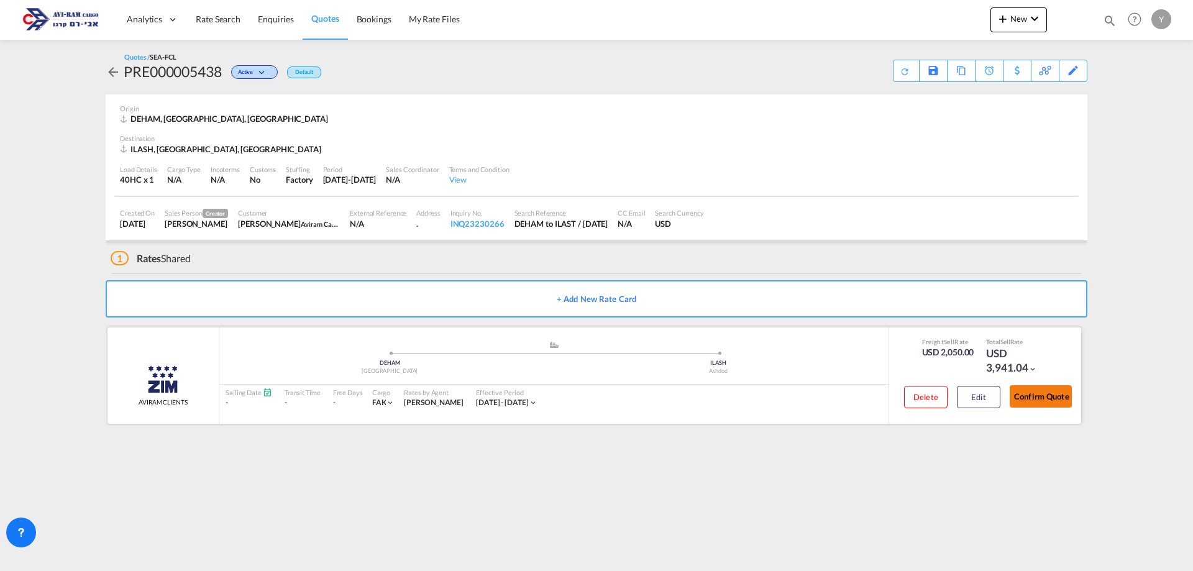
click at [1048, 396] on button "Confirm Quote" at bounding box center [1041, 396] width 62 height 22
click at [163, 386] on img at bounding box center [162, 378] width 31 height 31
click at [992, 406] on button "Edit" at bounding box center [978, 397] width 43 height 22
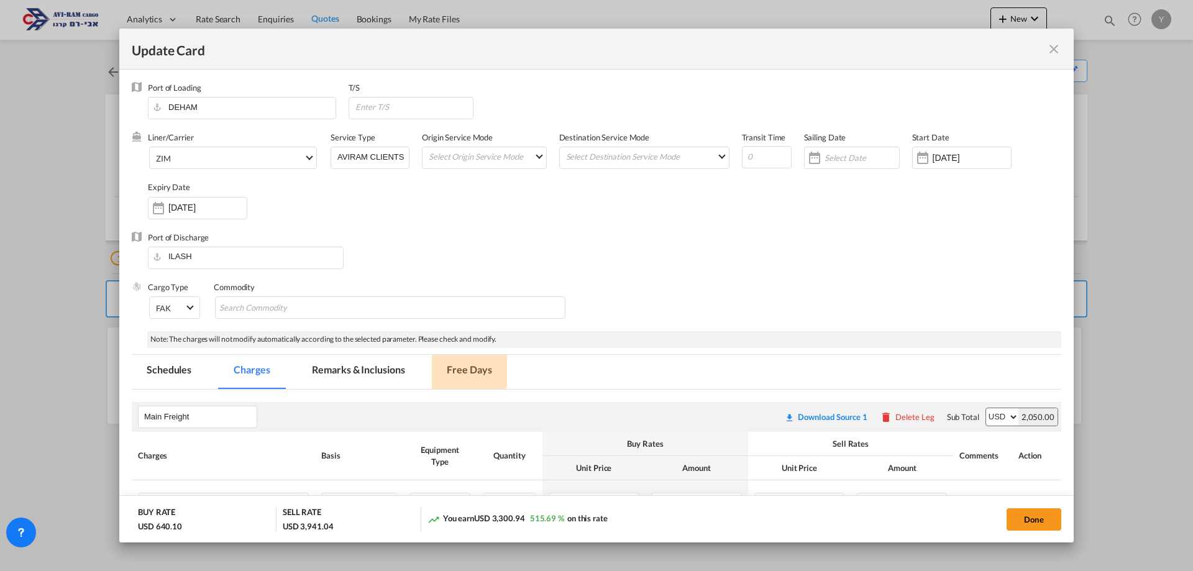
click at [463, 357] on md-tab-item "Free Days" at bounding box center [469, 372] width 75 height 34
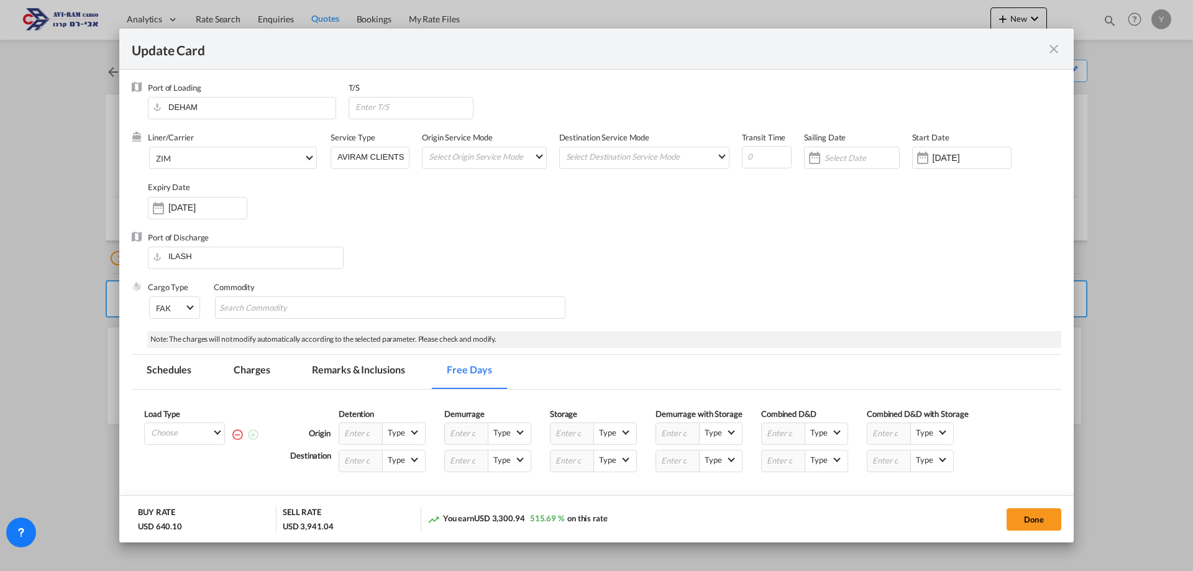
click at [385, 369] on md-tab-item "Remarks & Inclusions" at bounding box center [358, 372] width 122 height 34
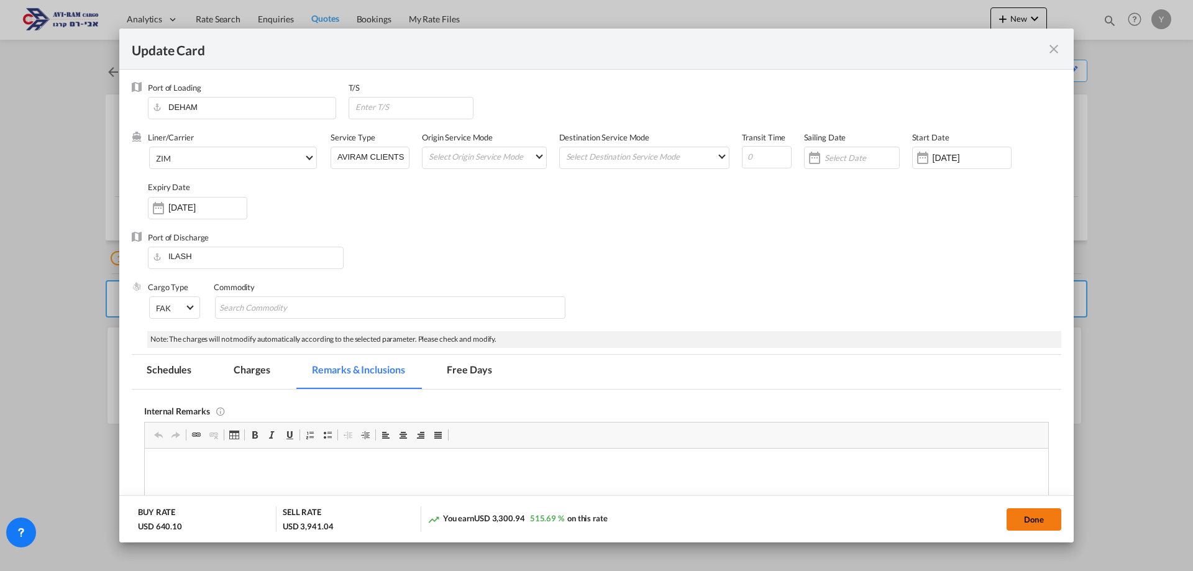
click at [1021, 529] on button "Done" at bounding box center [1034, 519] width 55 height 22
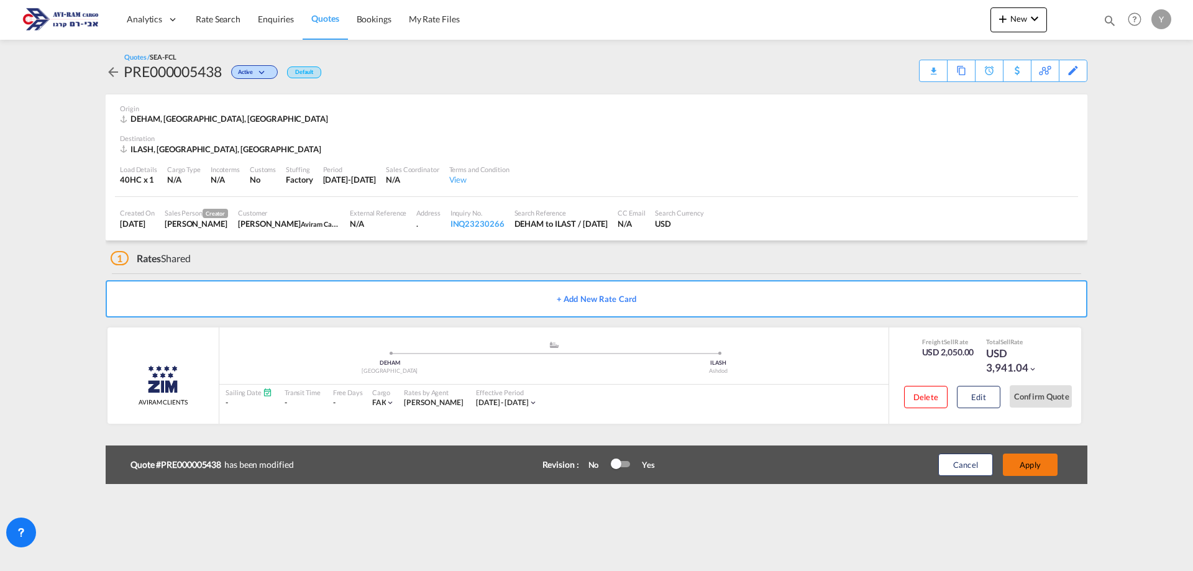
click at [1033, 465] on button "Apply" at bounding box center [1030, 465] width 55 height 22
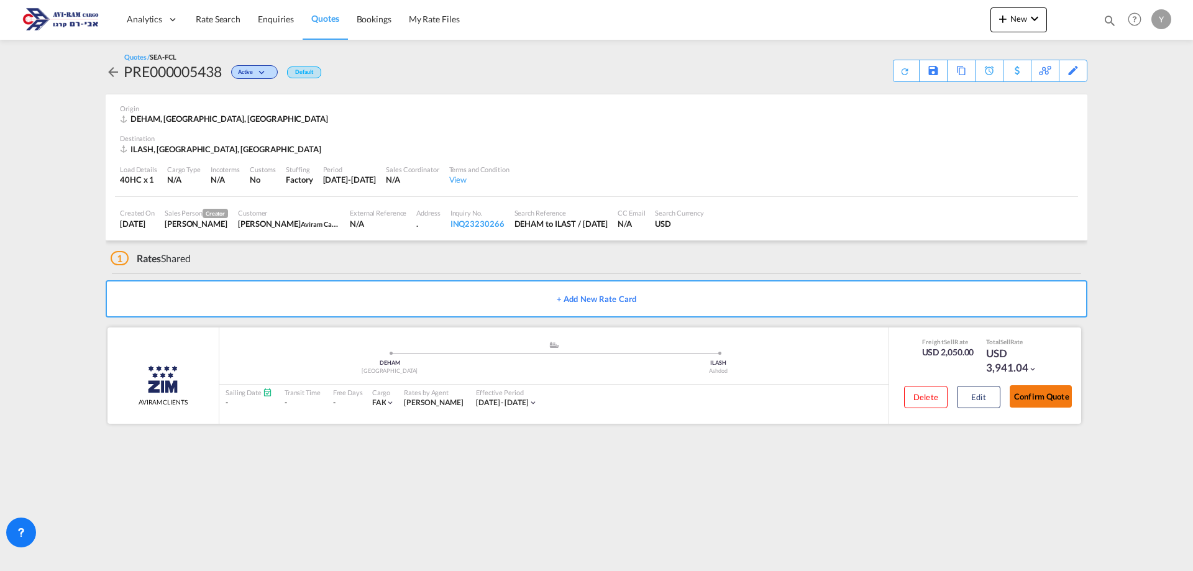
click at [1035, 393] on button "Confirm Quote" at bounding box center [1041, 396] width 62 height 22
click at [327, 15] on span "Quotes" at bounding box center [324, 18] width 27 height 11
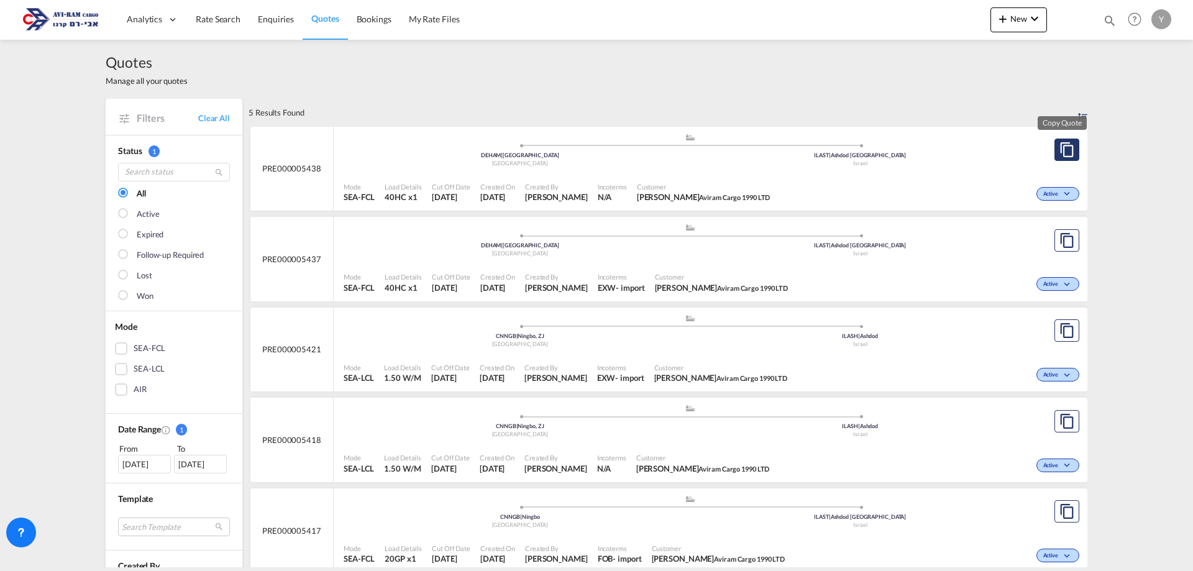
click at [1064, 145] on md-icon "assets/icons/custom/copyQuote.svg" at bounding box center [1066, 149] width 15 height 15
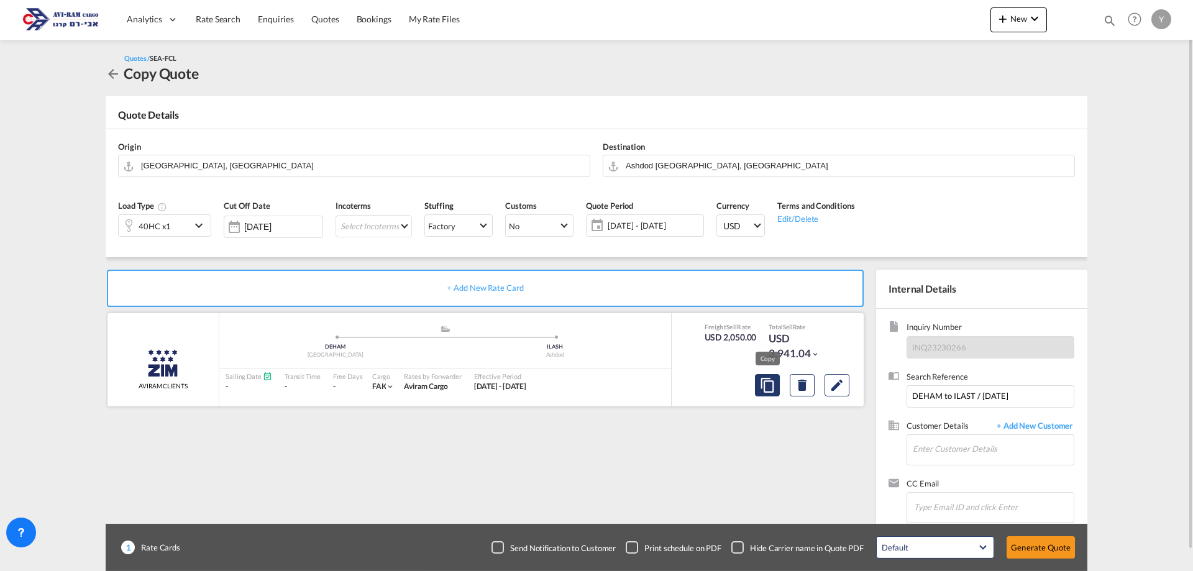
click at [762, 391] on md-icon "assets/icons/custom/copyQuote.svg" at bounding box center [767, 385] width 15 height 15
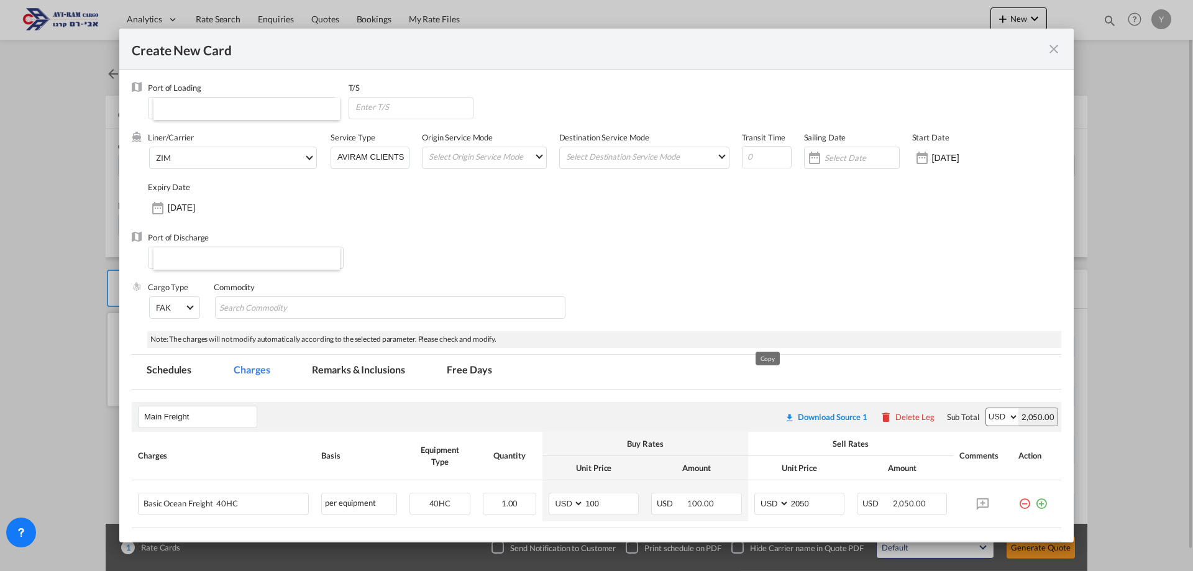
click at [403, 432] on th "Basis" at bounding box center [359, 456] width 88 height 48
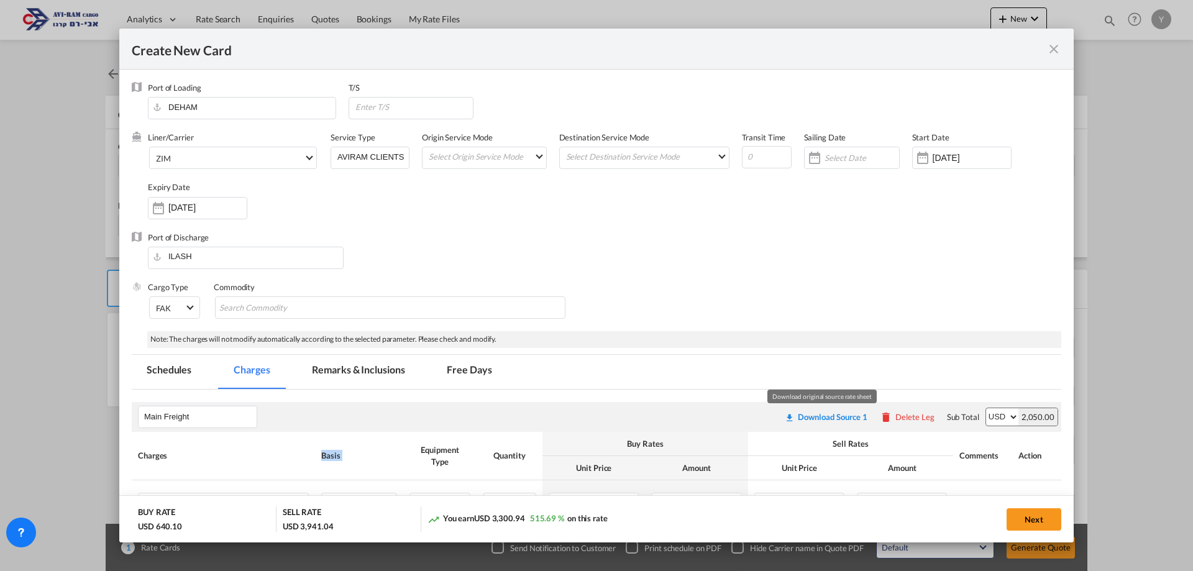
click at [810, 418] on div "Download Source 1" at bounding box center [833, 417] width 70 height 10
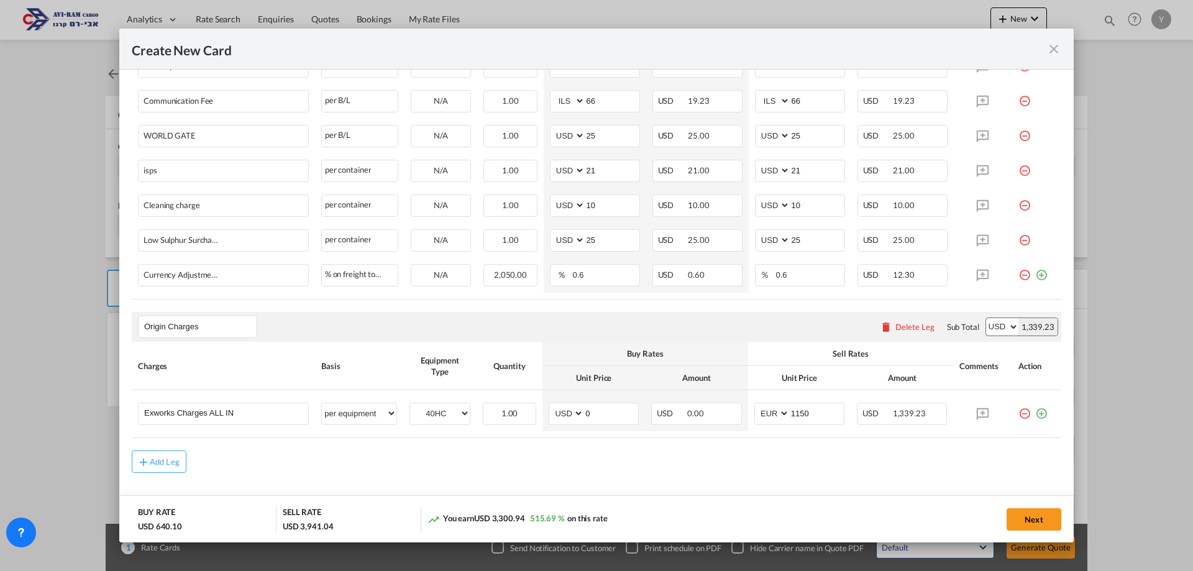
scroll to position [672, 0]
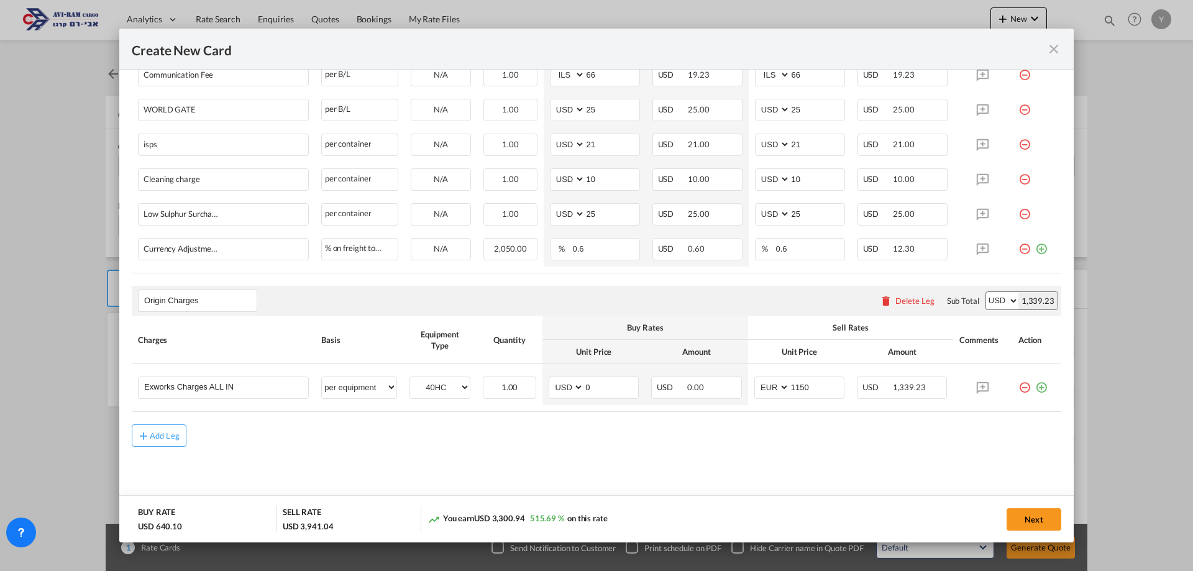
click at [1008, 514] on button "Next" at bounding box center [1034, 519] width 55 height 22
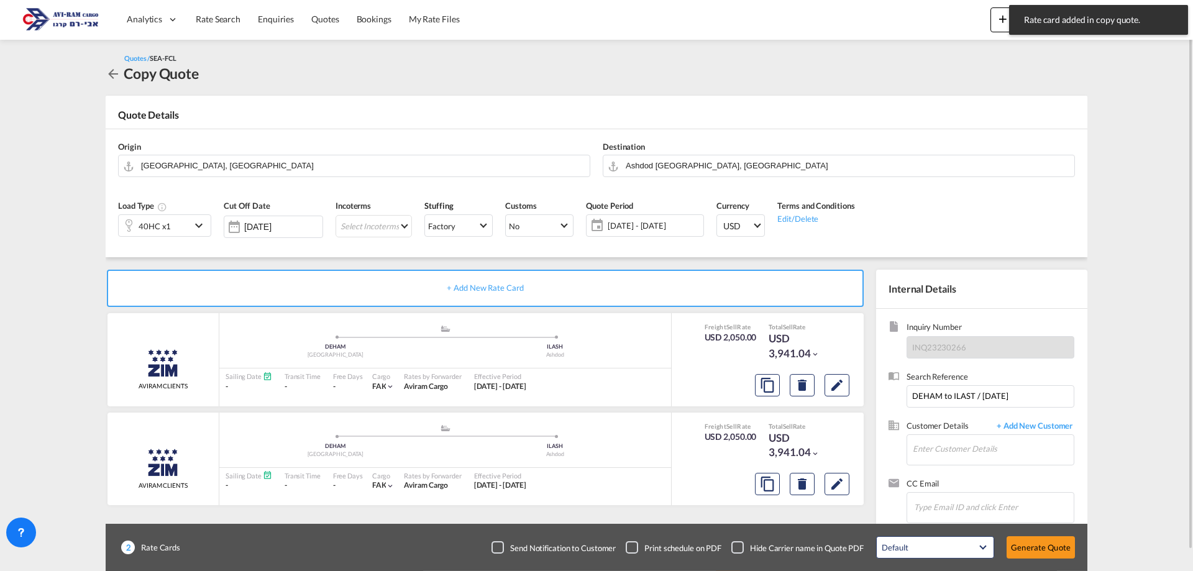
scroll to position [21, 0]
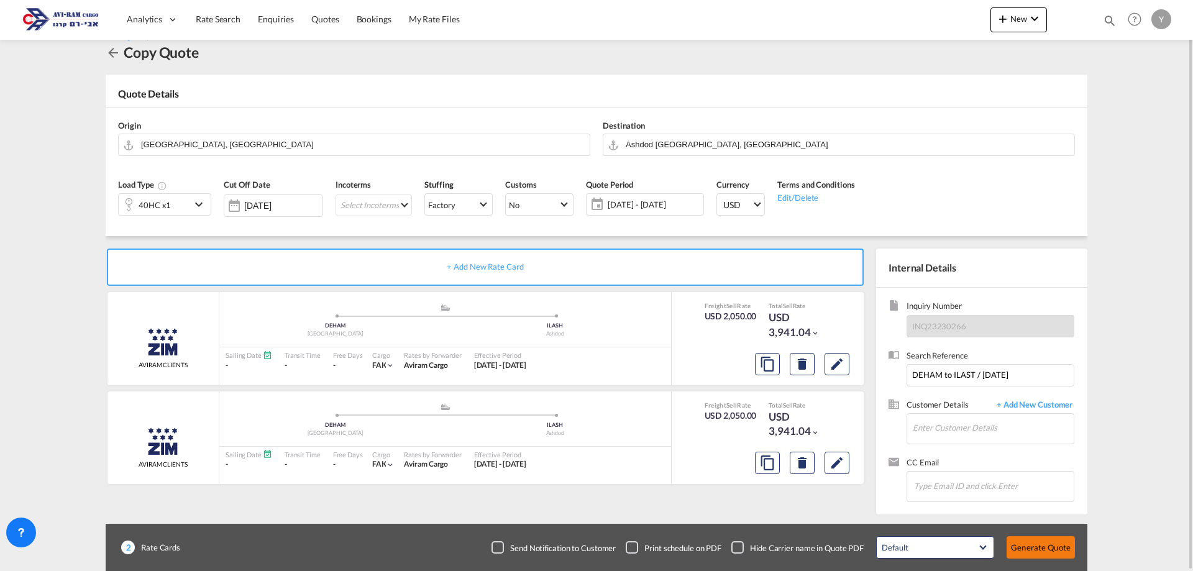
click at [1027, 552] on button "Generate Quote" at bounding box center [1041, 547] width 68 height 22
click at [946, 429] on input "Enter Customer Details" at bounding box center [993, 428] width 161 height 28
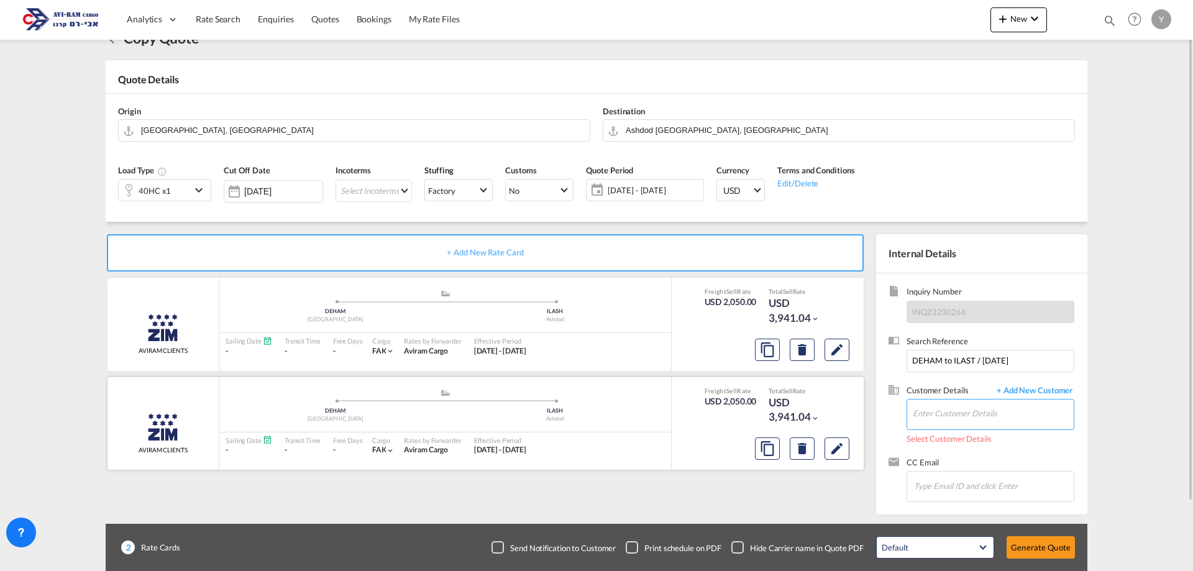
scroll to position [0, 0]
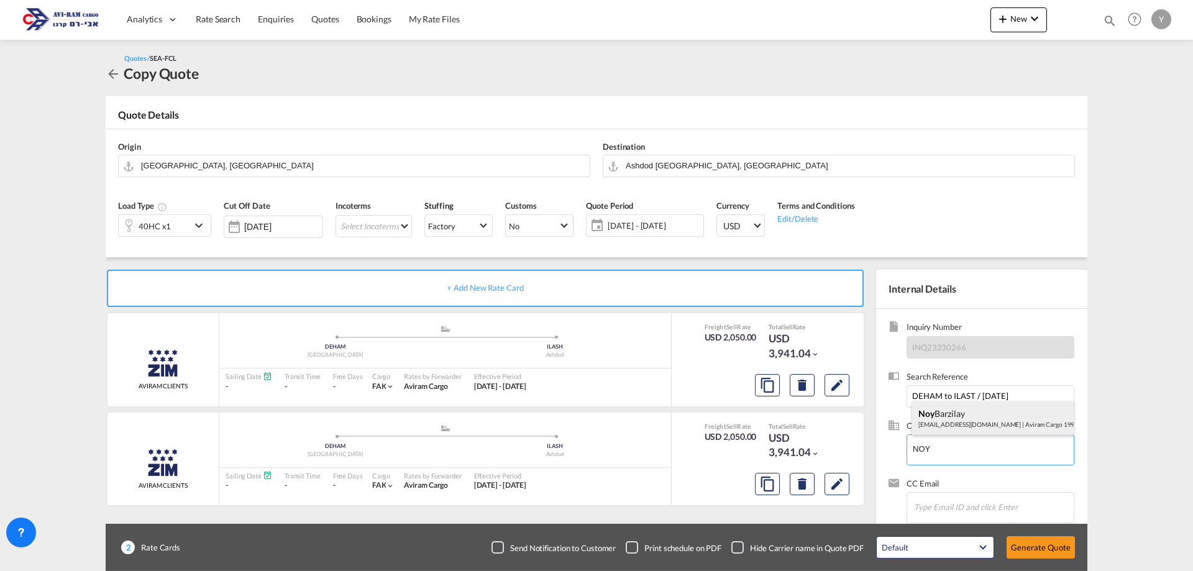
click at [948, 419] on div "Noy Barzilay cs1@aviram.co.il | Aviram Cargo 1990 LTD" at bounding box center [993, 418] width 162 height 34
type input "Aviram Cargo 1990 LTD, Noy Barzilay, cs1@aviram.co.il"
click at [1036, 550] on button "Generate Quote" at bounding box center [1041, 547] width 68 height 22
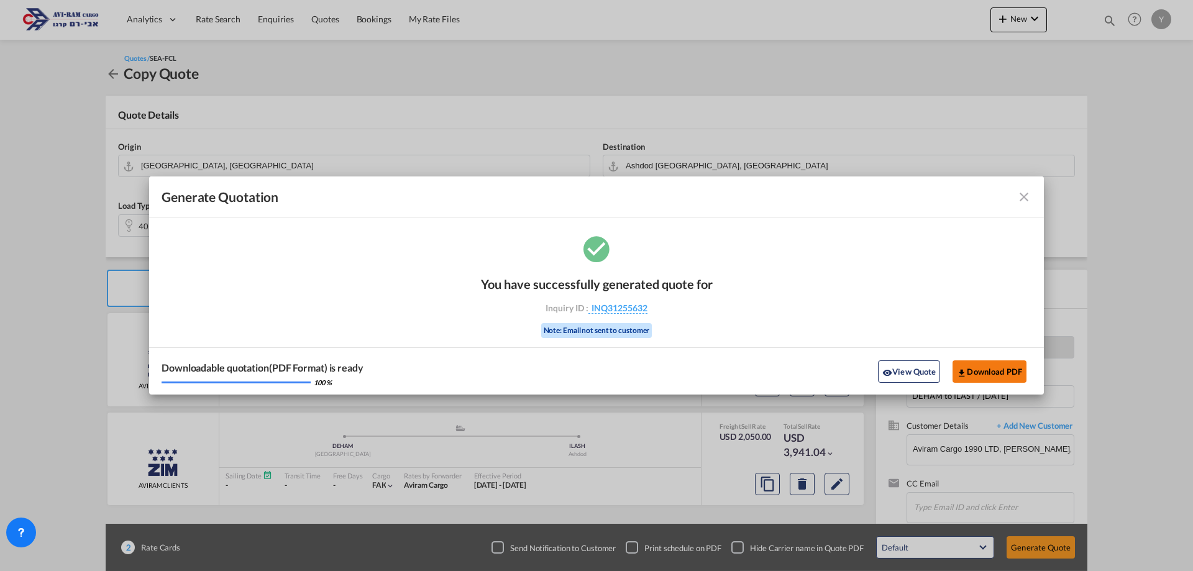
click at [969, 373] on button "Download PDF" at bounding box center [989, 371] width 74 height 22
